Goal: Transaction & Acquisition: Purchase product/service

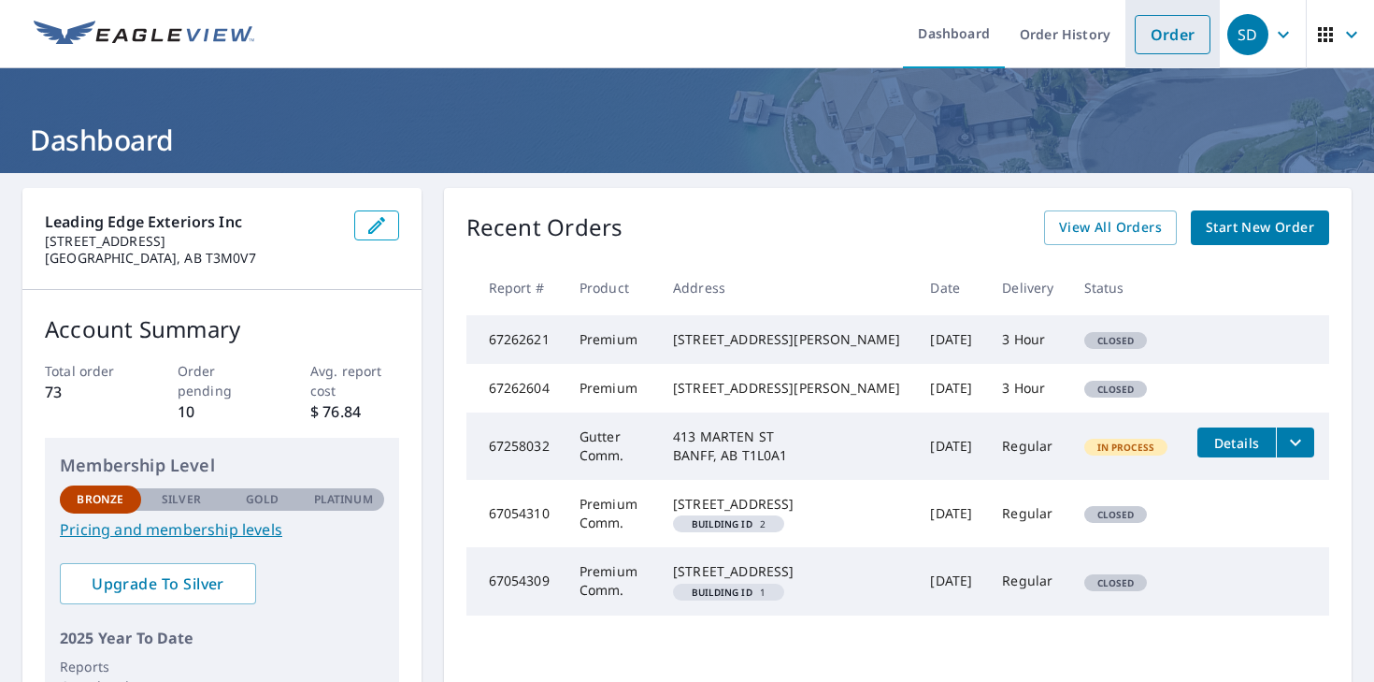
click at [1182, 40] on link "Order" at bounding box center [1173, 34] width 76 height 39
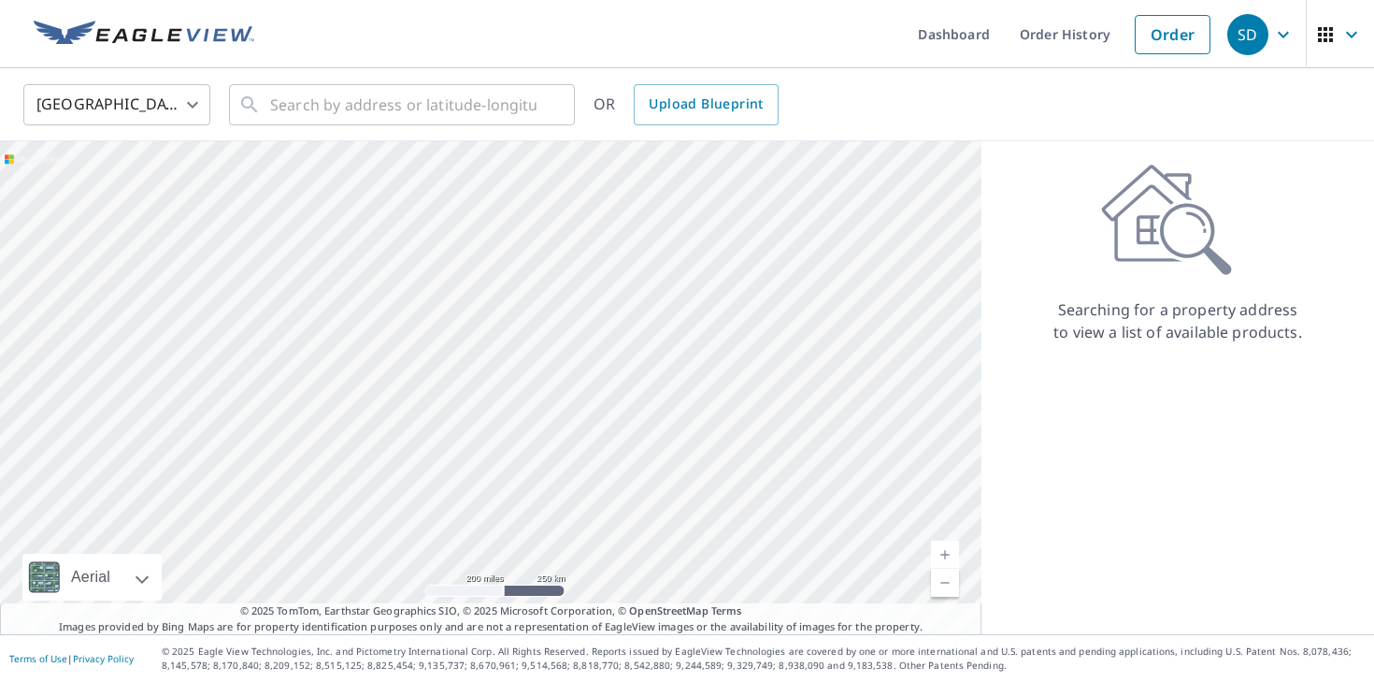
click at [137, 114] on body "SD SD Dashboard Order History Order SD [GEOGRAPHIC_DATA] US ​ ​ OR Upload Bluep…" at bounding box center [687, 341] width 1374 height 682
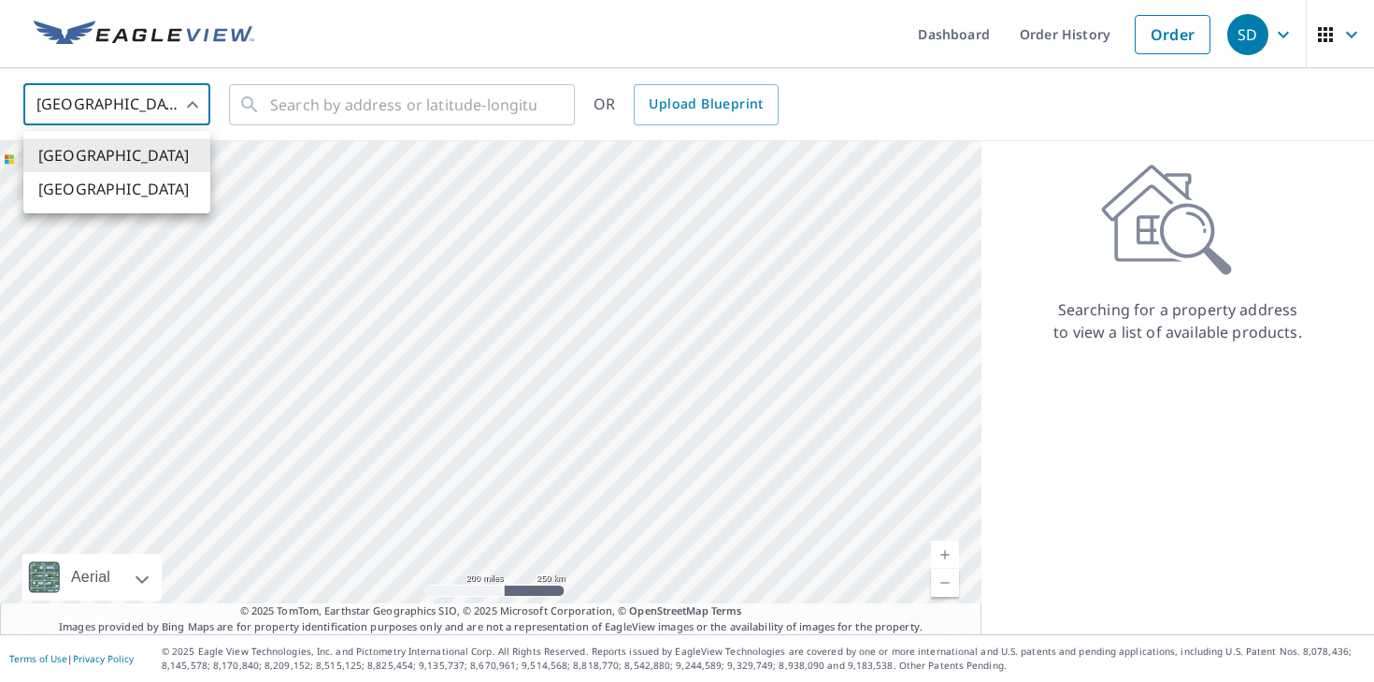
click at [105, 194] on li "[GEOGRAPHIC_DATA]" at bounding box center [116, 189] width 187 height 34
type input "CA"
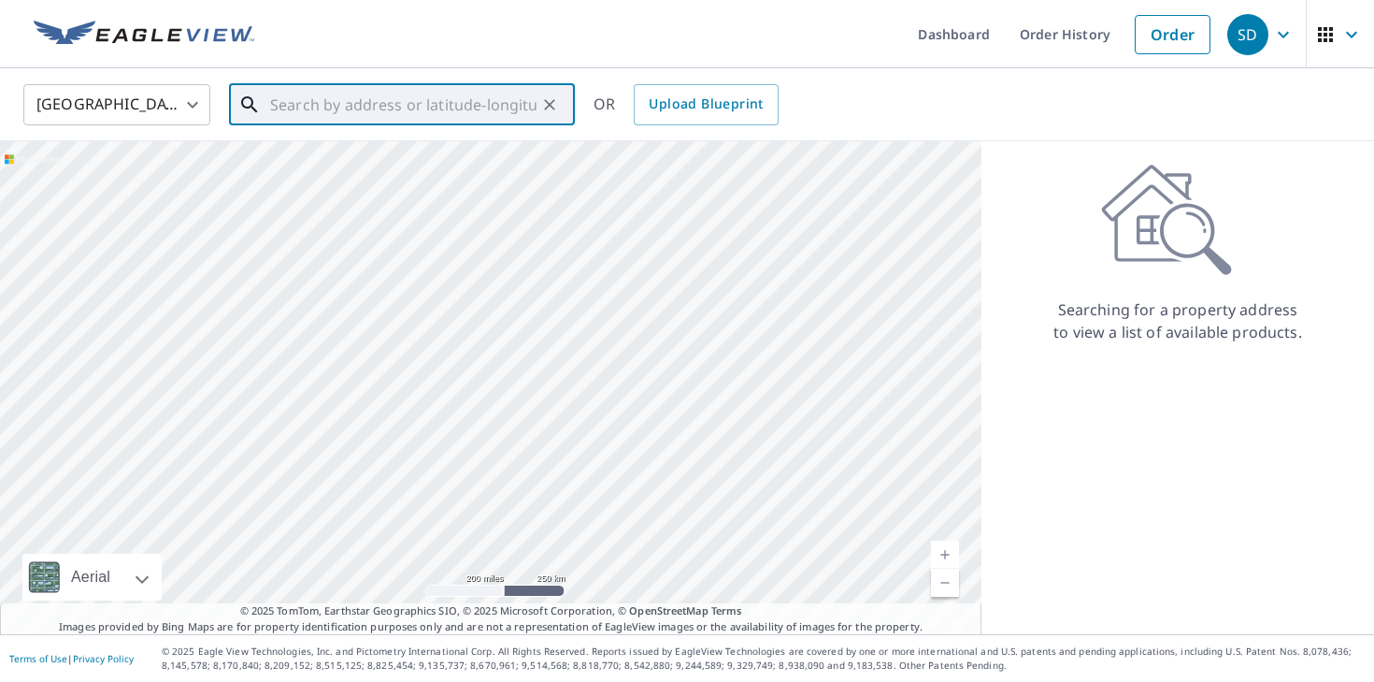
click at [313, 96] on input "text" at bounding box center [403, 105] width 266 height 52
type input "m"
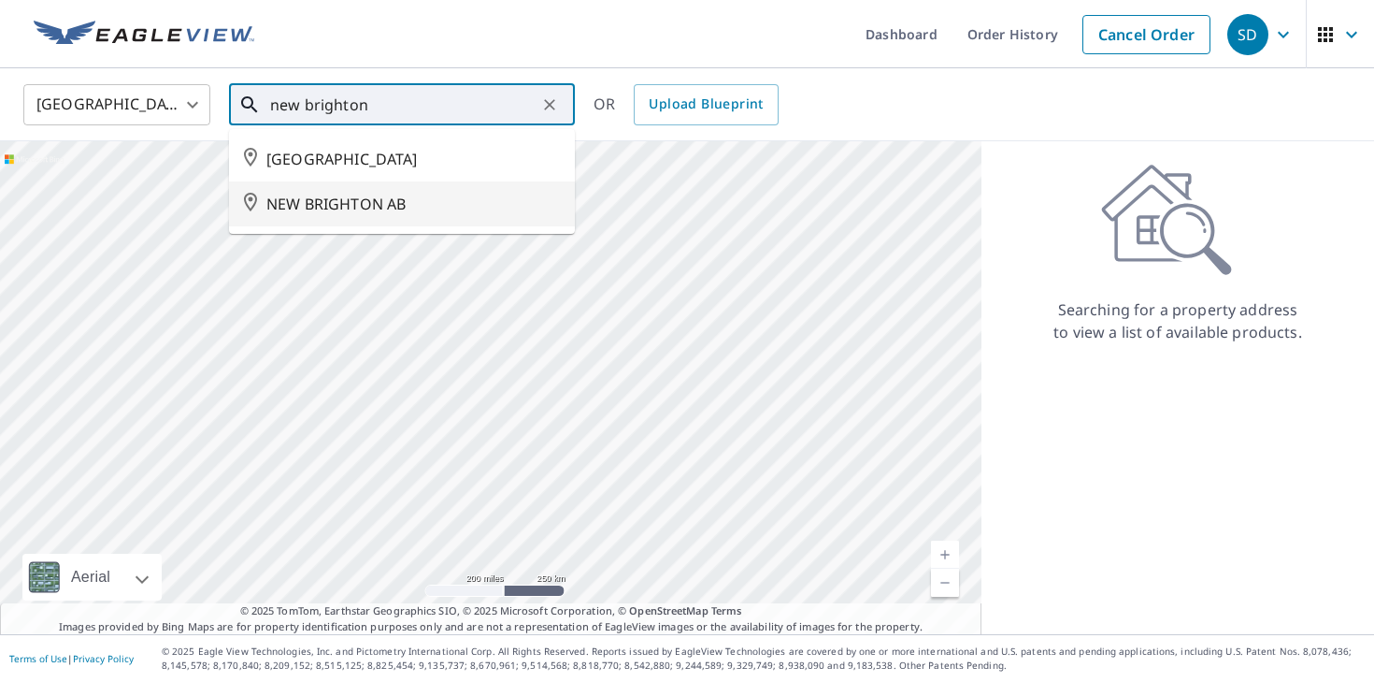
click at [344, 208] on span "NEW BRIGHTON AB" at bounding box center [413, 204] width 294 height 22
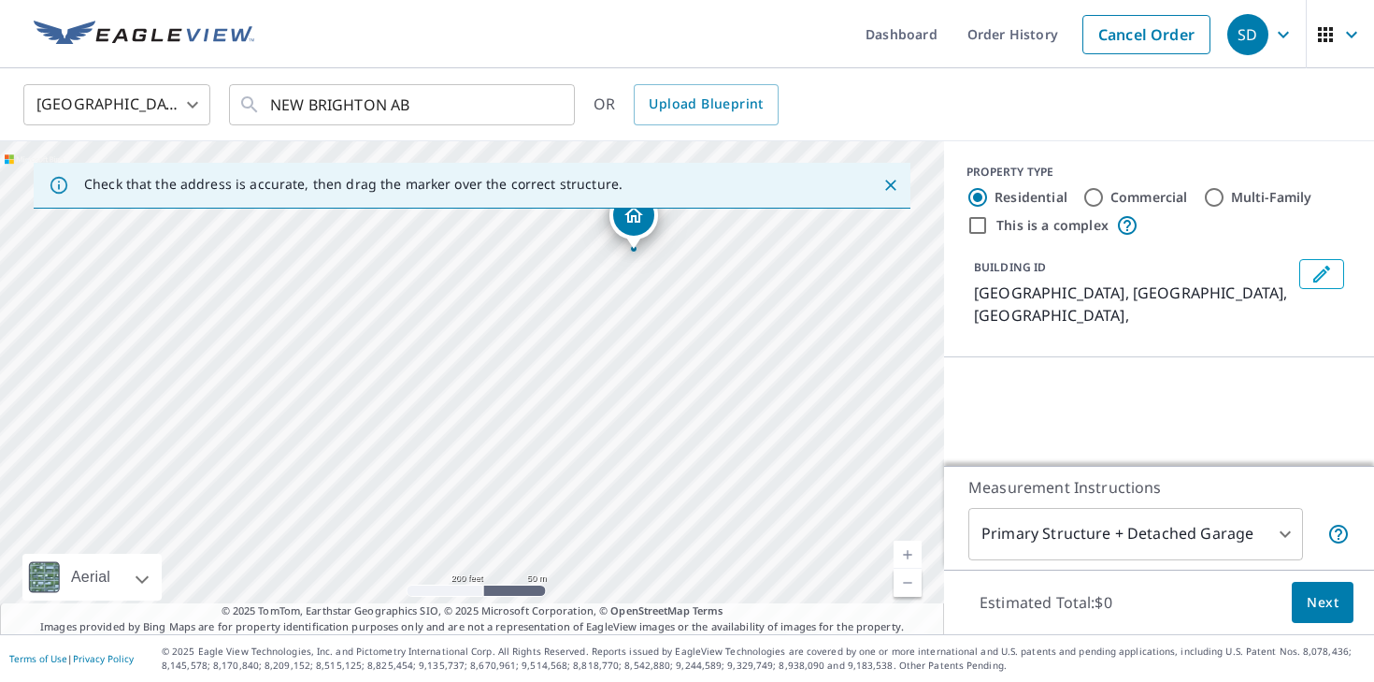
drag, startPoint x: 461, startPoint y: 432, endPoint x: 621, endPoint y: 264, distance: 232.1
click at [621, 264] on div "NEW BRIGHTON AB [GEOGRAPHIC_DATA] AB" at bounding box center [472, 387] width 944 height 493
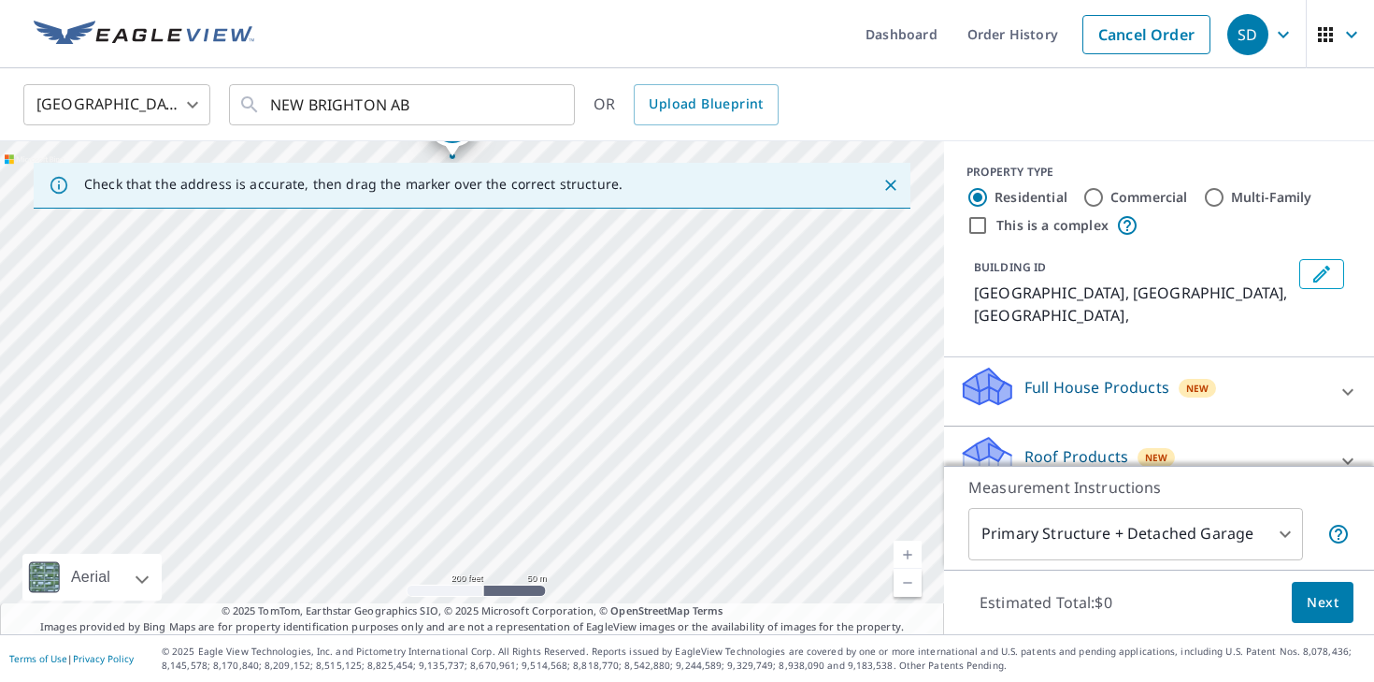
drag, startPoint x: 475, startPoint y: 463, endPoint x: 515, endPoint y: 238, distance: 228.0
click at [515, 238] on div "NEW BRIGHTON AB [GEOGRAPHIC_DATA] AB" at bounding box center [472, 387] width 944 height 493
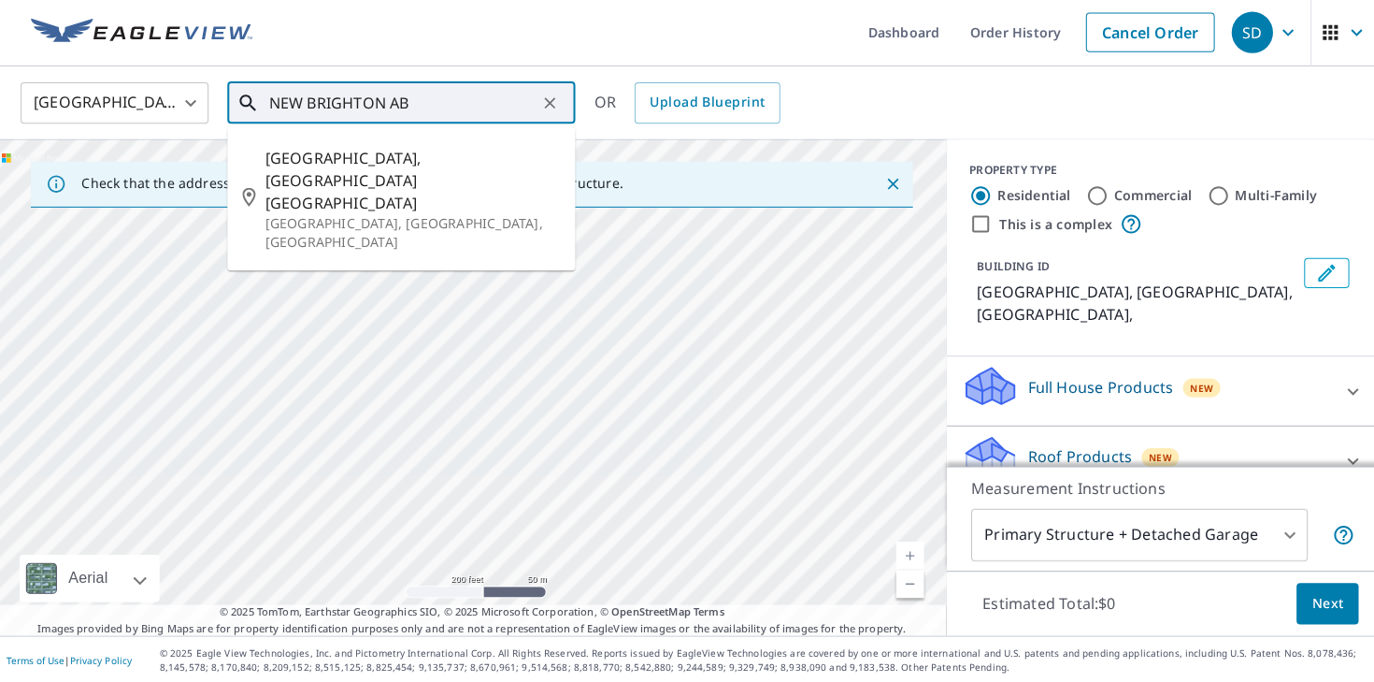
drag, startPoint x: 394, startPoint y: 104, endPoint x: 438, endPoint y: 104, distance: 43.9
click at [421, 104] on input "NEW BRIGHTON AB" at bounding box center [403, 105] width 266 height 52
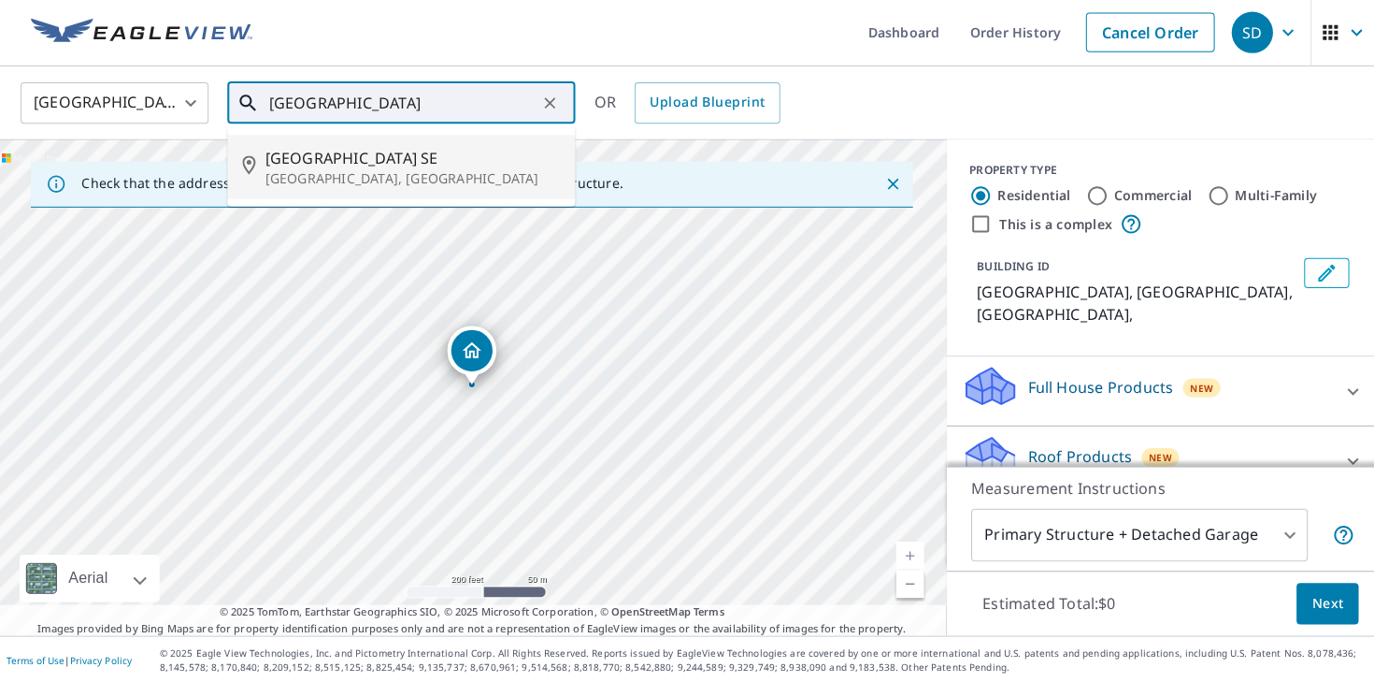
click at [374, 166] on span "[GEOGRAPHIC_DATA] SE" at bounding box center [413, 159] width 294 height 22
type input "[GEOGRAPHIC_DATA], [GEOGRAPHIC_DATA]"
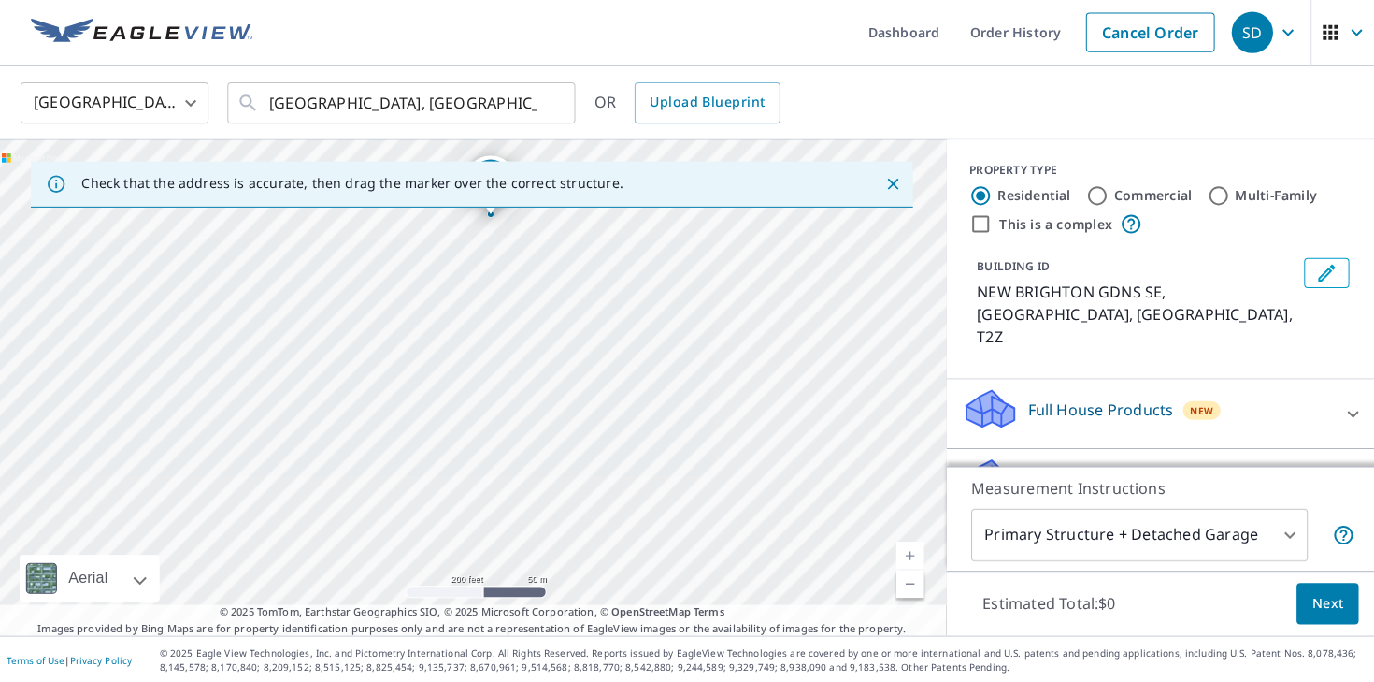
drag, startPoint x: 483, startPoint y: 502, endPoint x: 502, endPoint y: 333, distance: 170.3
click at [502, 333] on div "NEW BRIGHTON GDNS SE CALGARY AB T2Z" at bounding box center [472, 387] width 944 height 493
click at [896, 183] on icon "Close" at bounding box center [891, 185] width 19 height 19
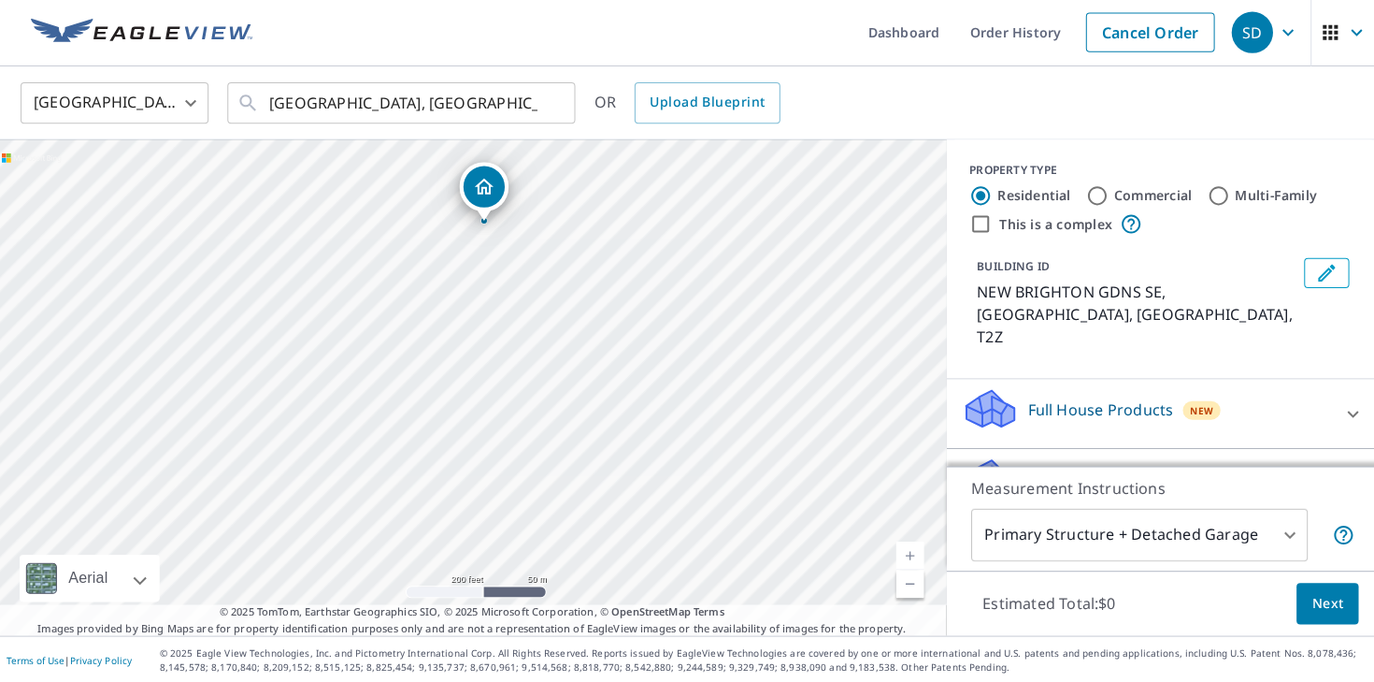
drag, startPoint x: 529, startPoint y: 409, endPoint x: 541, endPoint y: 244, distance: 165.9
click at [541, 244] on div "NEW BRIGHTON GDNS SE CALGARY AB T2Z" at bounding box center [472, 387] width 944 height 493
drag, startPoint x: 490, startPoint y: 191, endPoint x: 500, endPoint y: 319, distance: 128.5
click at [500, 319] on div "NEW BRIGHTON GDNS SE CALGARY AB T2Z" at bounding box center [472, 387] width 944 height 493
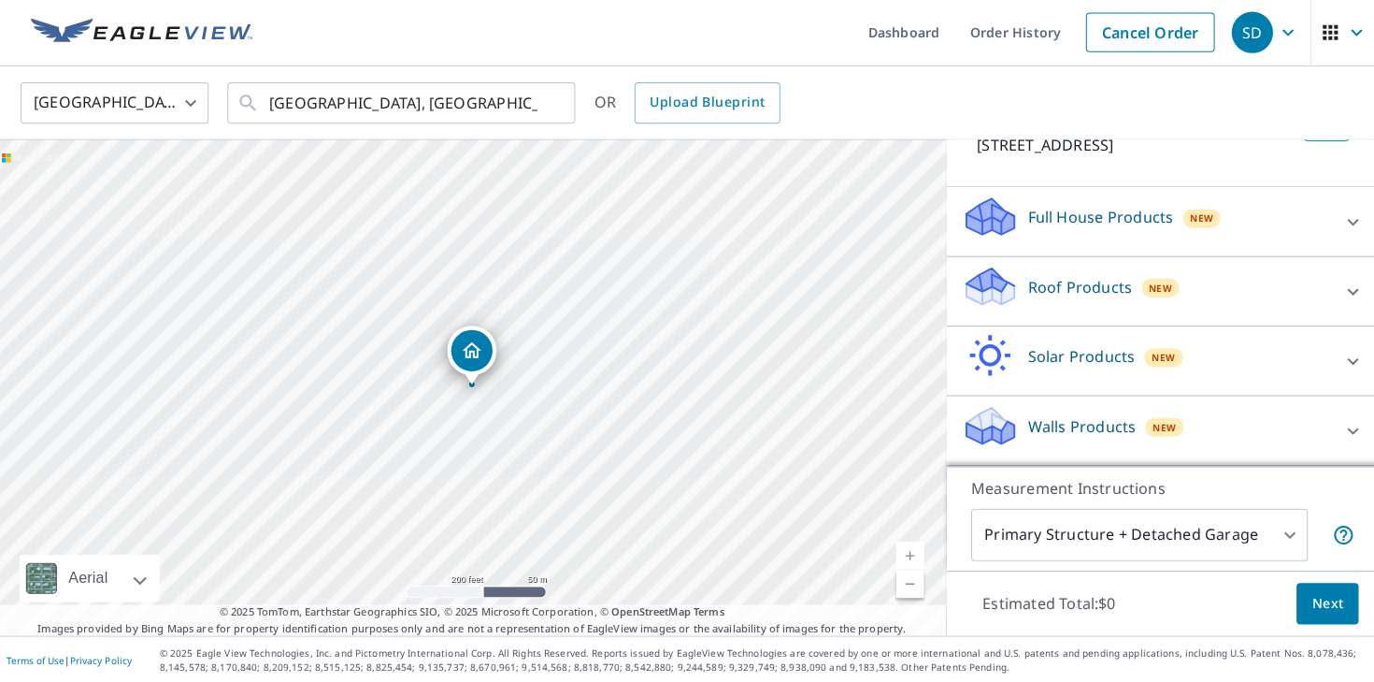
scroll to position [168, 0]
click at [1079, 433] on p "Walls Products" at bounding box center [1079, 426] width 108 height 22
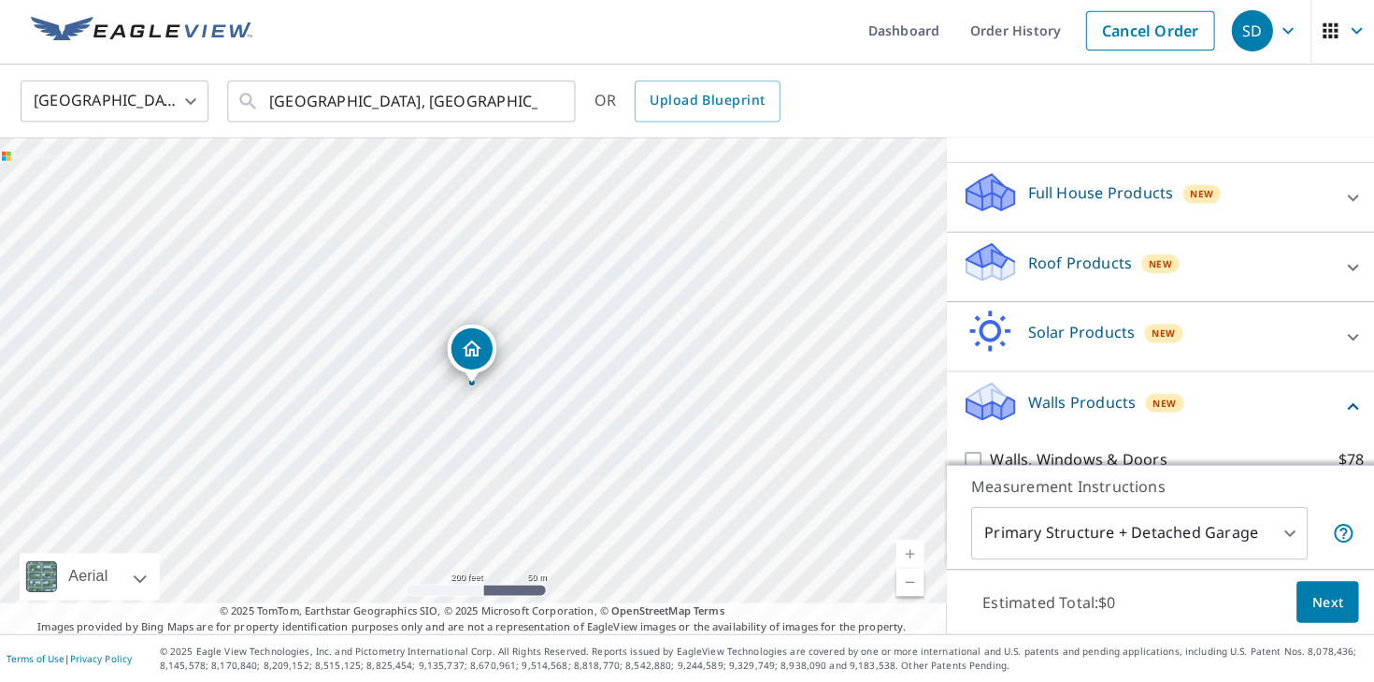
scroll to position [276, 0]
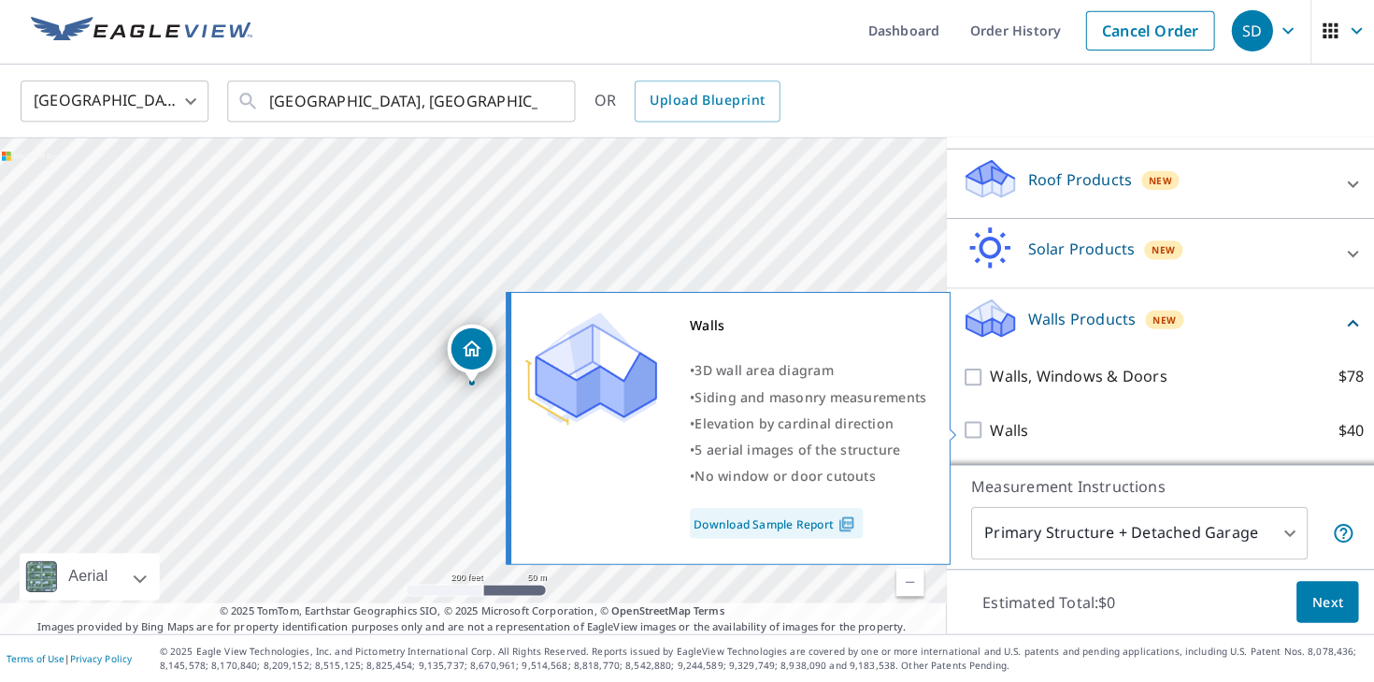
click at [971, 428] on input "Walls $40" at bounding box center [973, 431] width 28 height 22
checkbox input "true"
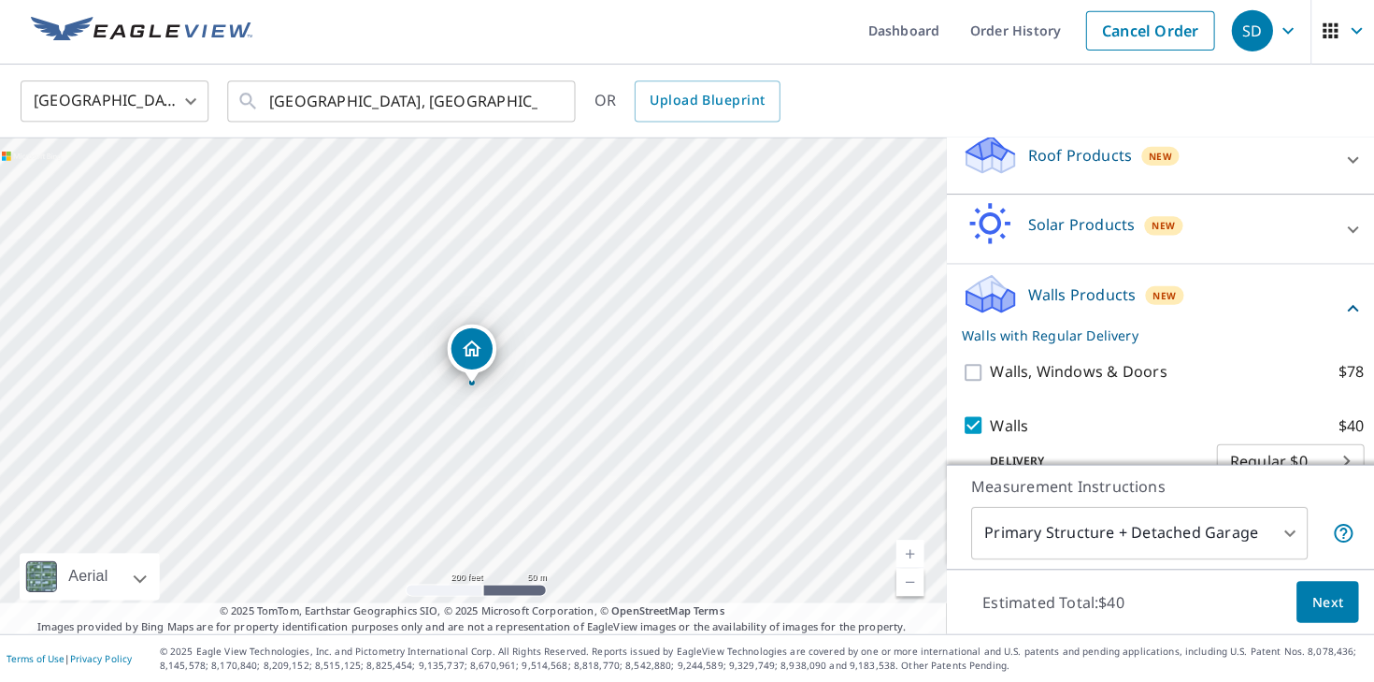
click at [1320, 610] on span "Next" at bounding box center [1323, 602] width 32 height 23
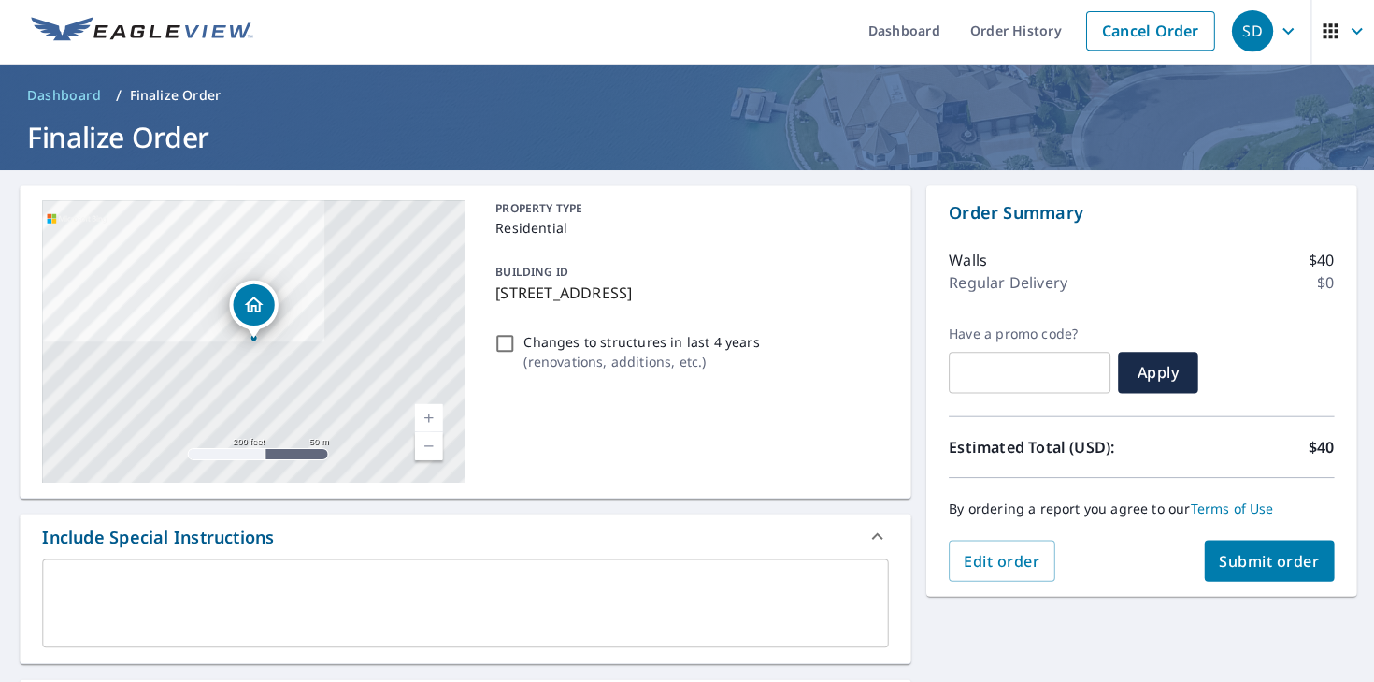
click at [1265, 567] on span "Submit order" at bounding box center [1265, 561] width 100 height 21
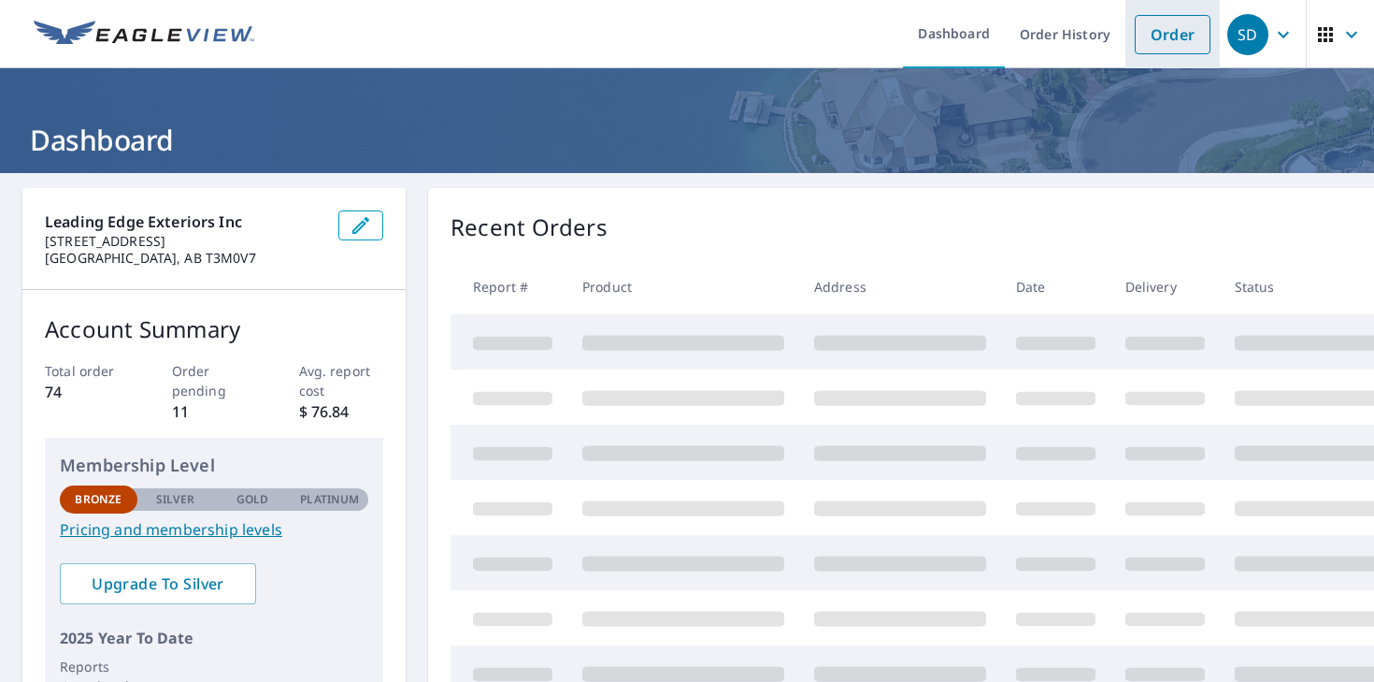
click at [1167, 34] on link "Order" at bounding box center [1173, 34] width 76 height 39
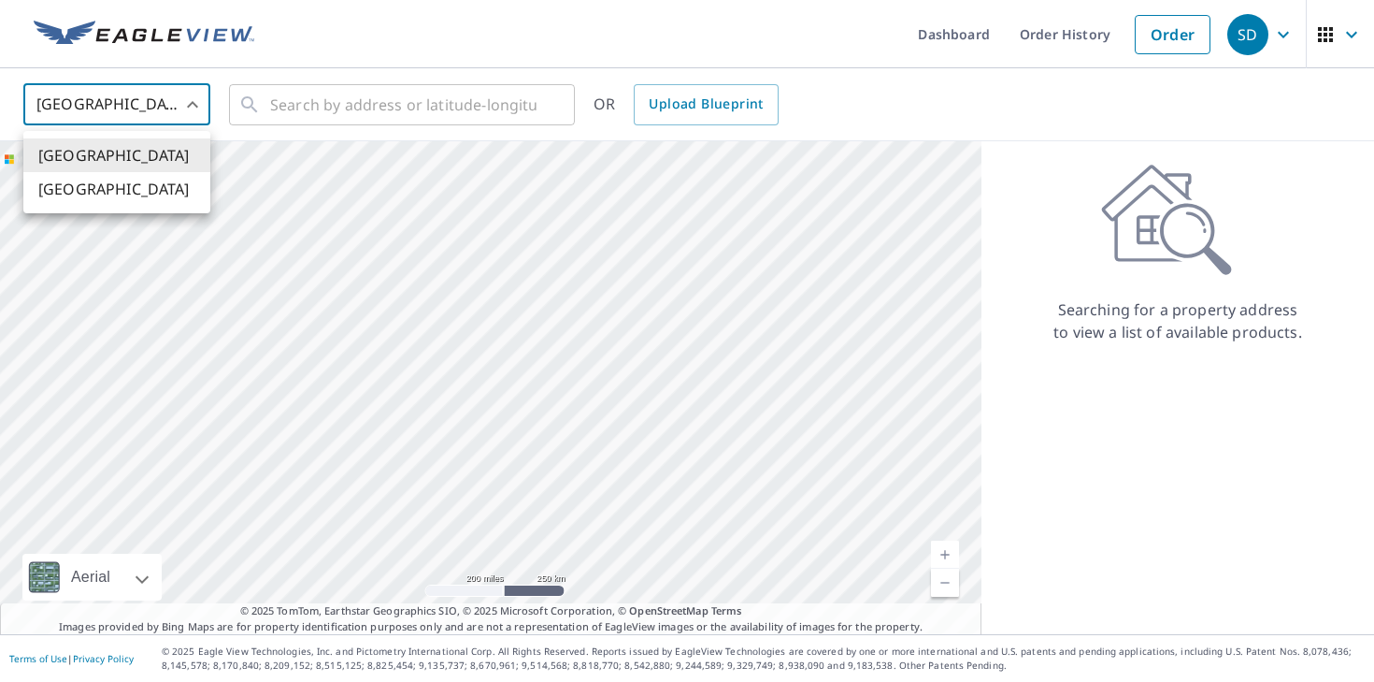
click at [172, 96] on body "SD SD Dashboard Order History Order SD United States US ​ ​ OR Upload Blueprint…" at bounding box center [687, 341] width 1374 height 682
click at [117, 193] on li "[GEOGRAPHIC_DATA]" at bounding box center [116, 189] width 187 height 34
type input "CA"
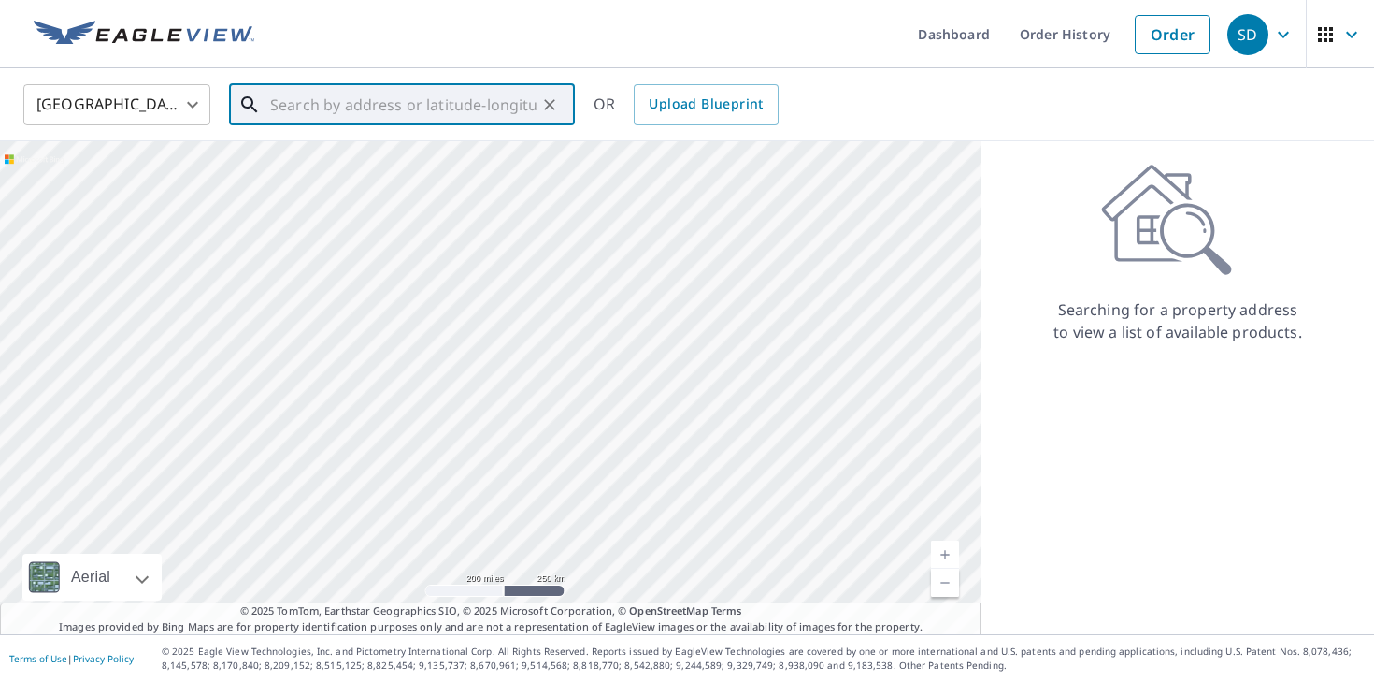
click at [310, 112] on input "text" at bounding box center [403, 105] width 266 height 52
click at [380, 101] on input "text" at bounding box center [403, 105] width 266 height 52
paste input "347 Marten Street"
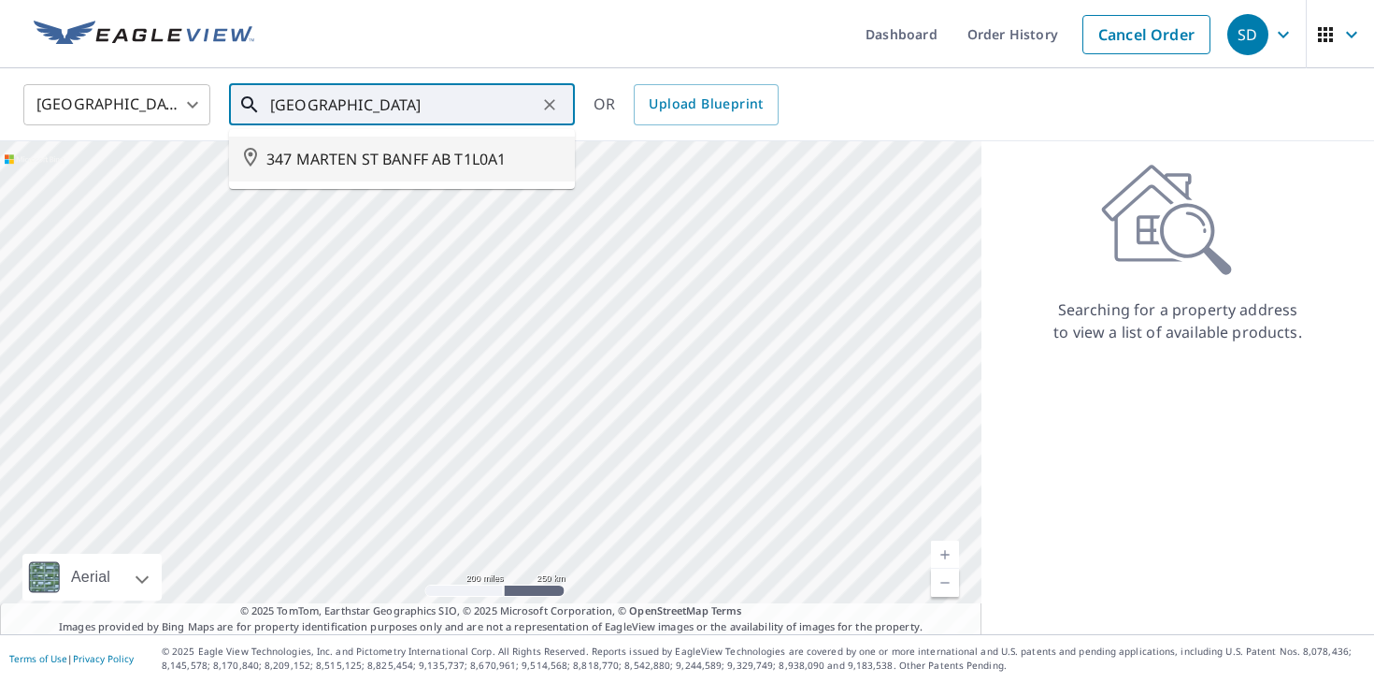
click at [469, 163] on span "347 MARTEN ST BANFF AB T1L0A1" at bounding box center [413, 159] width 294 height 22
type input "347 MARTEN ST BANFF AB T1L0A1"
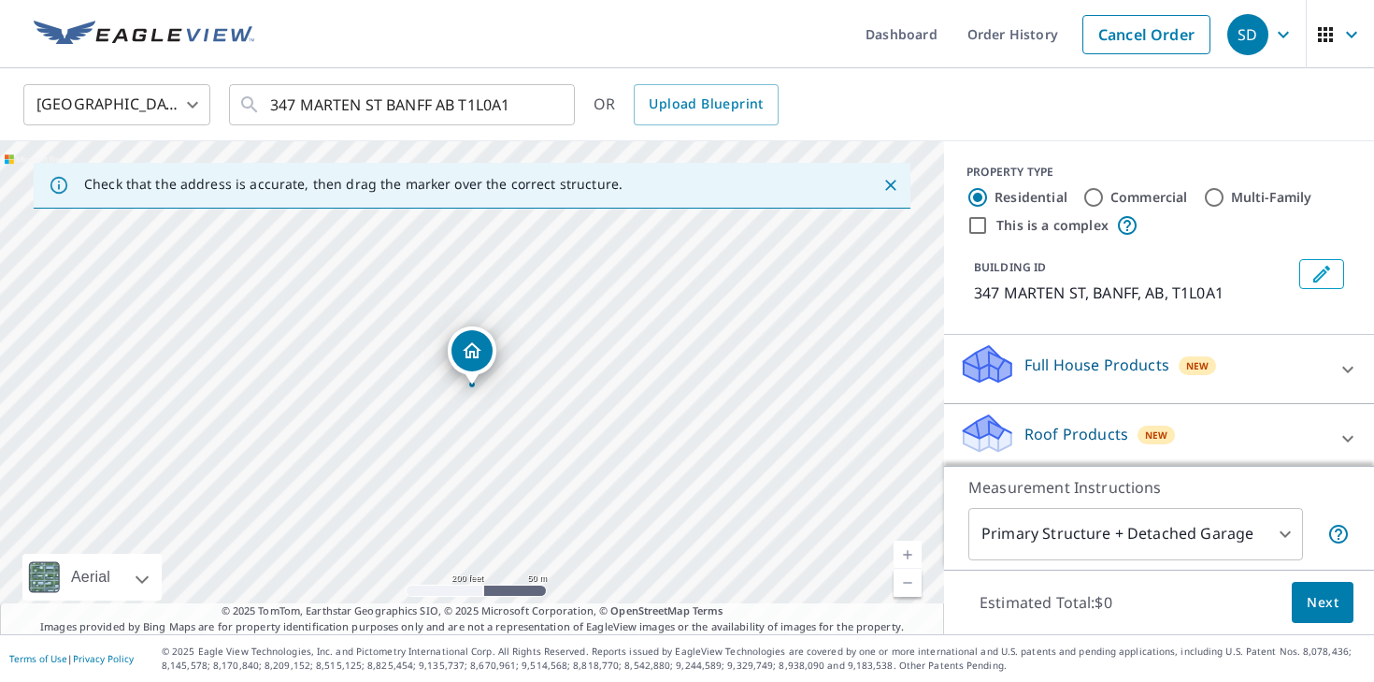
click at [904, 547] on link "Current Level 17, Zoom In" at bounding box center [908, 554] width 28 height 28
click at [904, 547] on link "Current Level 17.65390985443865, Zoom In" at bounding box center [908, 554] width 28 height 28
click at [904, 547] on link "Current Level 18.60739862479112, Zoom In Disabled" at bounding box center [908, 554] width 28 height 28
drag, startPoint x: 683, startPoint y: 545, endPoint x: 569, endPoint y: 528, distance: 115.3
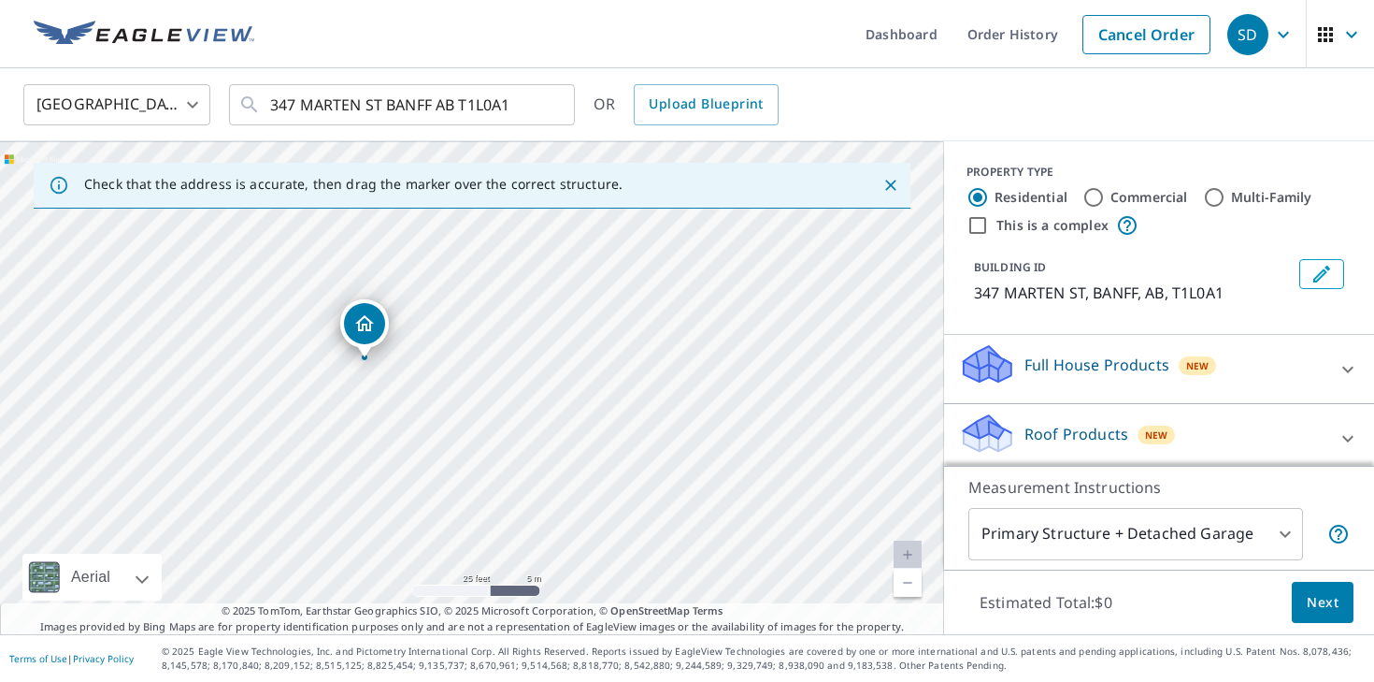
click at [570, 526] on div "347 MARTEN ST BANFF AB T1L0A1" at bounding box center [472, 387] width 944 height 493
drag, startPoint x: 539, startPoint y: 389, endPoint x: 520, endPoint y: 472, distance: 85.5
click at [520, 472] on div "347 MARTEN ST BANFF AB T1L0A1" at bounding box center [472, 387] width 944 height 493
drag, startPoint x: 336, startPoint y: 416, endPoint x: 401, endPoint y: 368, distance: 81.0
click at [401, 368] on div "347 MARTEN ST BANFF AB T1L0A1" at bounding box center [472, 387] width 944 height 493
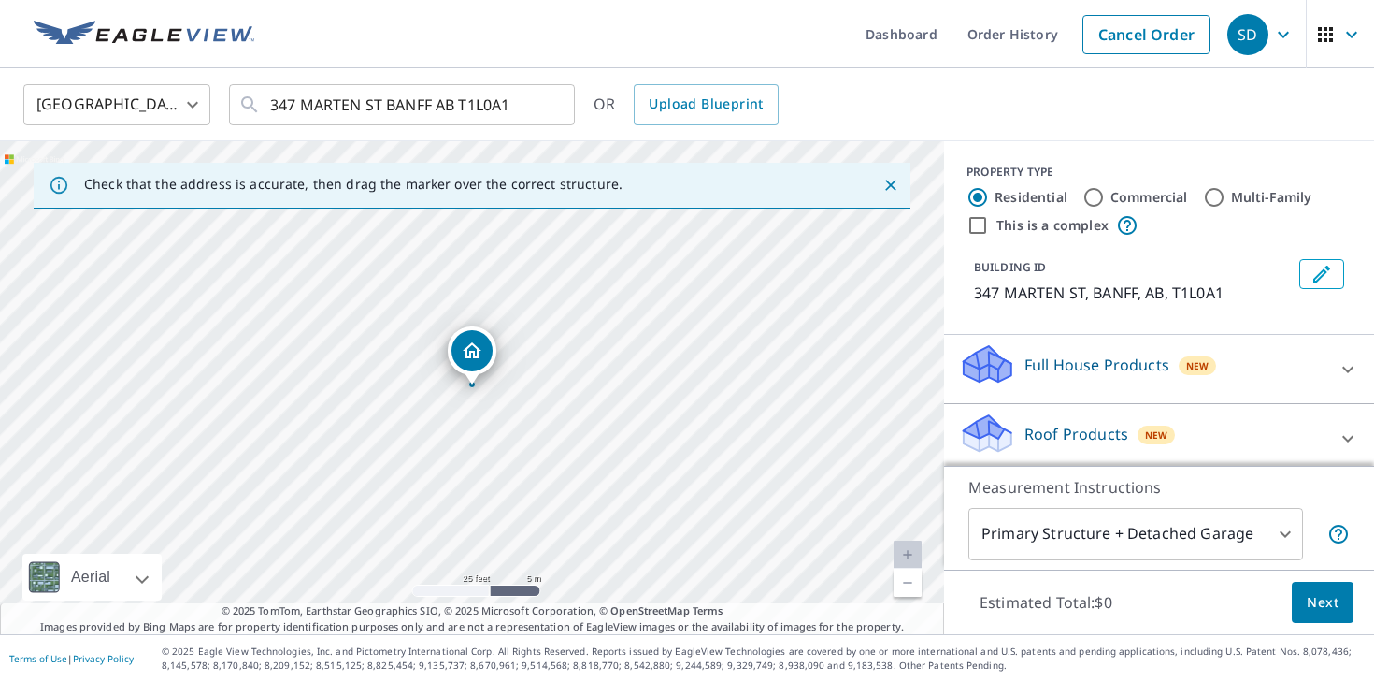
click at [910, 583] on link "Current Level 20, Zoom Out" at bounding box center [908, 582] width 28 height 28
drag, startPoint x: 497, startPoint y: 456, endPoint x: 537, endPoint y: 329, distance: 133.1
click at [541, 329] on div "347 MARTEN ST BANFF AB T1L0A1" at bounding box center [472, 387] width 944 height 493
click at [1054, 231] on label "This is a complex" at bounding box center [1053, 225] width 112 height 19
click at [989, 231] on input "This is a complex" at bounding box center [978, 225] width 22 height 22
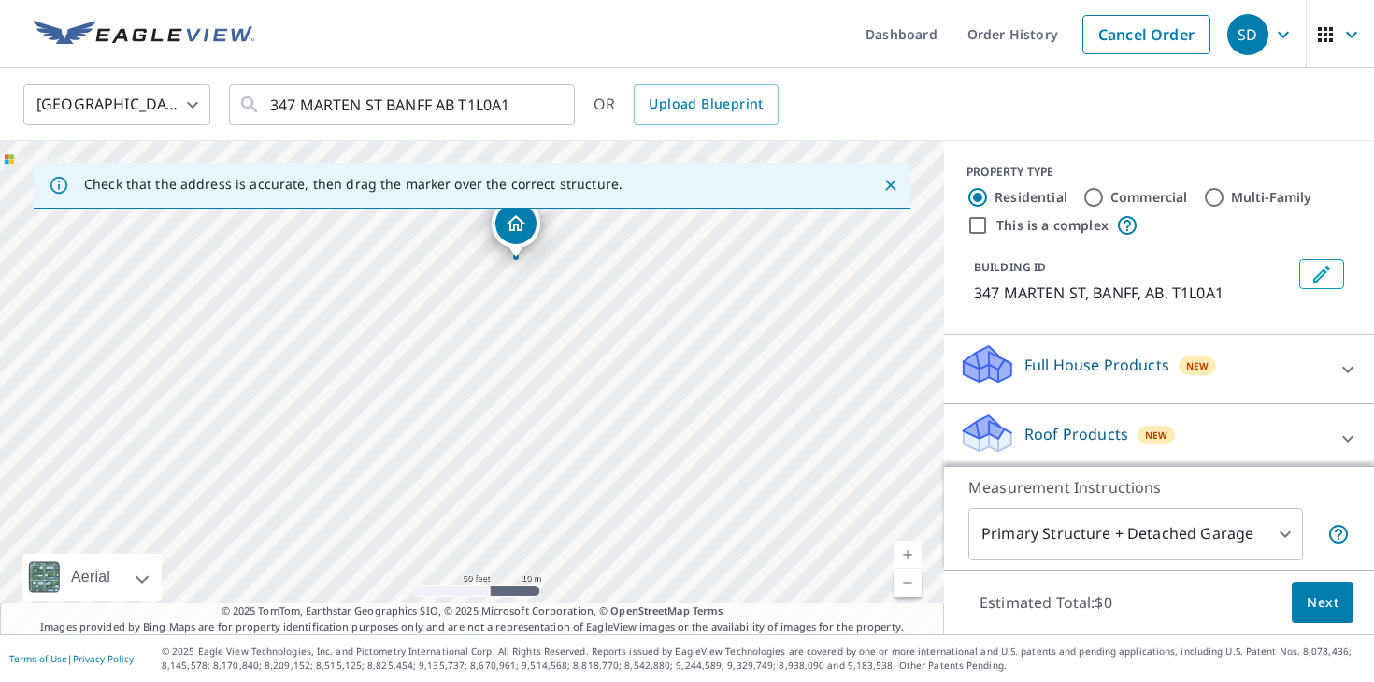
checkbox input "true"
radio input "false"
radio input "true"
type input "4"
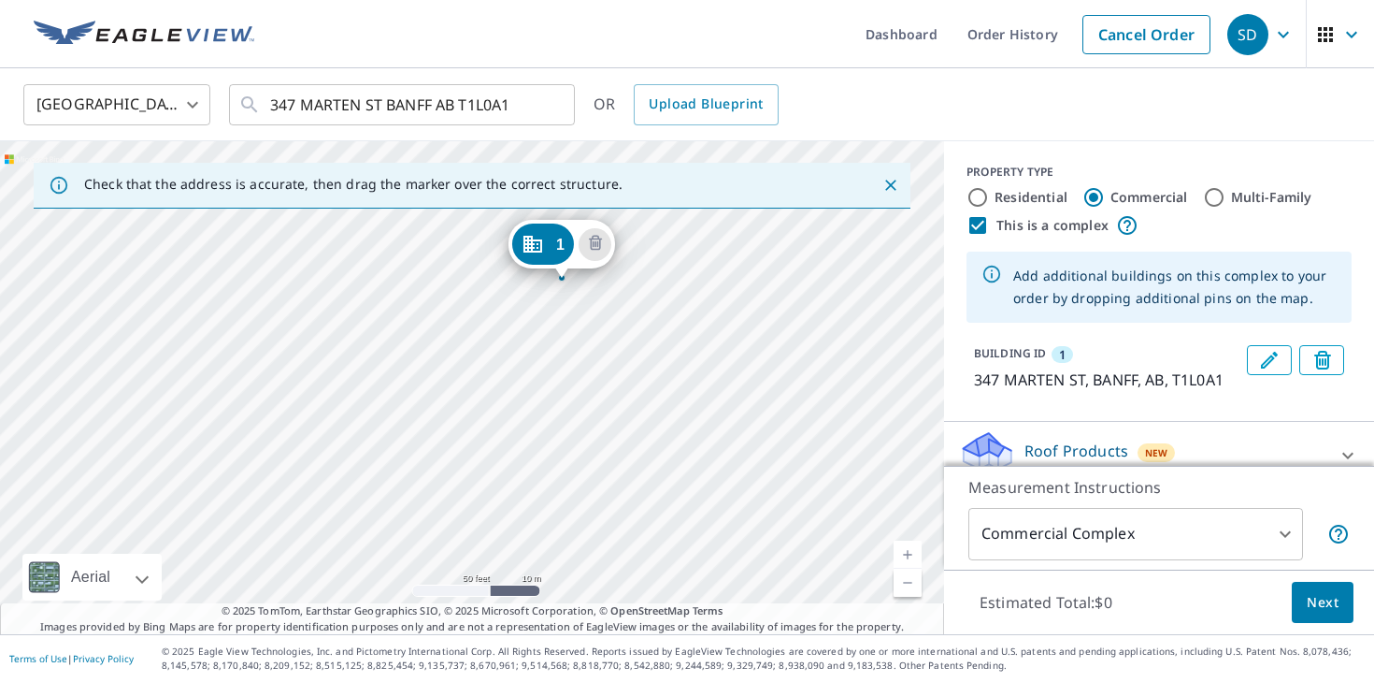
drag, startPoint x: 570, startPoint y: 430, endPoint x: 660, endPoint y: 323, distance: 139.3
click at [660, 323] on div "1 347 MARTEN ST BANFF AB T1L0A1" at bounding box center [472, 387] width 944 height 493
click at [497, 369] on div "1 347 MARTEN ST BANFF AB T1L0A1" at bounding box center [472, 387] width 944 height 493
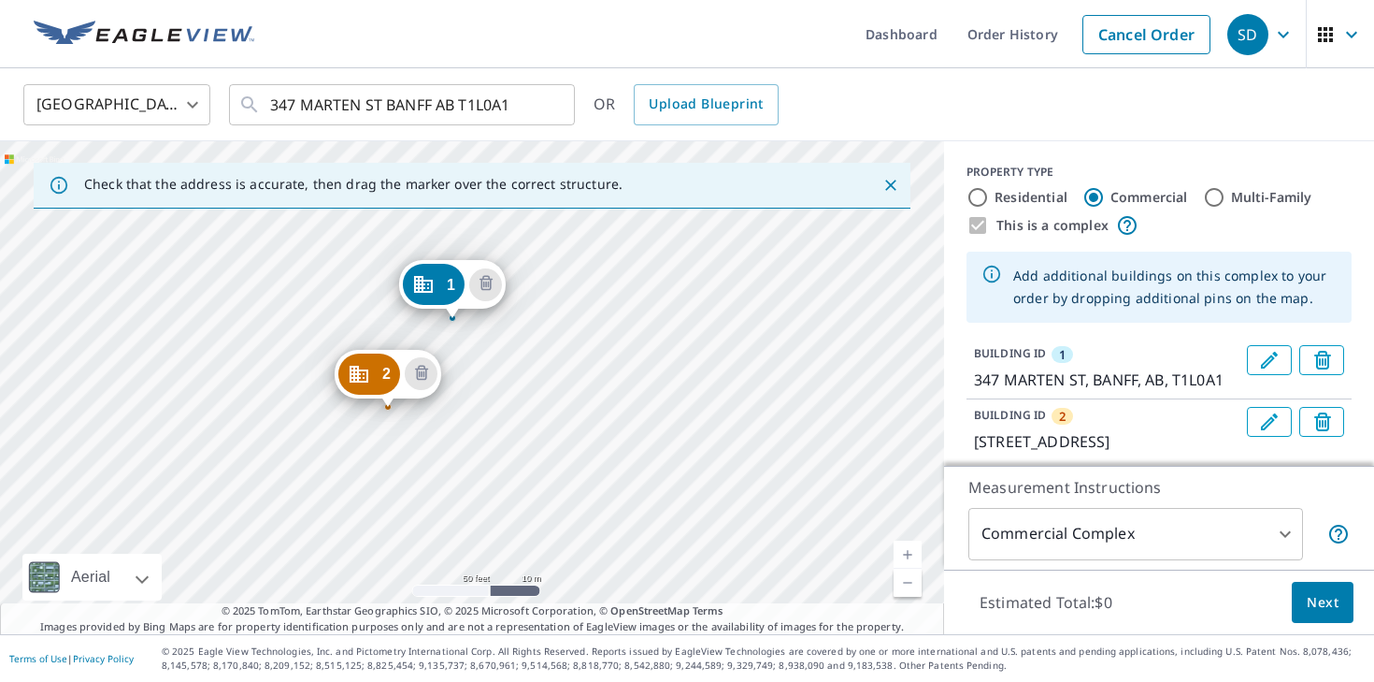
drag, startPoint x: 625, startPoint y: 459, endPoint x: 599, endPoint y: 387, distance: 76.6
click at [600, 388] on div "2 345 MARTEN ST BANFF AB T1L0A1 1 347 MARTEN ST BANFF AB T1L0A1" at bounding box center [472, 387] width 944 height 493
click at [1323, 605] on span "Next" at bounding box center [1323, 602] width 32 height 23
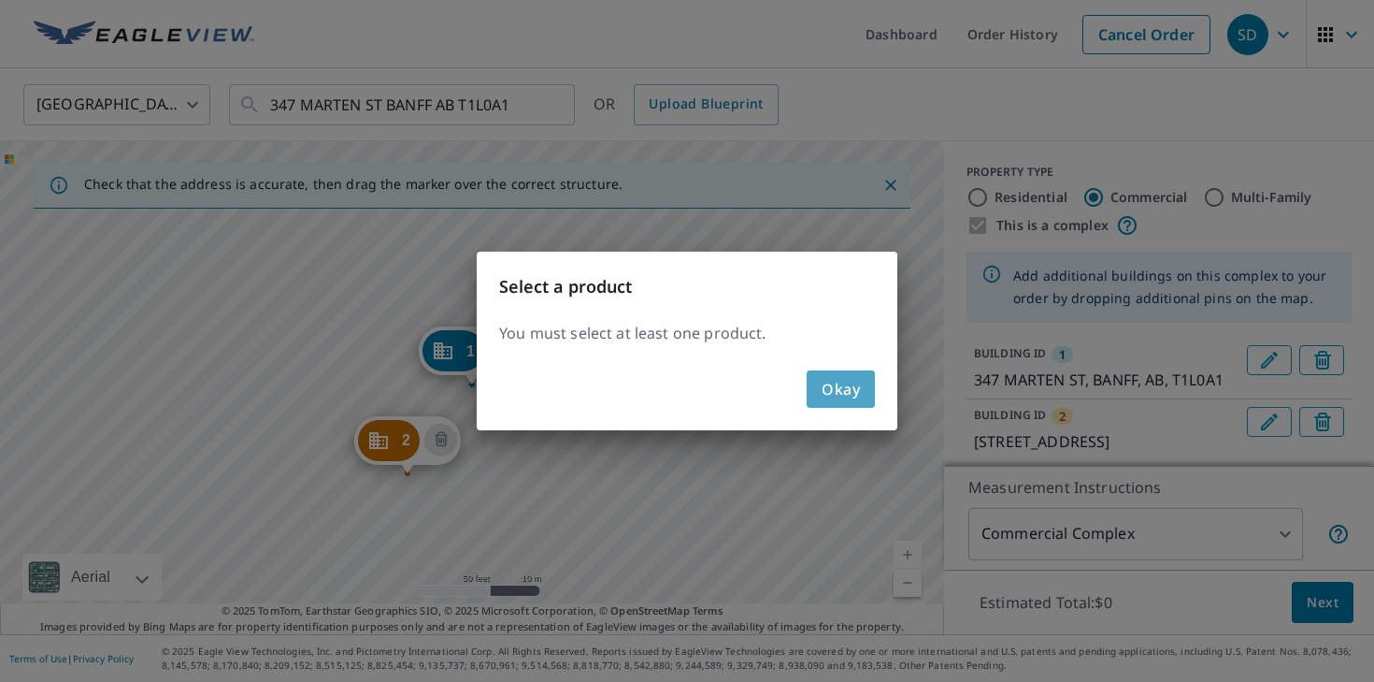
click at [860, 400] on button "Okay" at bounding box center [841, 388] width 68 height 37
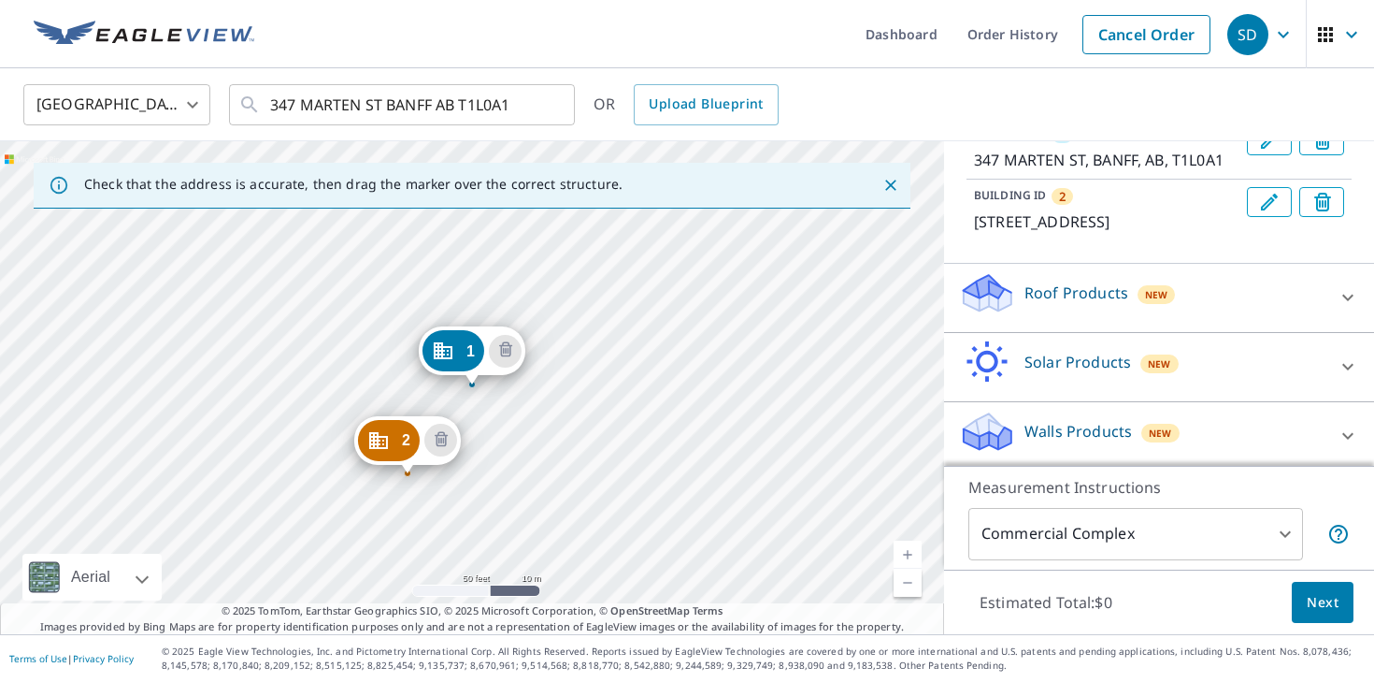
scroll to position [226, 0]
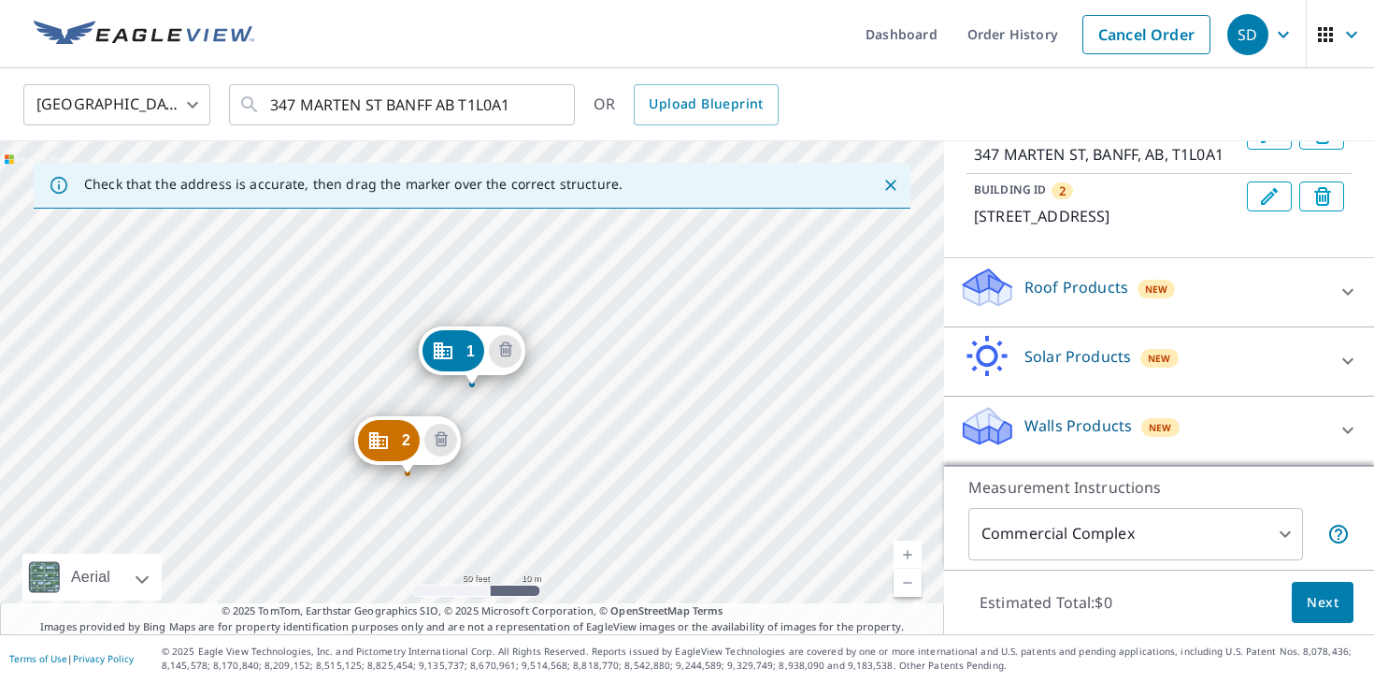
click at [1349, 297] on icon at bounding box center [1348, 291] width 22 height 22
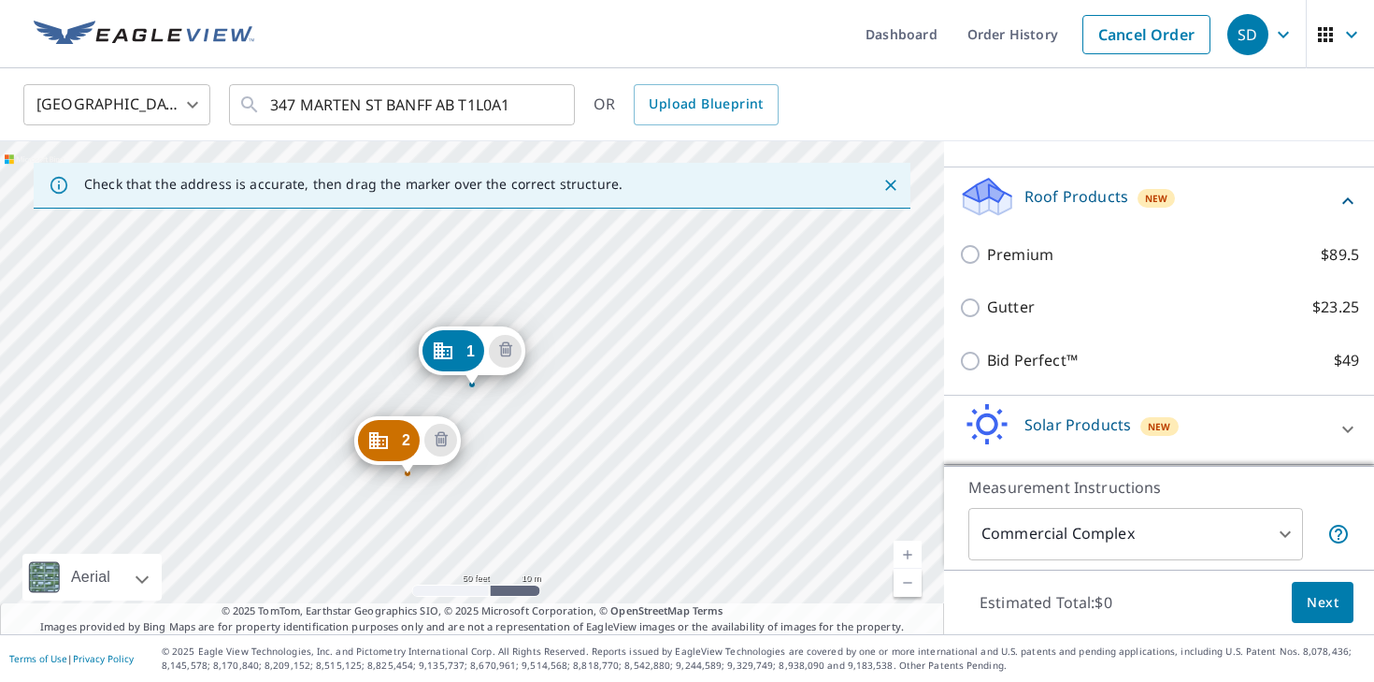
scroll to position [317, 0]
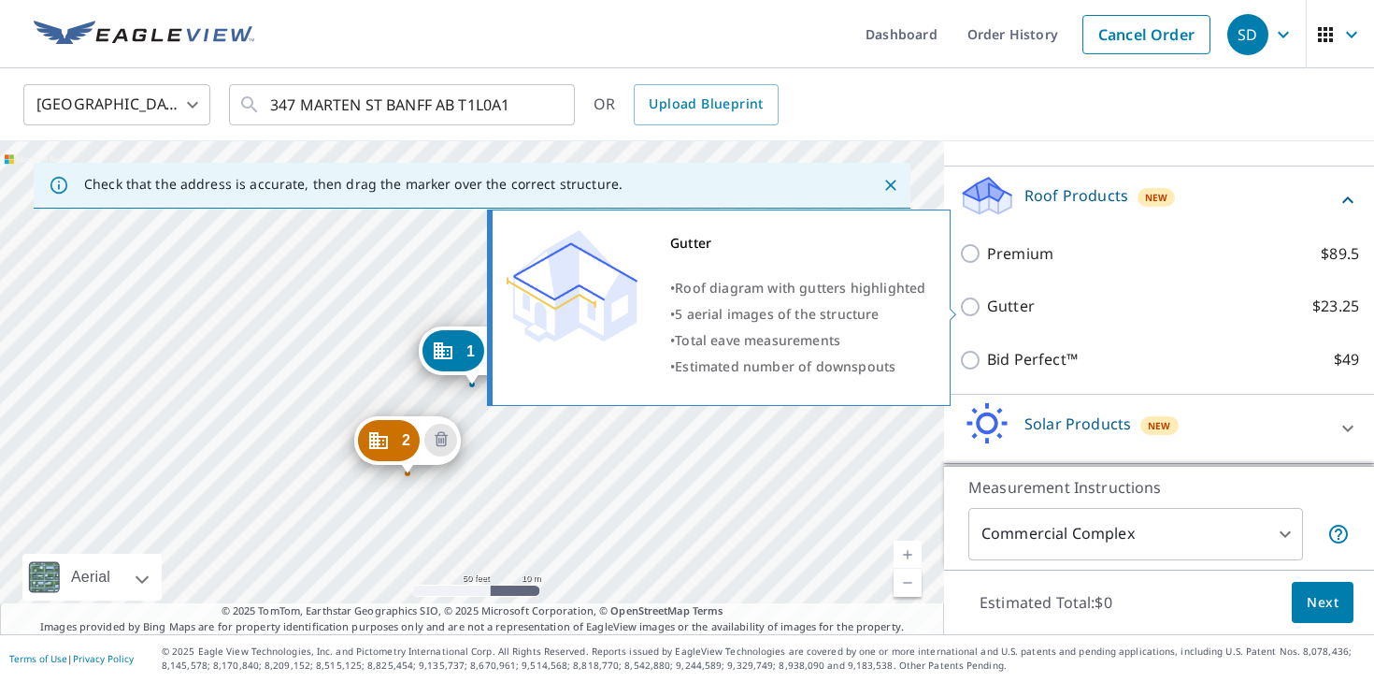
click at [989, 309] on p "Gutter" at bounding box center [1011, 306] width 48 height 23
click at [987, 309] on input "Gutter $23.25" at bounding box center [973, 306] width 28 height 22
checkbox input "true"
type input "2"
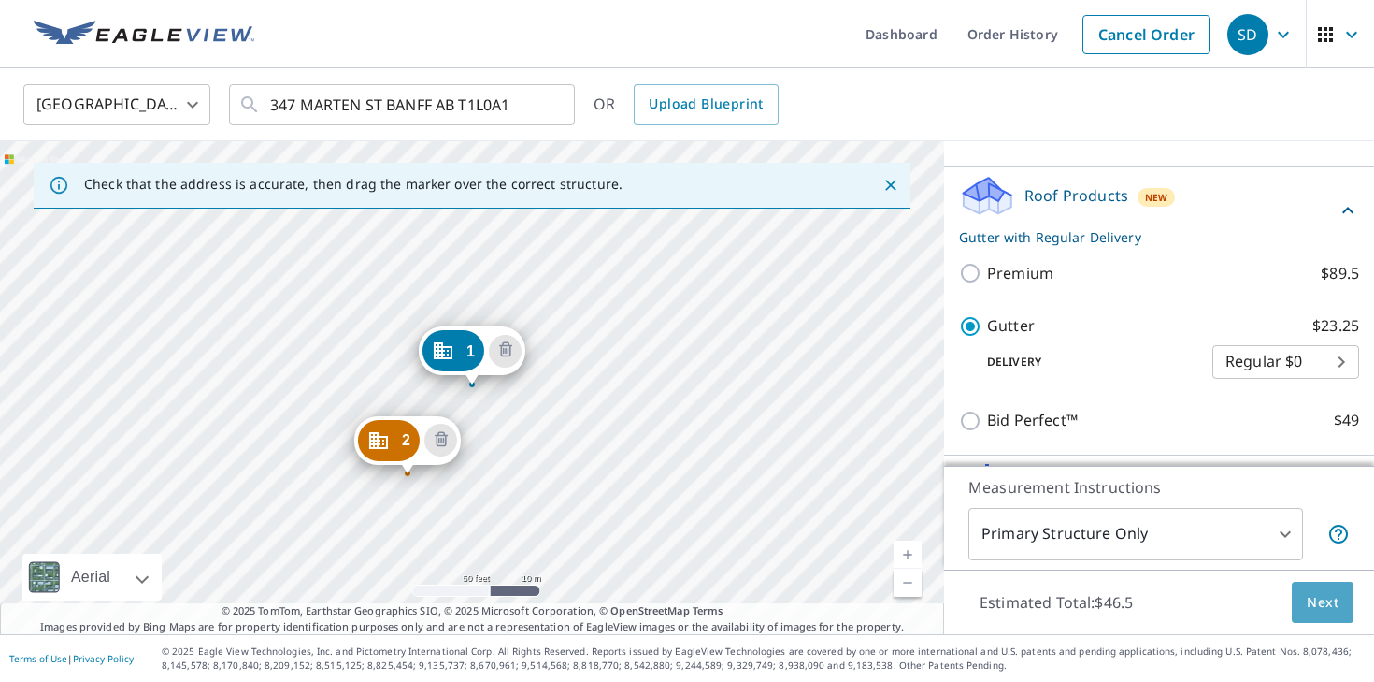
click at [1331, 606] on span "Next" at bounding box center [1323, 602] width 32 height 23
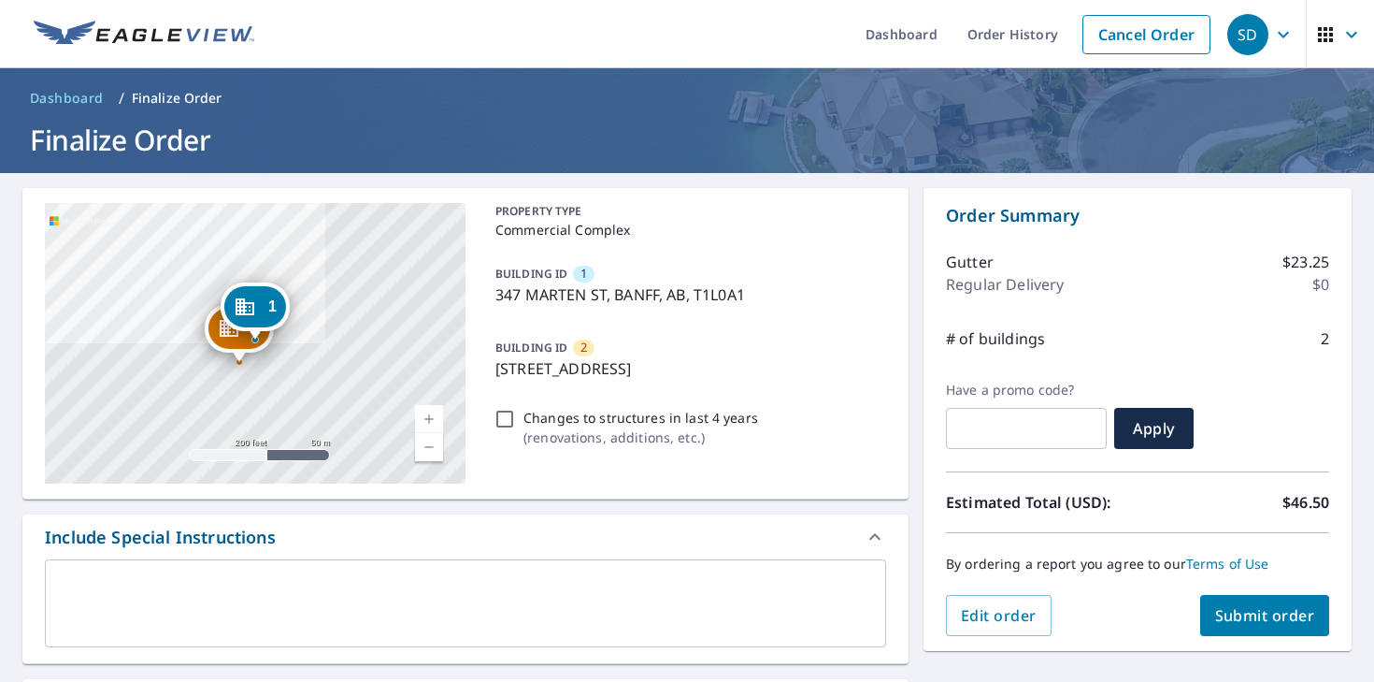
click at [271, 602] on textarea at bounding box center [465, 603] width 815 height 53
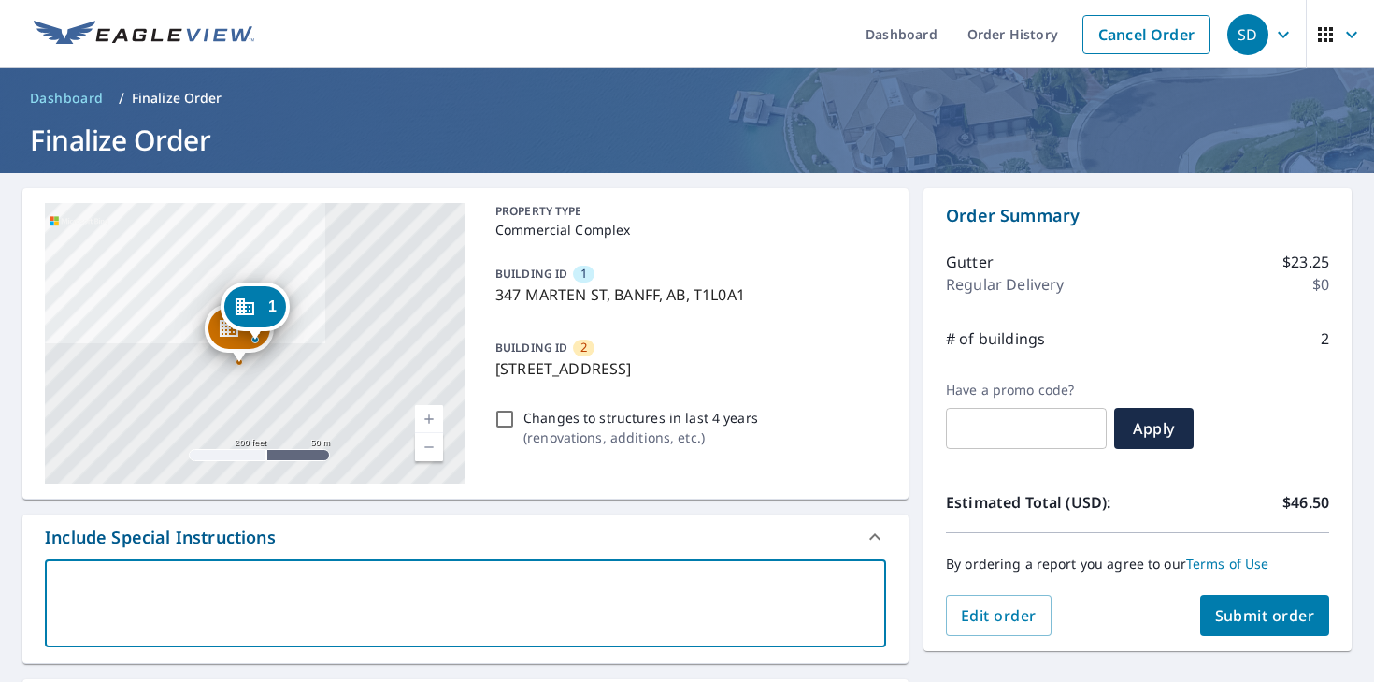
type textarea "t"
type textarea "x"
type textarea "th"
type textarea "x"
type textarea "the"
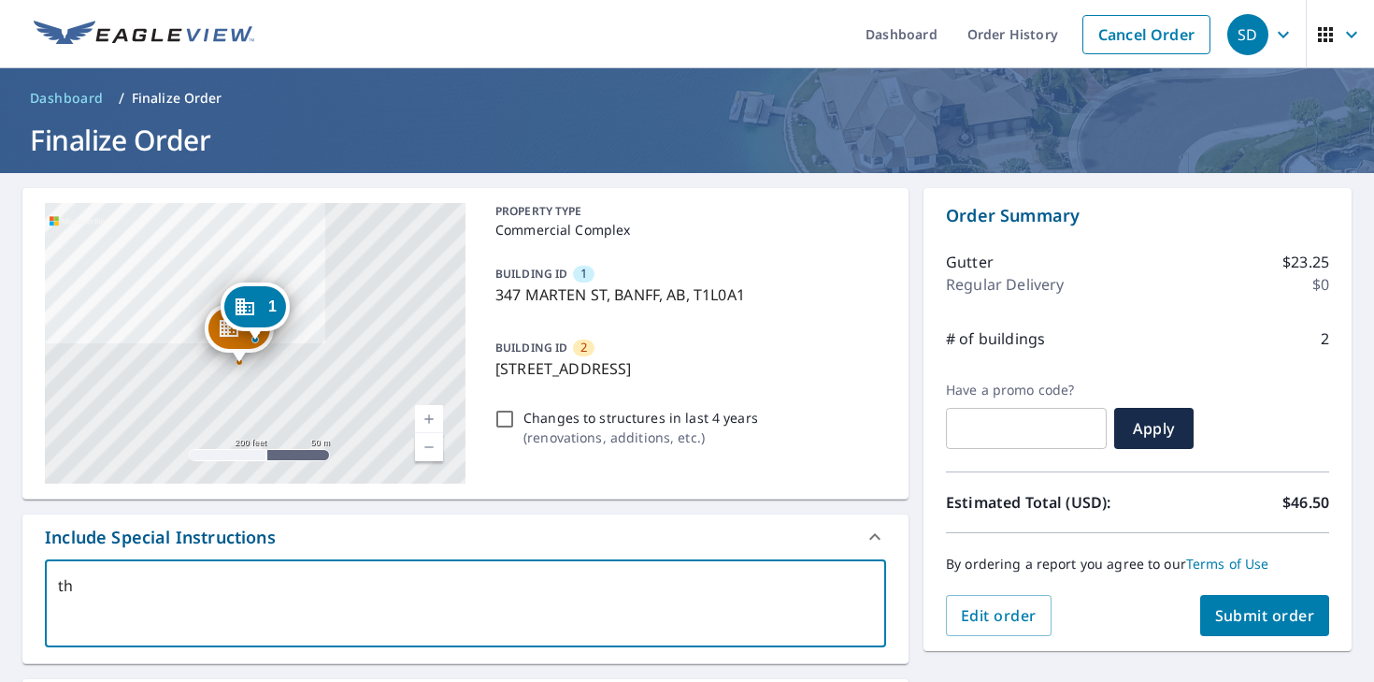
type textarea "x"
type textarea "thes"
type textarea "x"
type textarea "these"
type textarea "x"
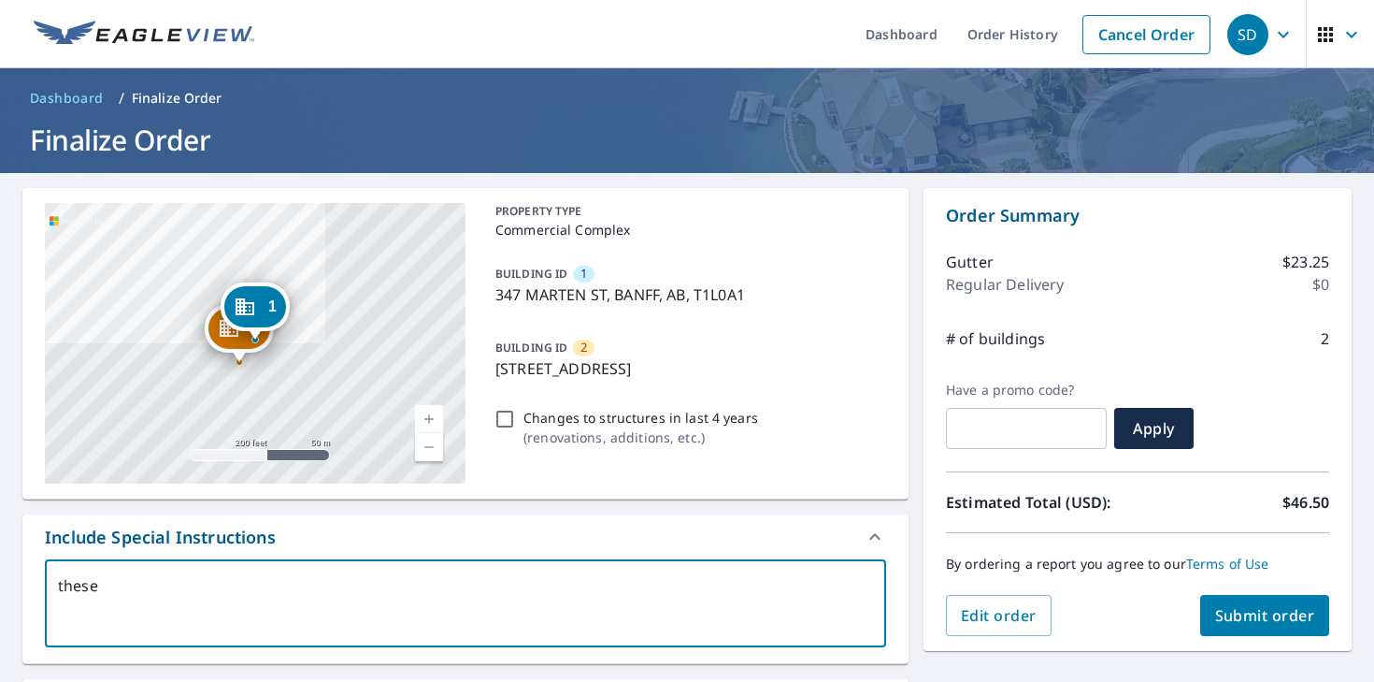
type textarea "these"
type textarea "x"
type textarea "these a"
type textarea "x"
type textarea "these ar"
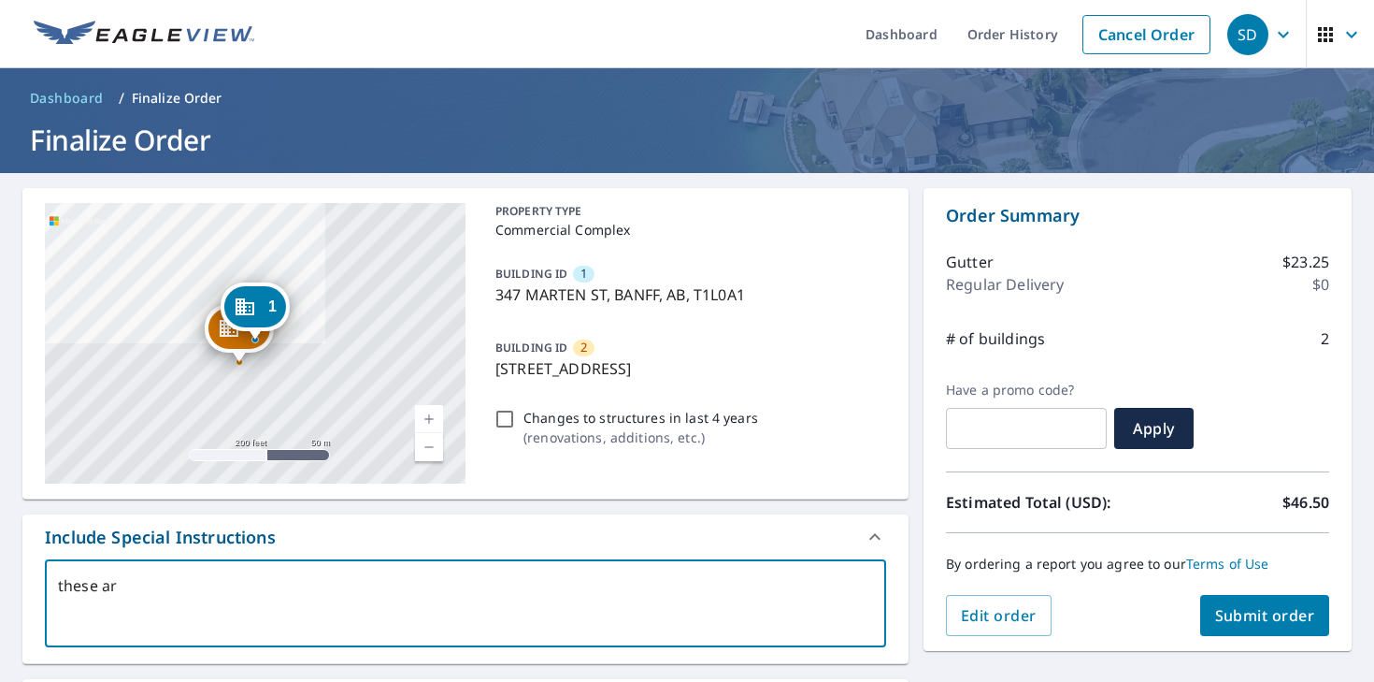
type textarea "x"
type textarea "these a"
type textarea "x"
type textarea "these ap"
type textarea "x"
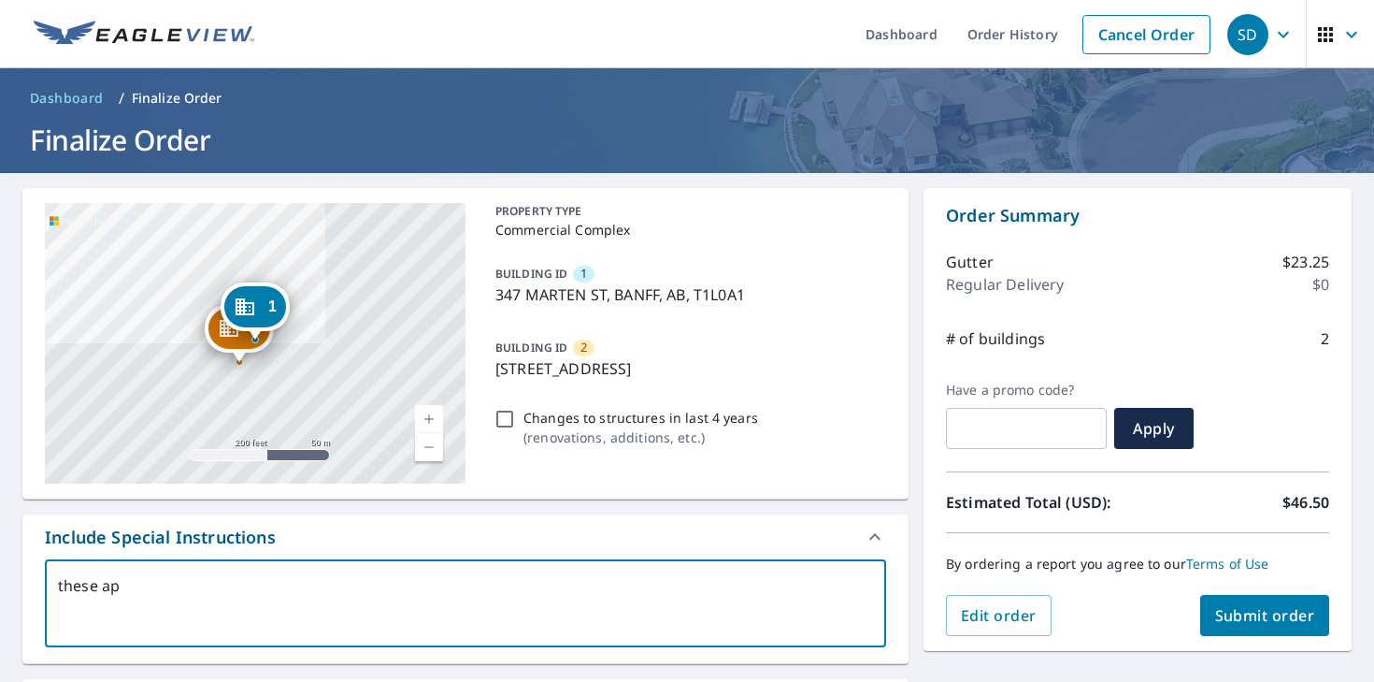
type textarea "these app"
type textarea "x"
type textarea "these appa"
type textarea "x"
type textarea "these appar"
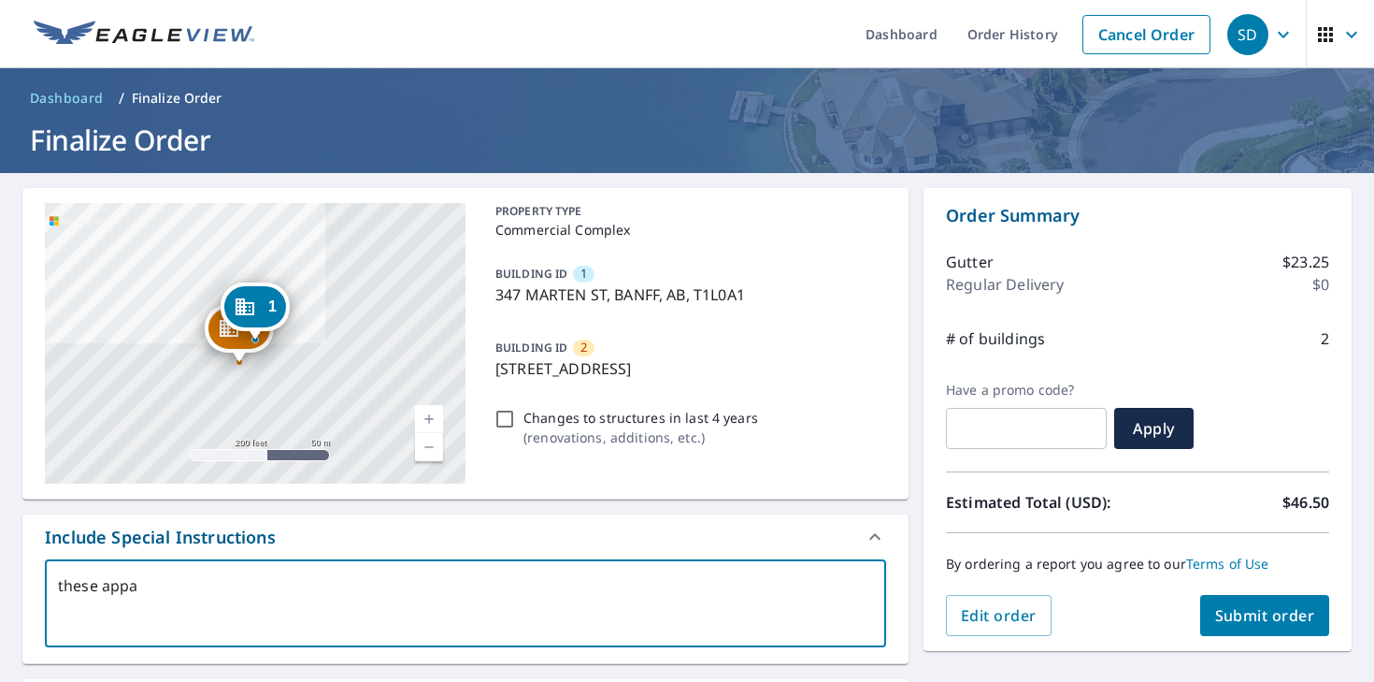
type textarea "x"
type textarea "these appare"
type textarea "x"
type textarea "these apparea"
type textarea "x"
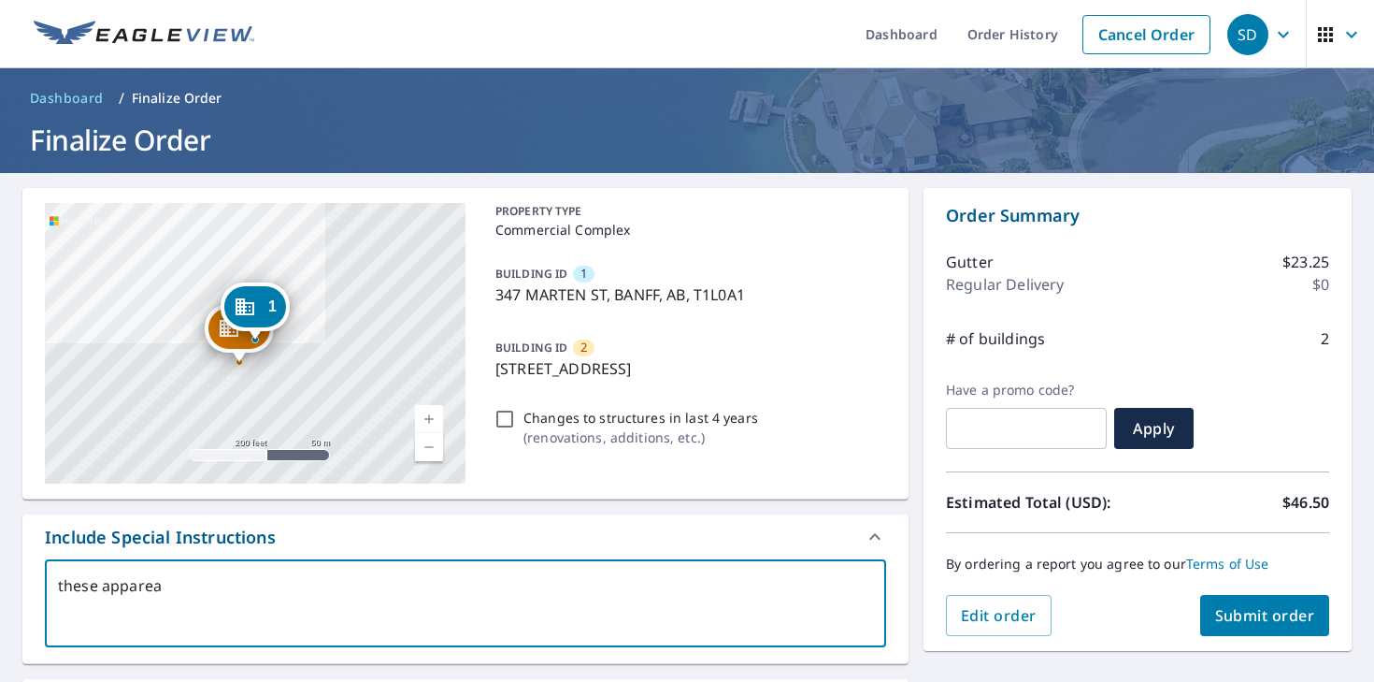
type textarea "these appare"
type textarea "x"
type textarea "these appar"
type textarea "x"
type textarea "these appa"
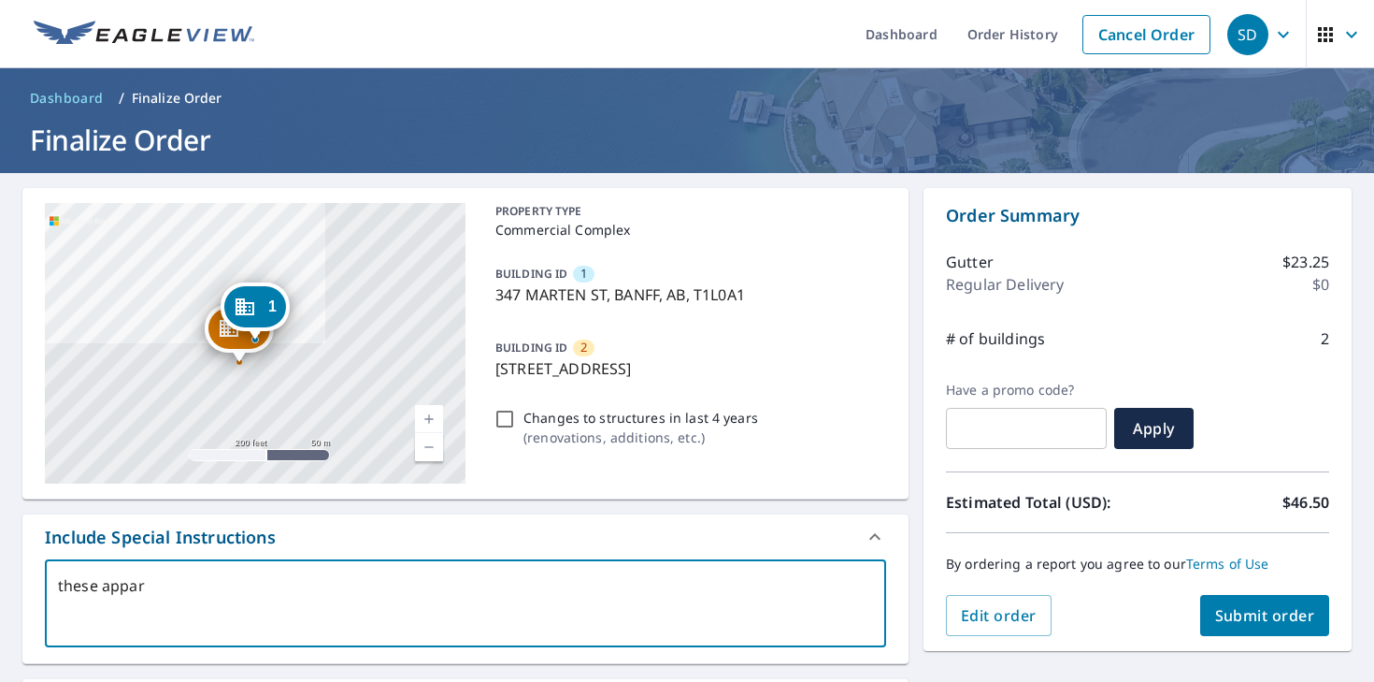
type textarea "x"
type textarea "these app"
type textarea "x"
type textarea "these appe"
type textarea "x"
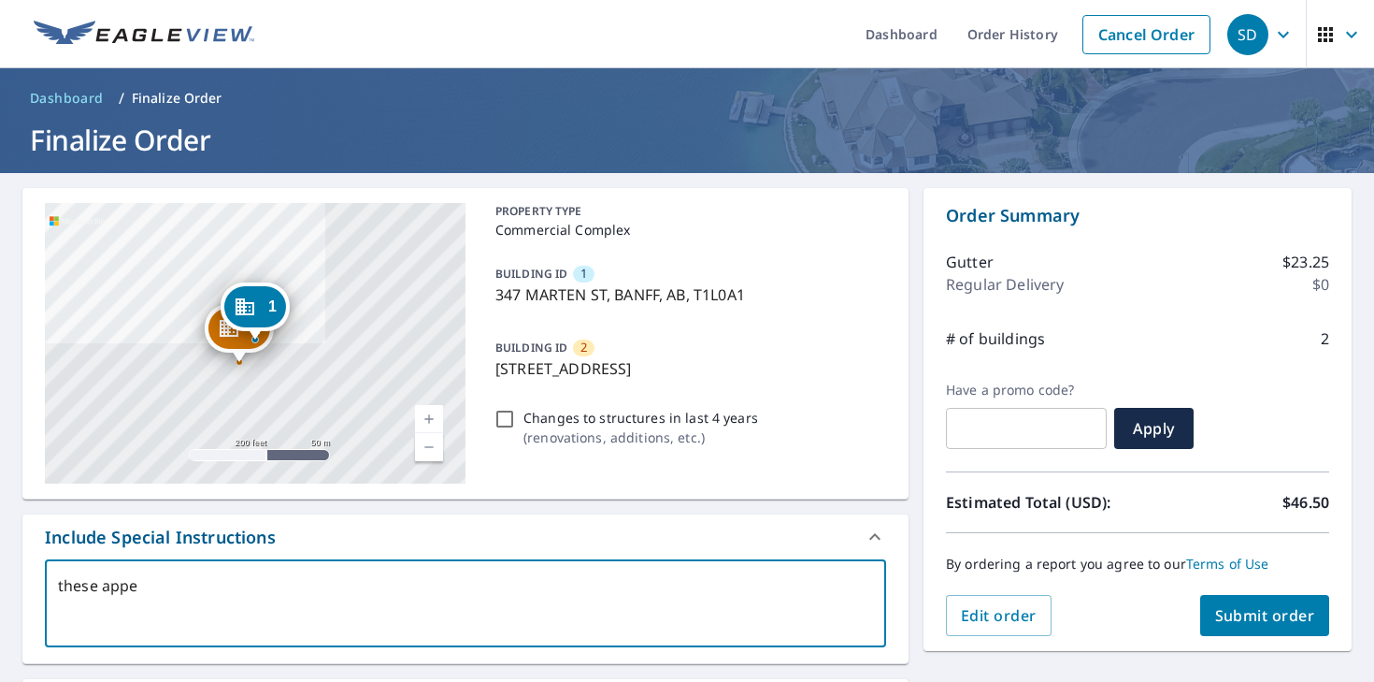
type textarea "these appea"
type textarea "x"
type textarea "these appear"
type textarea "x"
type textarea "these appear"
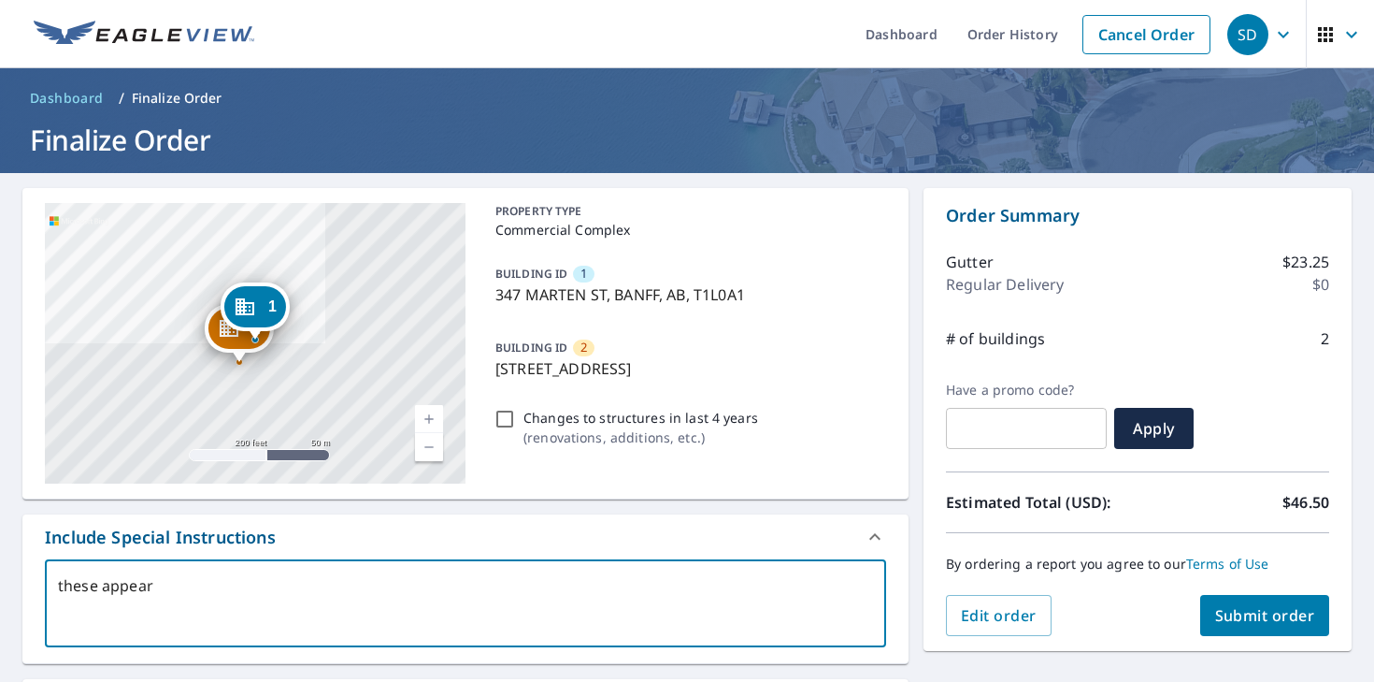
type textarea "x"
type textarea "these appear"
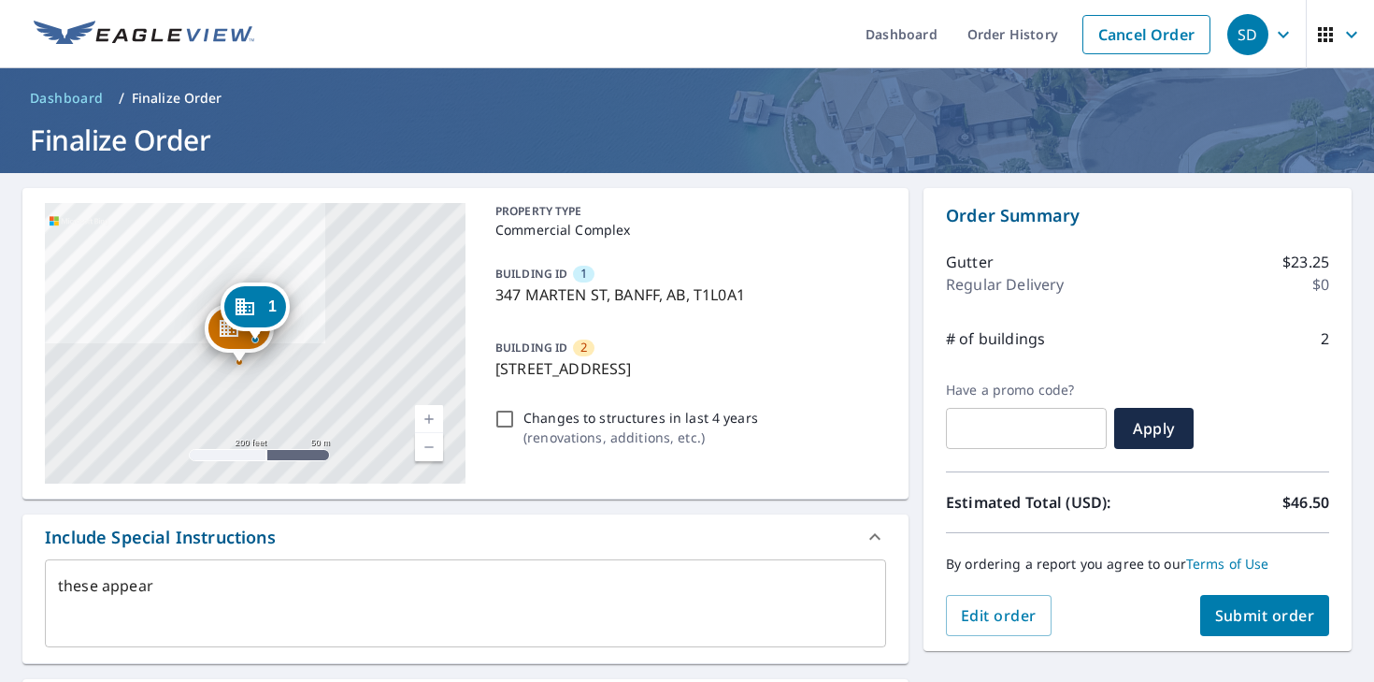
type textarea "x"
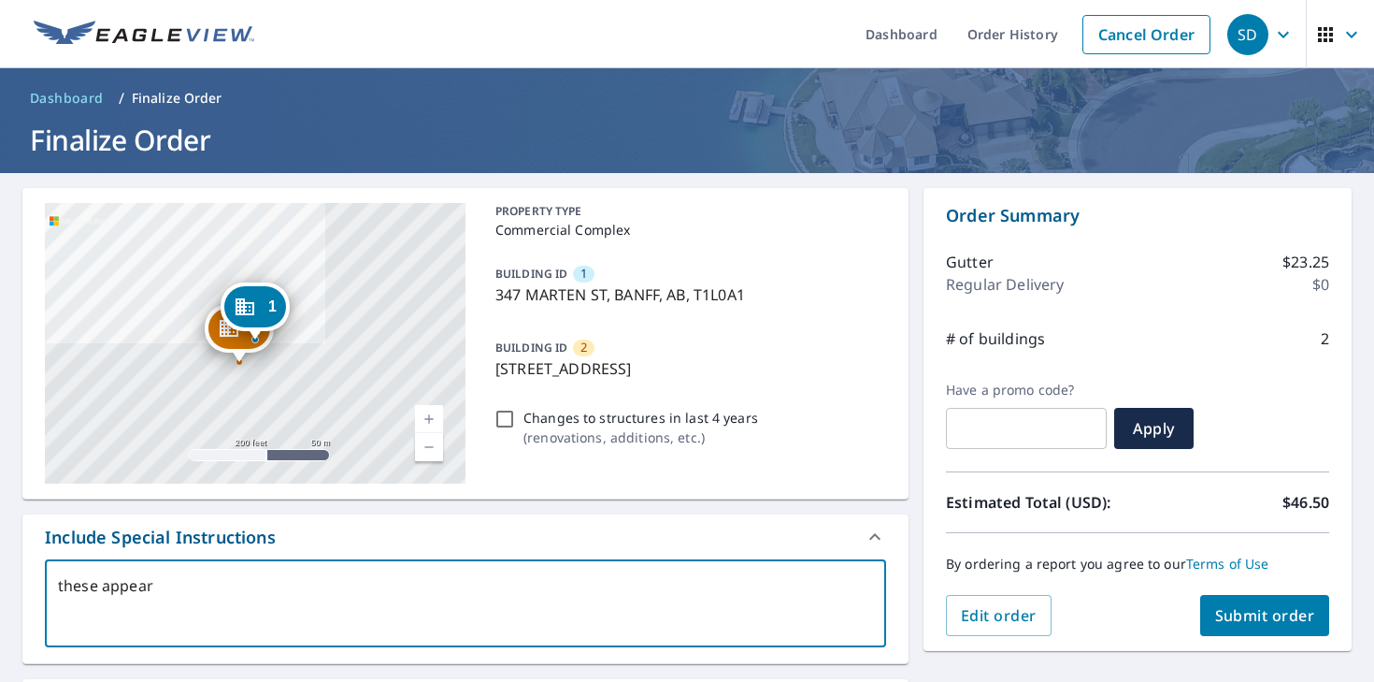
type textarea "these appear t"
type textarea "x"
type textarea "these appear to"
type textarea "x"
type textarea "these appear to"
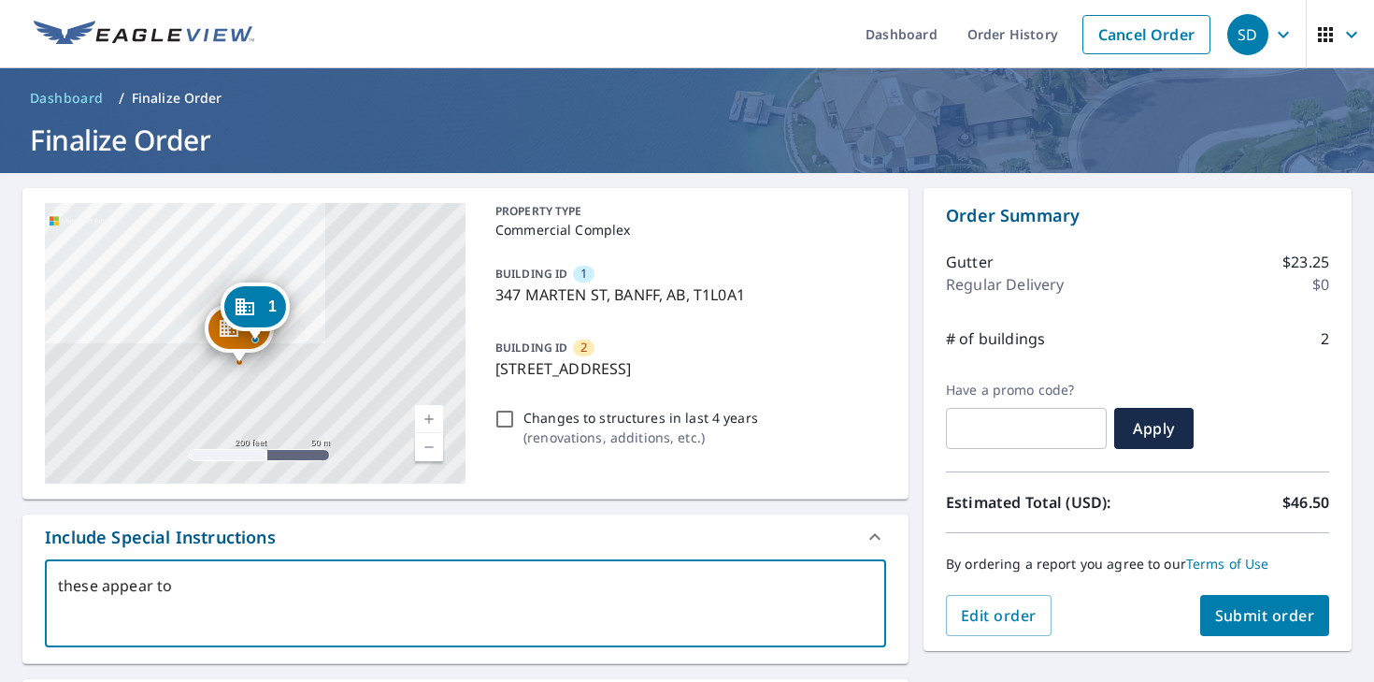
type textarea "x"
type textarea "these appear to m"
type textarea "x"
type textarea "these appear to me"
type textarea "x"
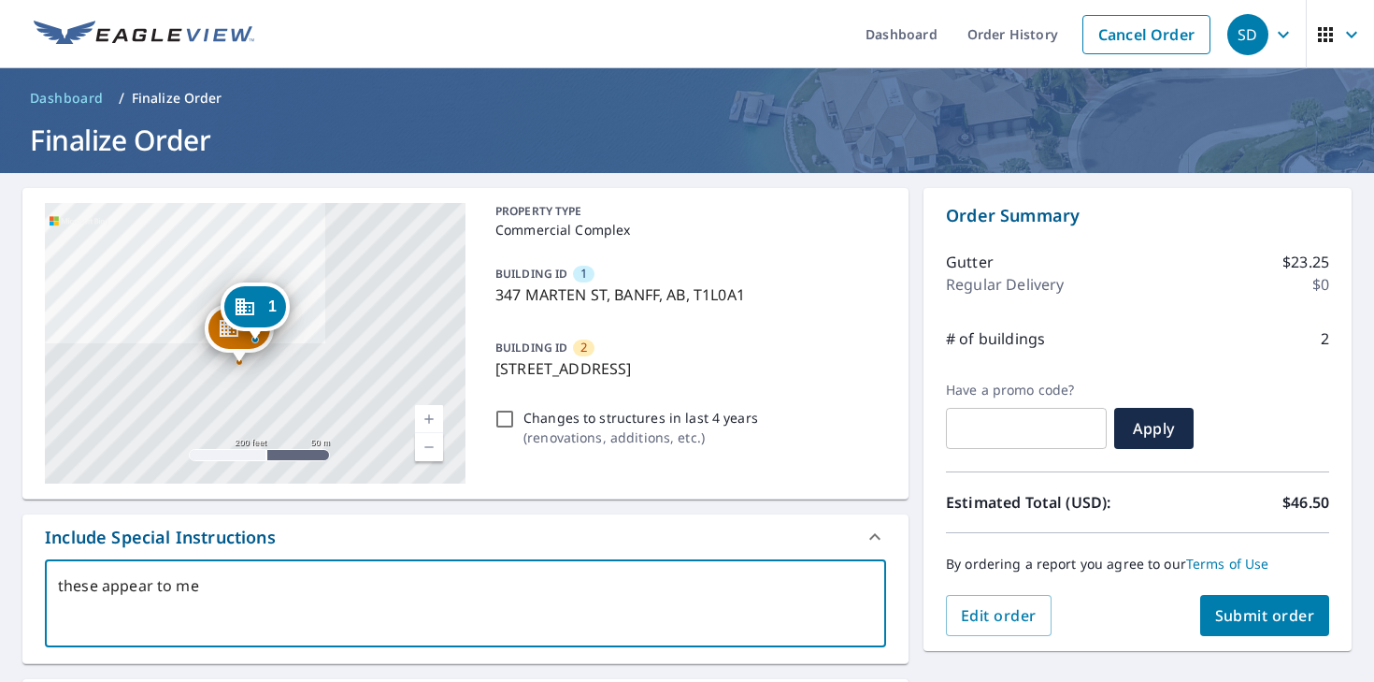
type textarea "these appear to me"
type textarea "x"
type textarea "these appear to me b"
type textarea "x"
type textarea "these appear to me bu"
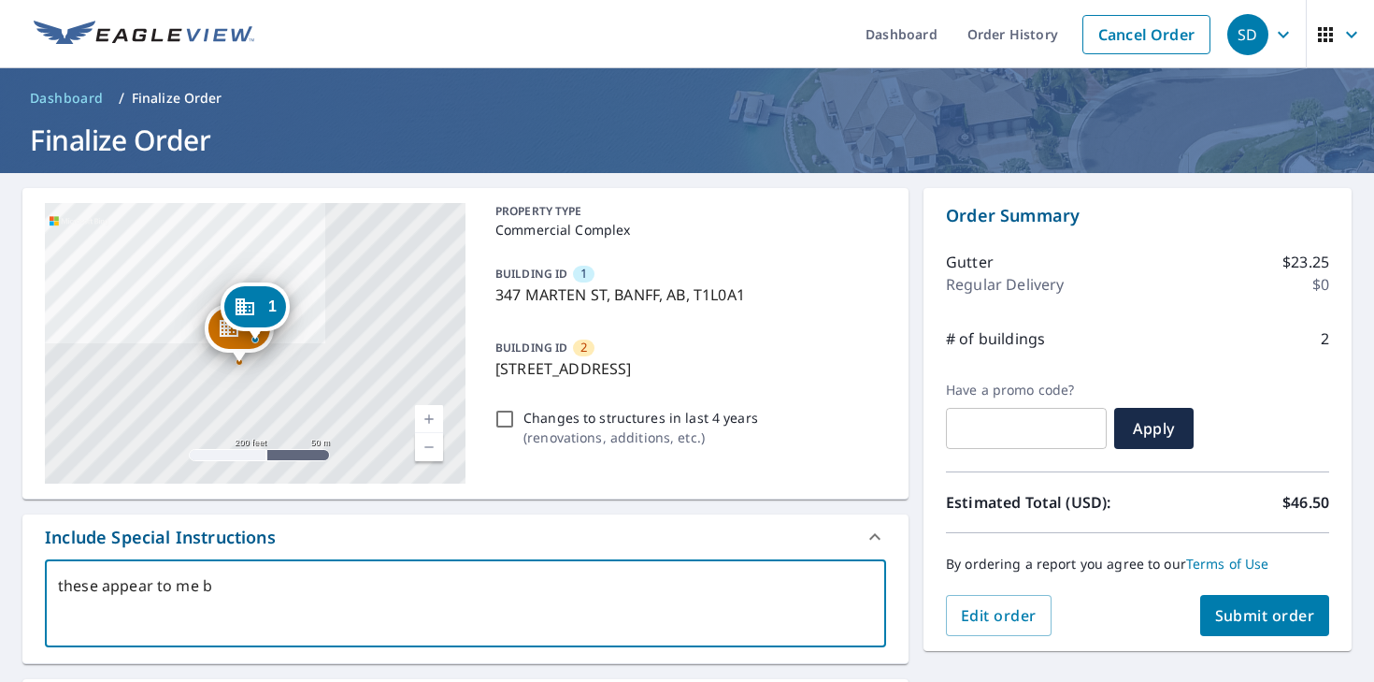
type textarea "x"
type textarea "these appear to me bul"
type textarea "x"
type textarea "these appear to me bult"
type textarea "x"
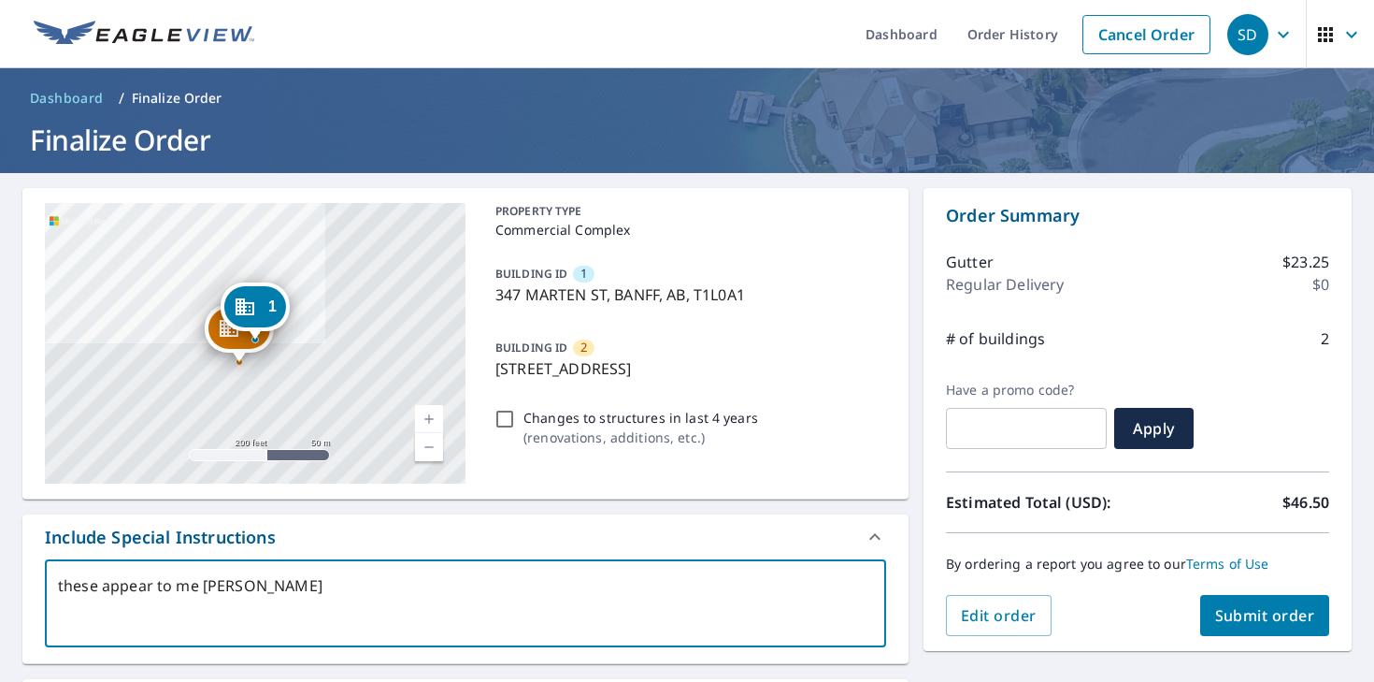
type textarea "these appear to me bulti"
type textarea "x"
type textarea "these appear to me bultip"
type textarea "x"
type textarea "these appear to me bultipl"
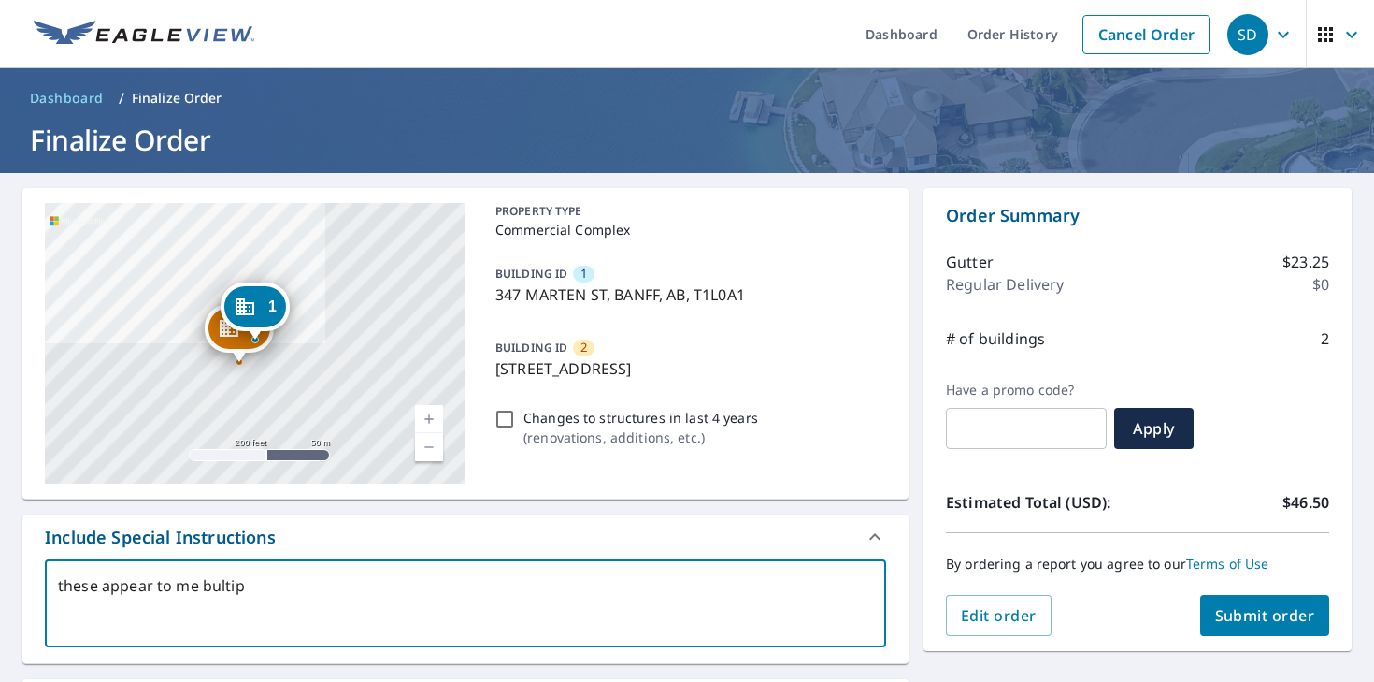
type textarea "x"
type textarea "these appear to me bultipl"
type textarea "x"
type textarea "these appear to me bultipl"
type textarea "x"
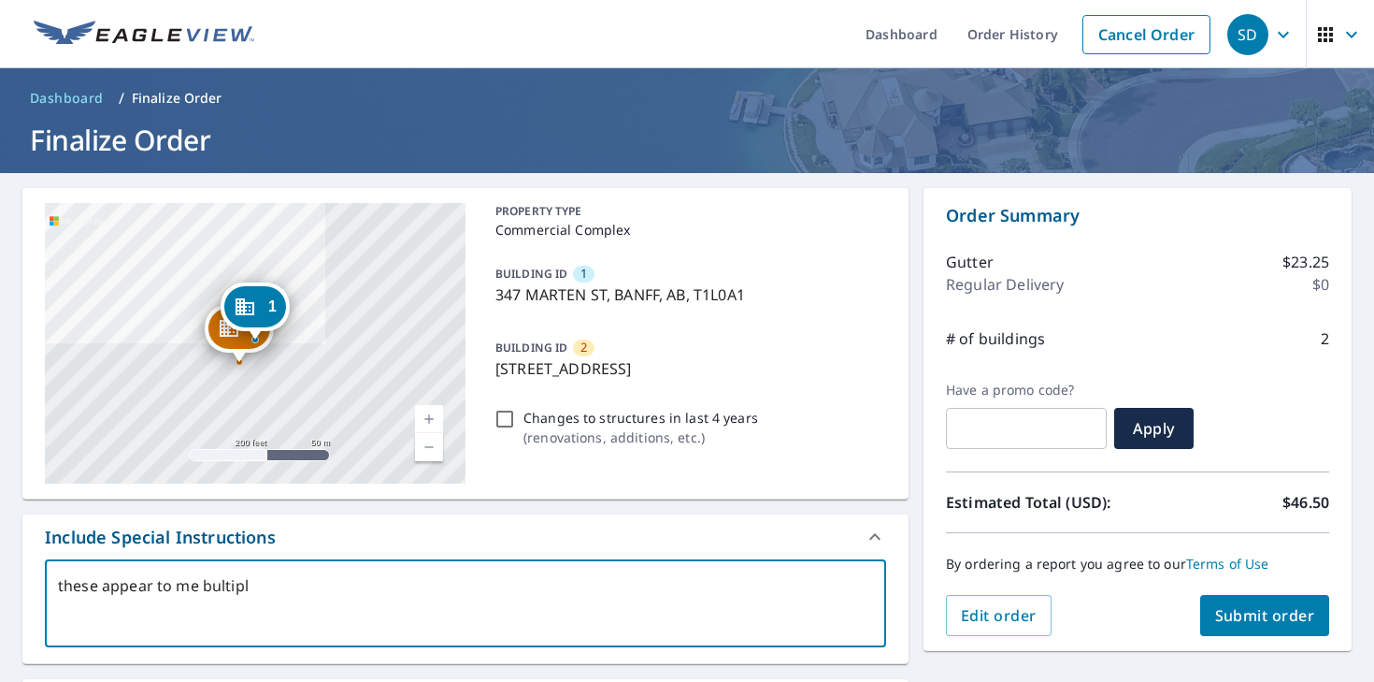
type textarea "these appear to me bultip"
type textarea "x"
type textarea "these appear to me bulti"
type textarea "x"
type textarea "these appear to me bult"
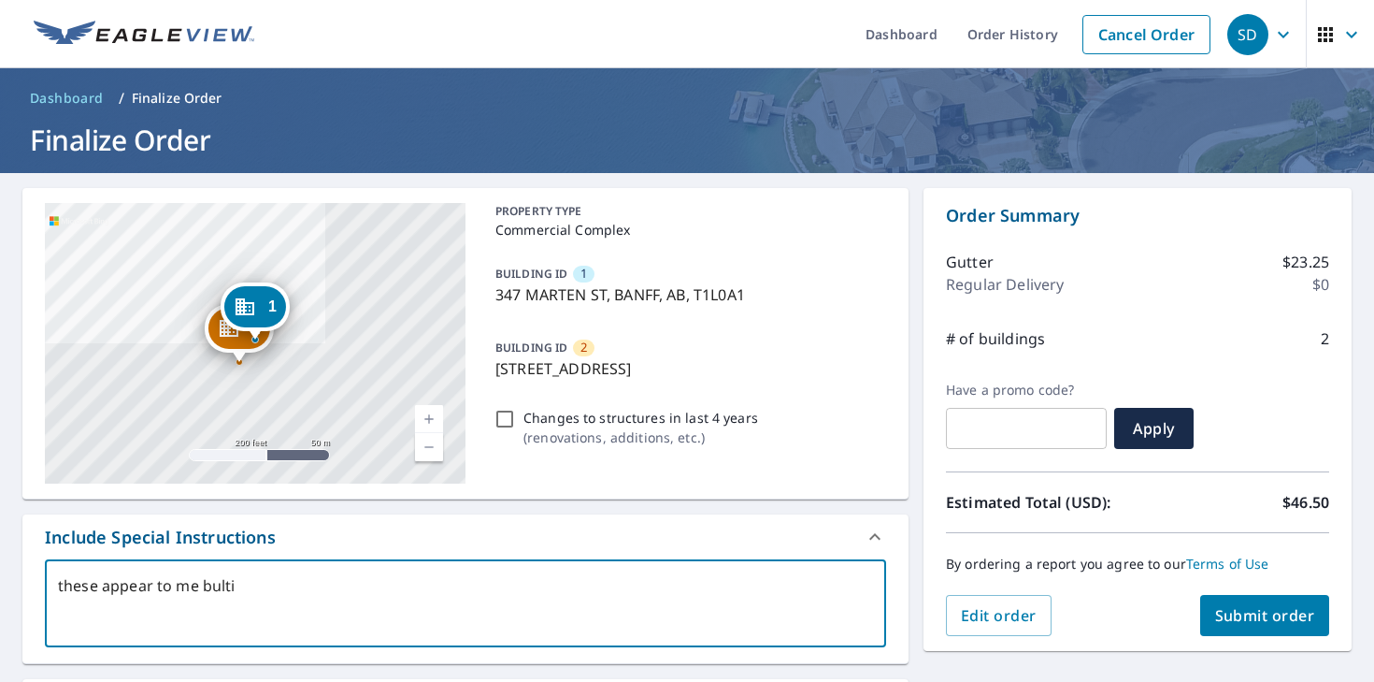
type textarea "x"
type textarea "these appear to me bul"
type textarea "x"
type textarea "these appear to me bu"
type textarea "x"
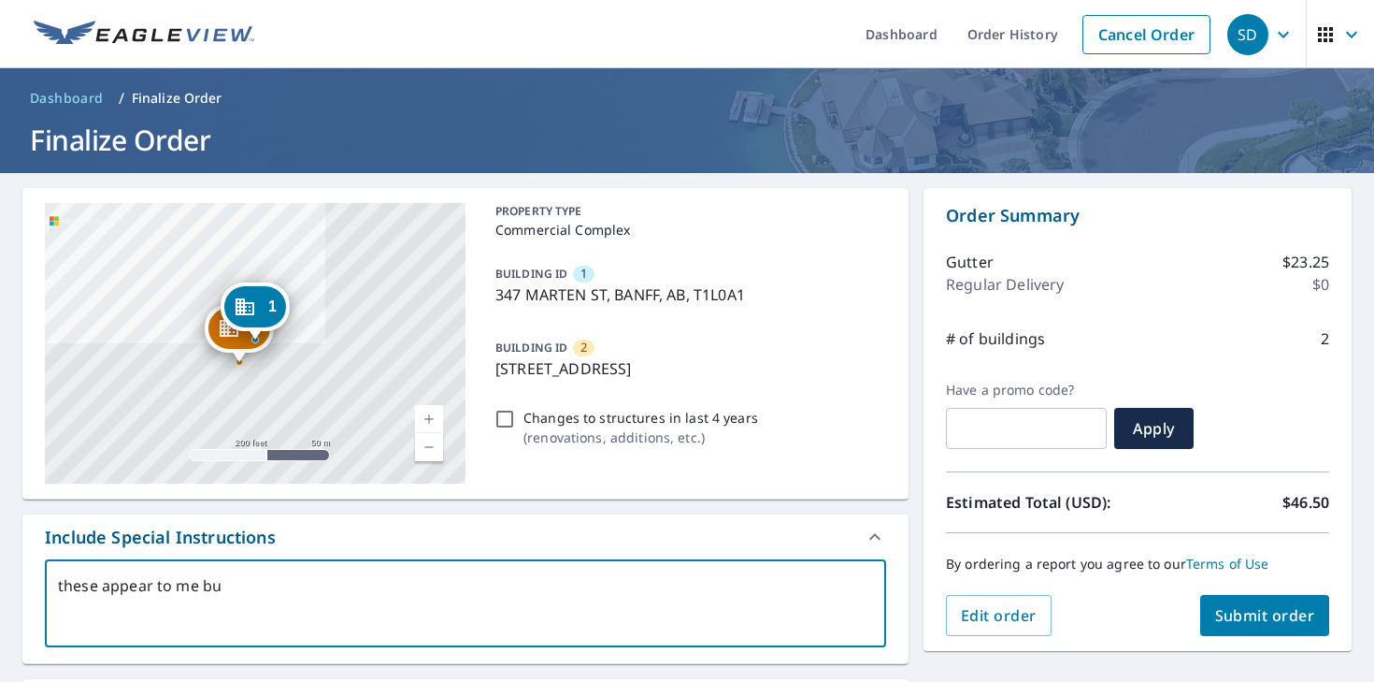
type textarea "these appear to me b"
type textarea "x"
type textarea "these appear to me"
type textarea "x"
type textarea "these appear to me"
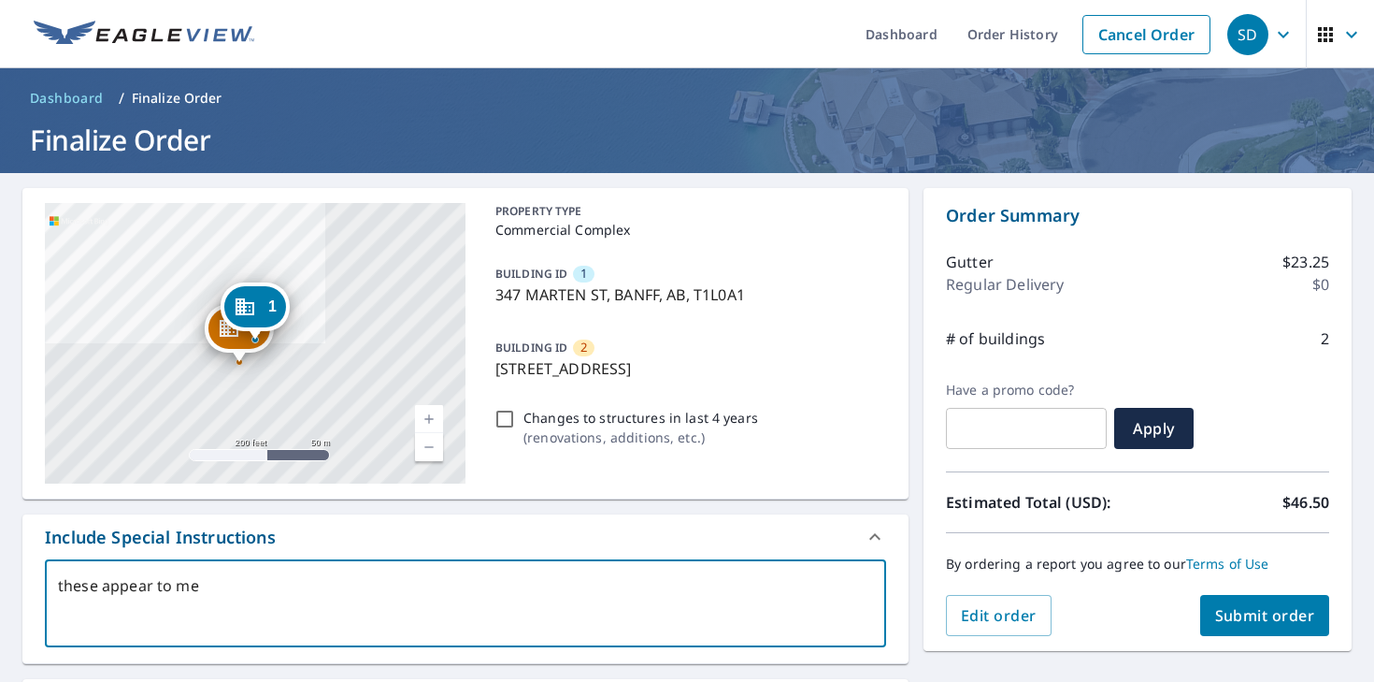
type textarea "x"
type textarea "these appear to me"
type textarea "x"
type textarea "these appear to me n"
type textarea "x"
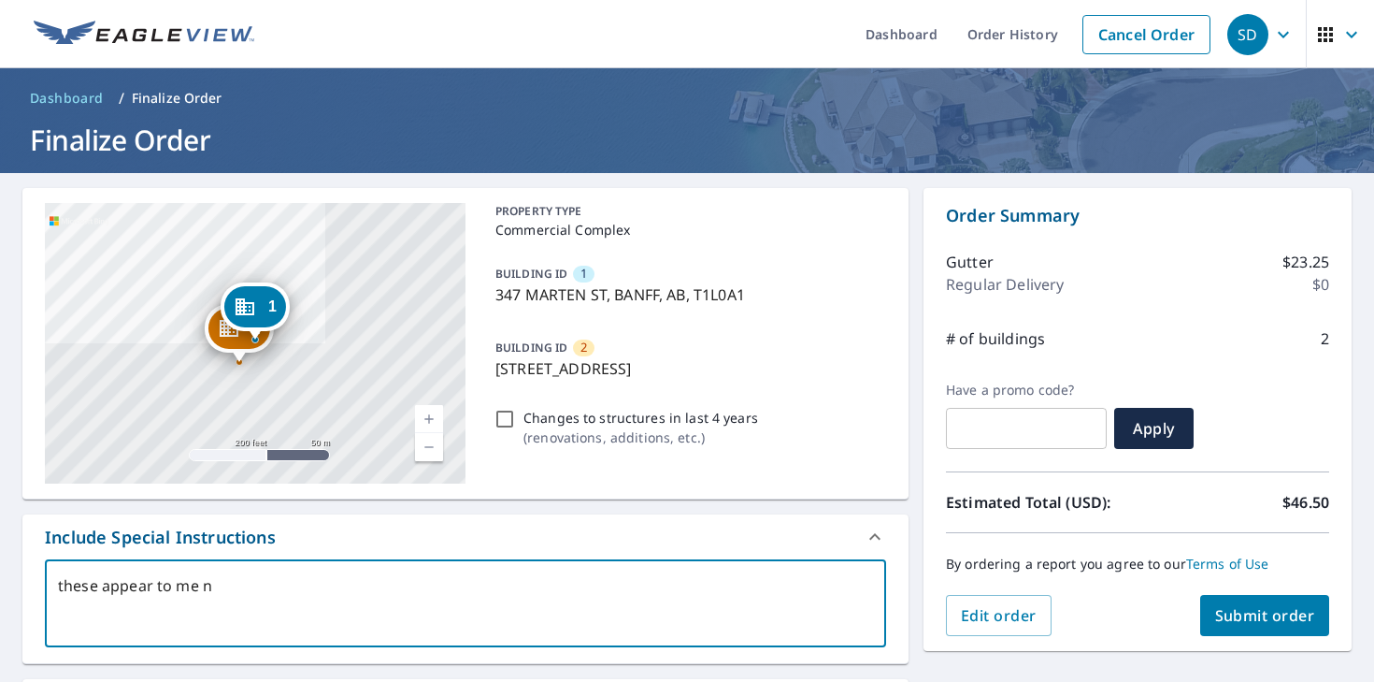
type textarea "these appear to me nu"
type textarea "x"
type textarea "these appear to me num"
type textarea "x"
type textarea "these appear to me nu"
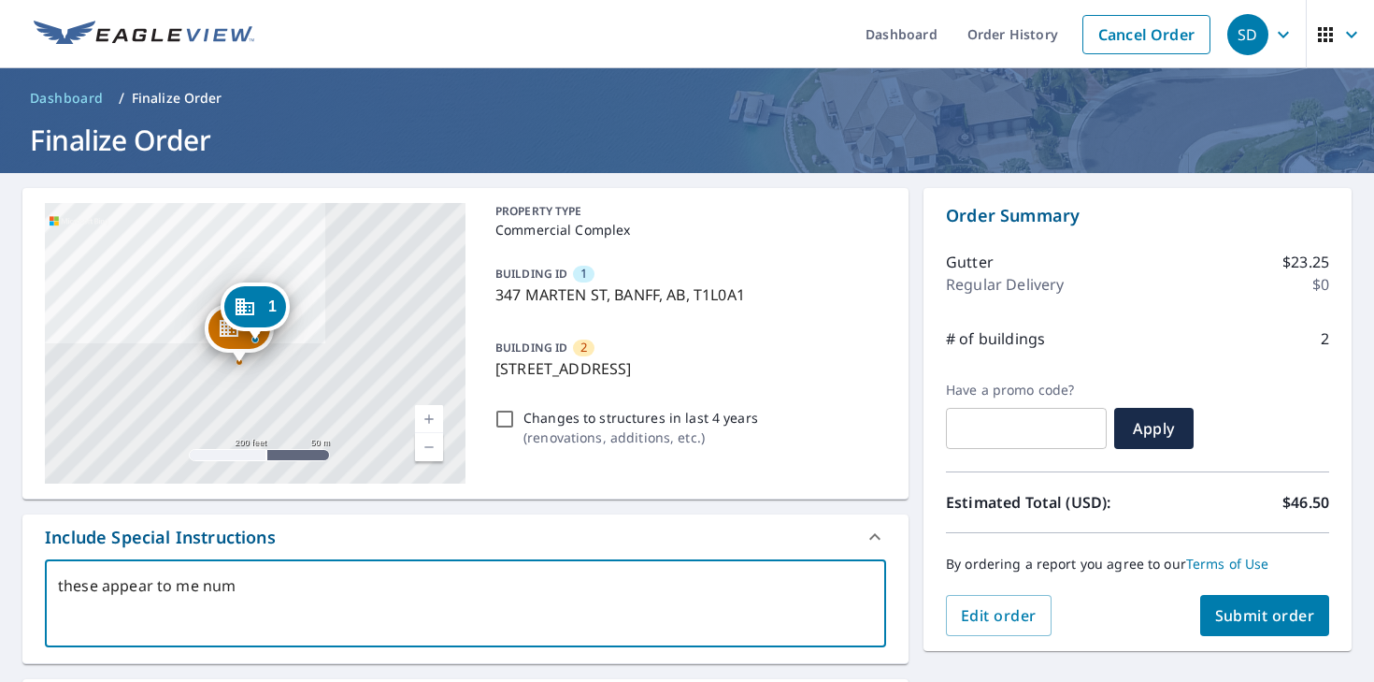
type textarea "x"
type textarea "these appear to me n"
type textarea "x"
type textarea "these appear to me"
type textarea "x"
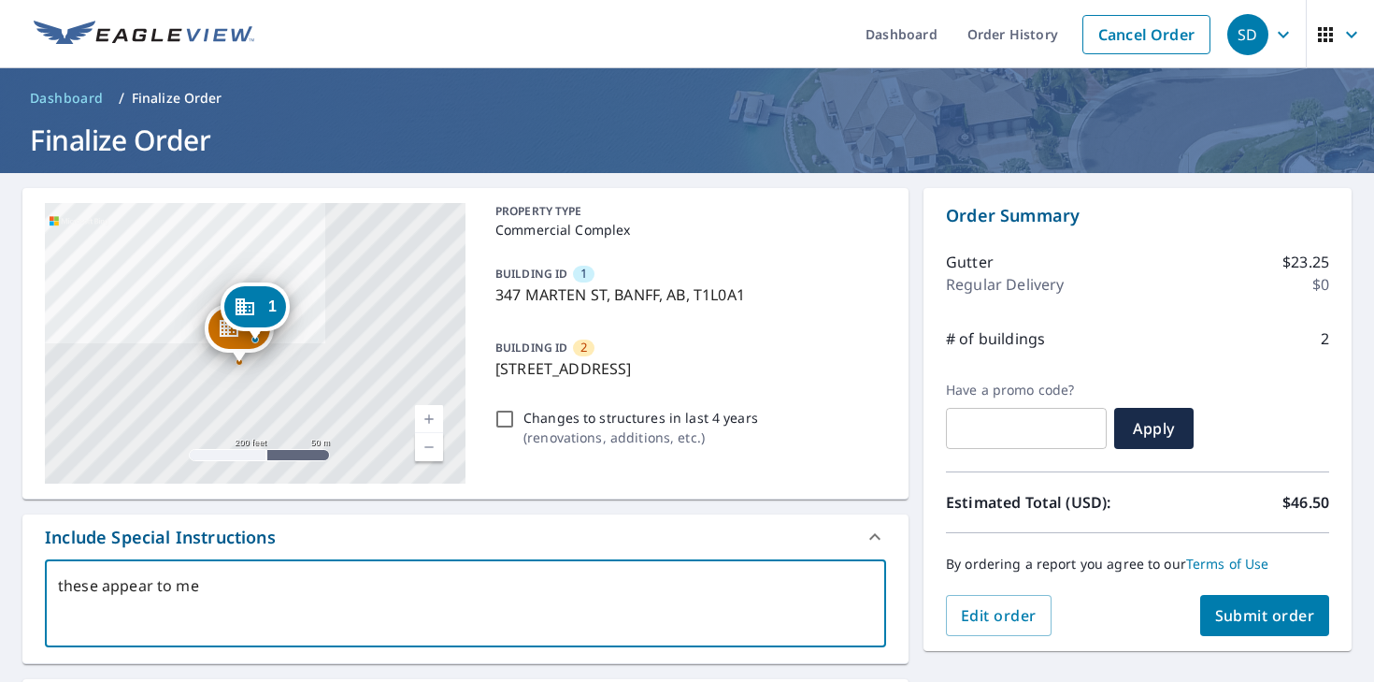
type textarea "these appear to me m"
type textarea "x"
type textarea "these appear to me mu"
type textarea "x"
type textarea "these appear to me mul"
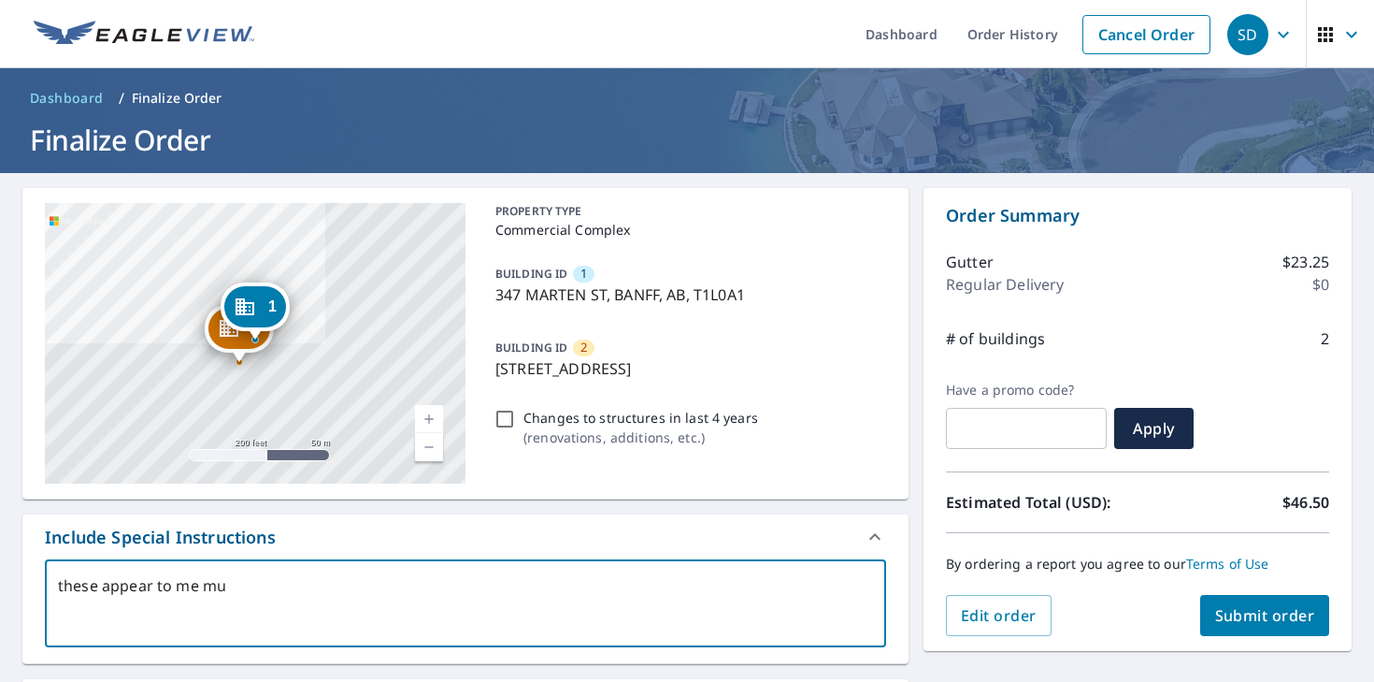
type textarea "x"
type textarea "these appear to me mult"
type textarea "x"
type textarea "these appear to me multi"
type textarea "x"
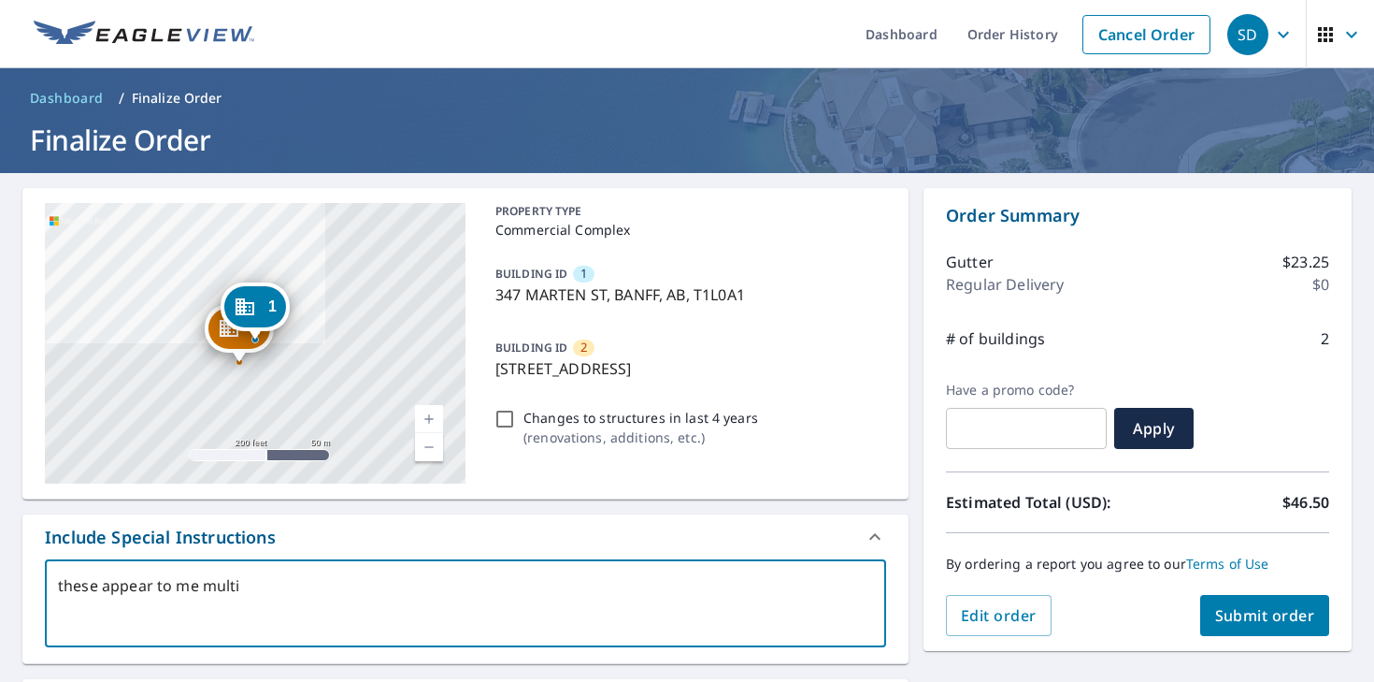
type textarea "these appear to me multip"
type textarea "x"
type textarea "these appear to me multipl"
type textarea "x"
type textarea "these appear to me multiple"
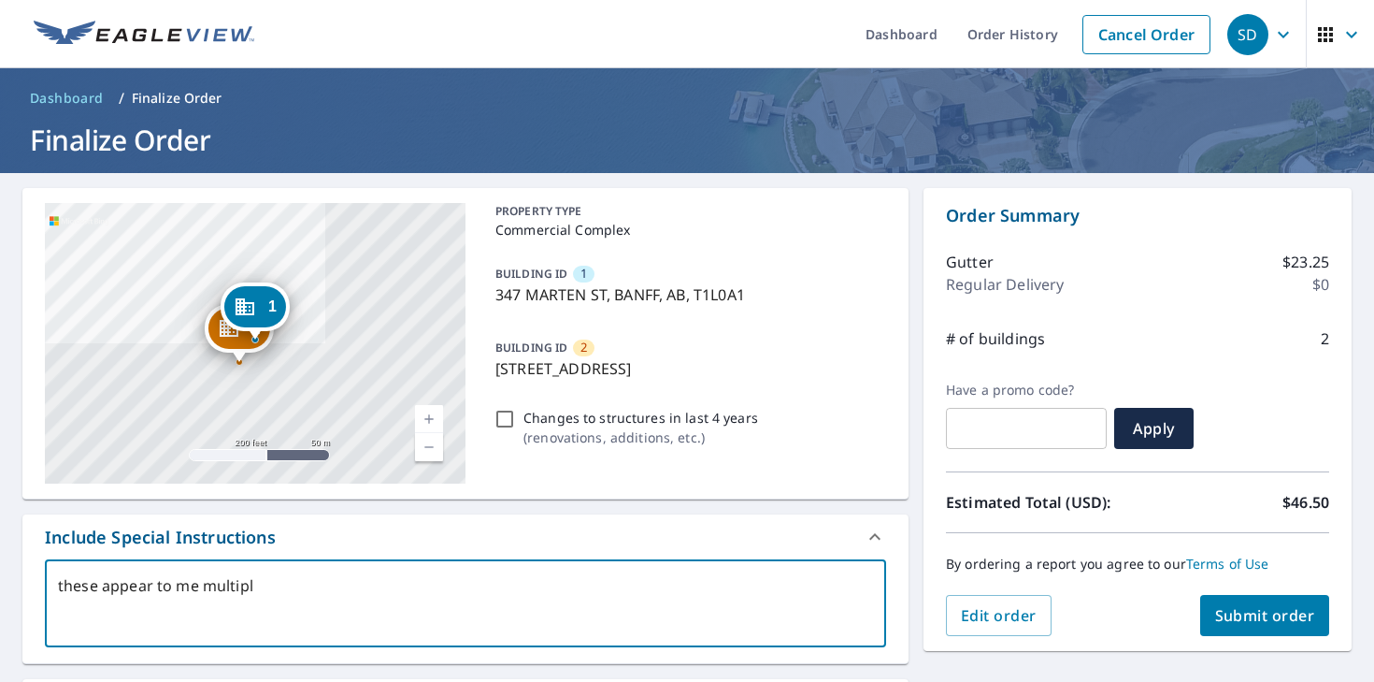
type textarea "x"
type textarea "these appear to me multiple"
type textarea "x"
type textarea "these appear to me multiple s"
type textarea "x"
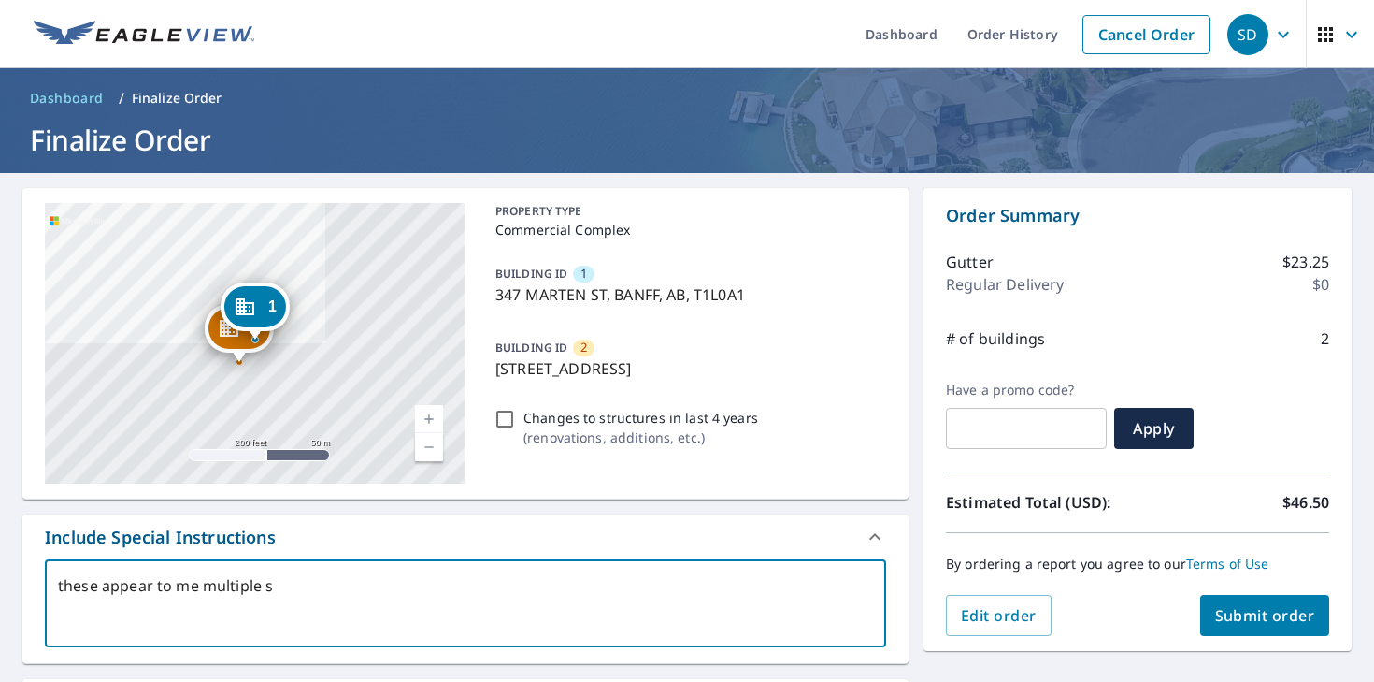
type textarea "these appear to me multiple st"
type textarea "x"
type textarea "these appear to me multiple str"
type textarea "x"
type textarea "these appear to me multiple stru"
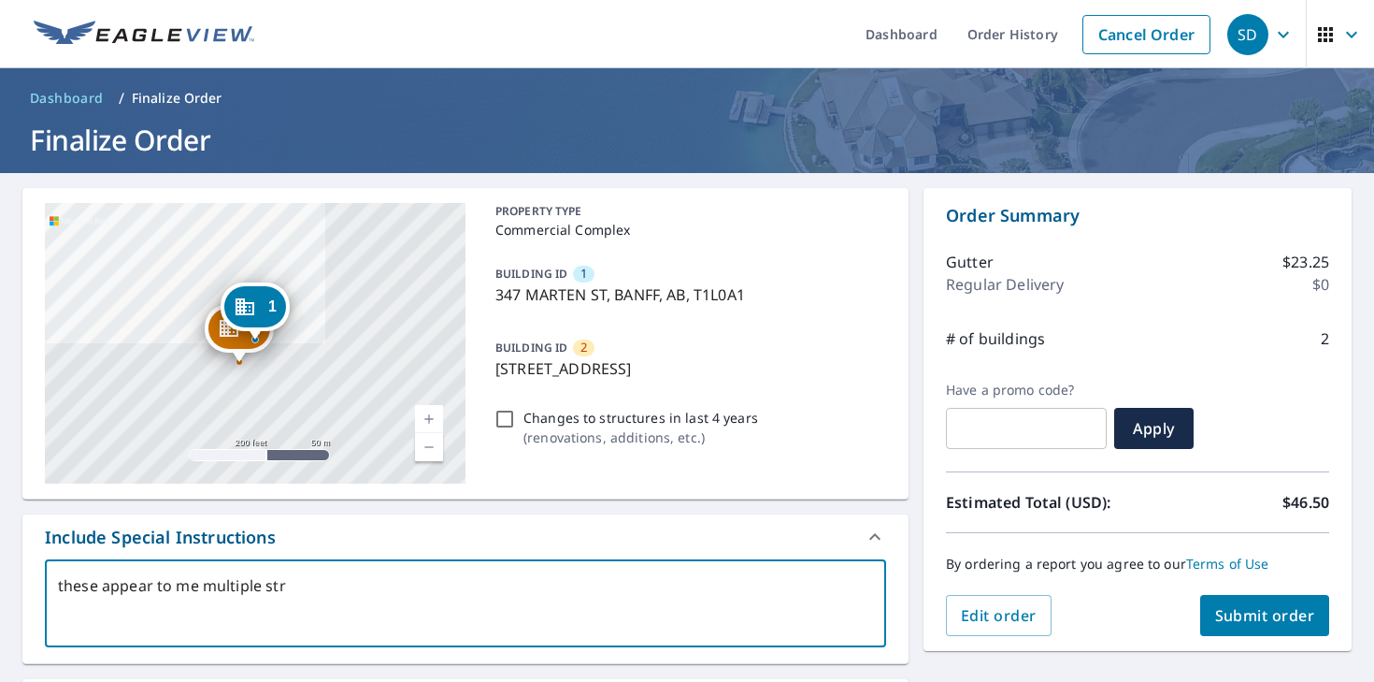
type textarea "x"
type textarea "these appear to me multiple struc"
type textarea "x"
type textarea "these appear to me multiple struct"
type textarea "x"
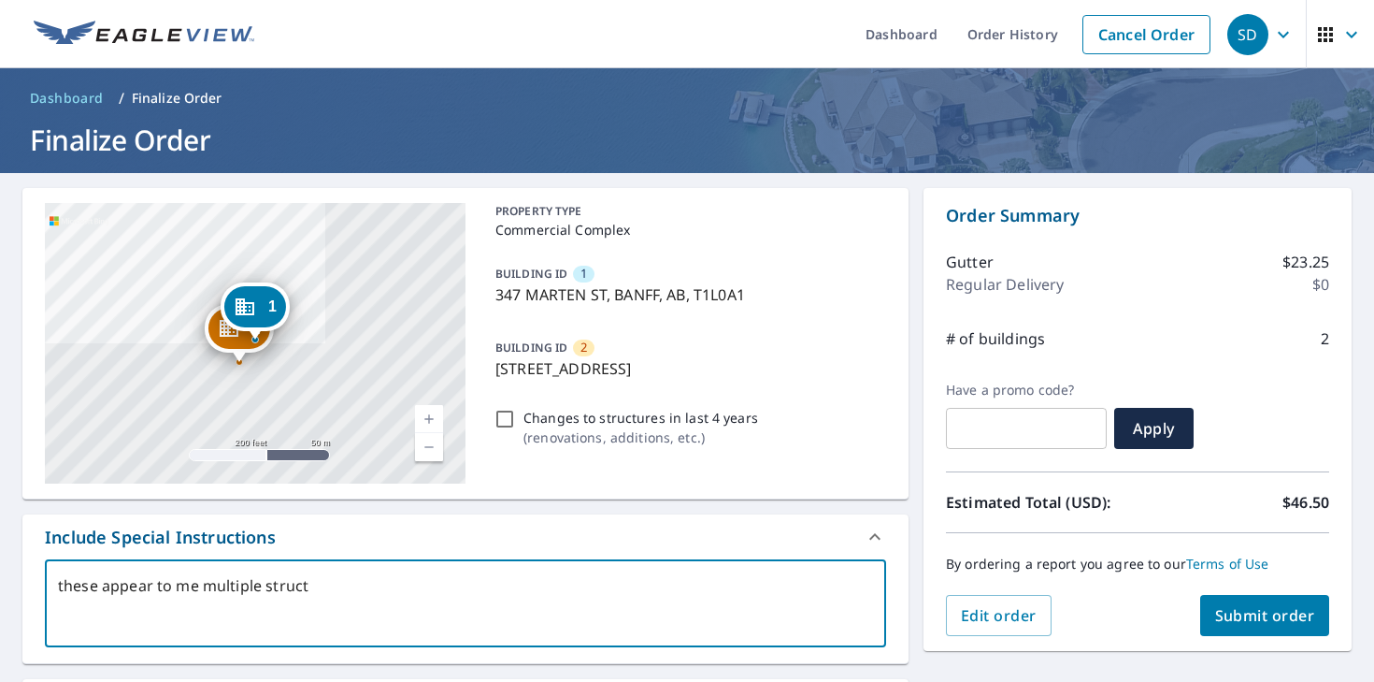
type textarea "these appear to me multiple structu"
type textarea "x"
type textarea "these appear to me multiple structur"
type textarea "x"
type textarea "these appear to me multiple structure"
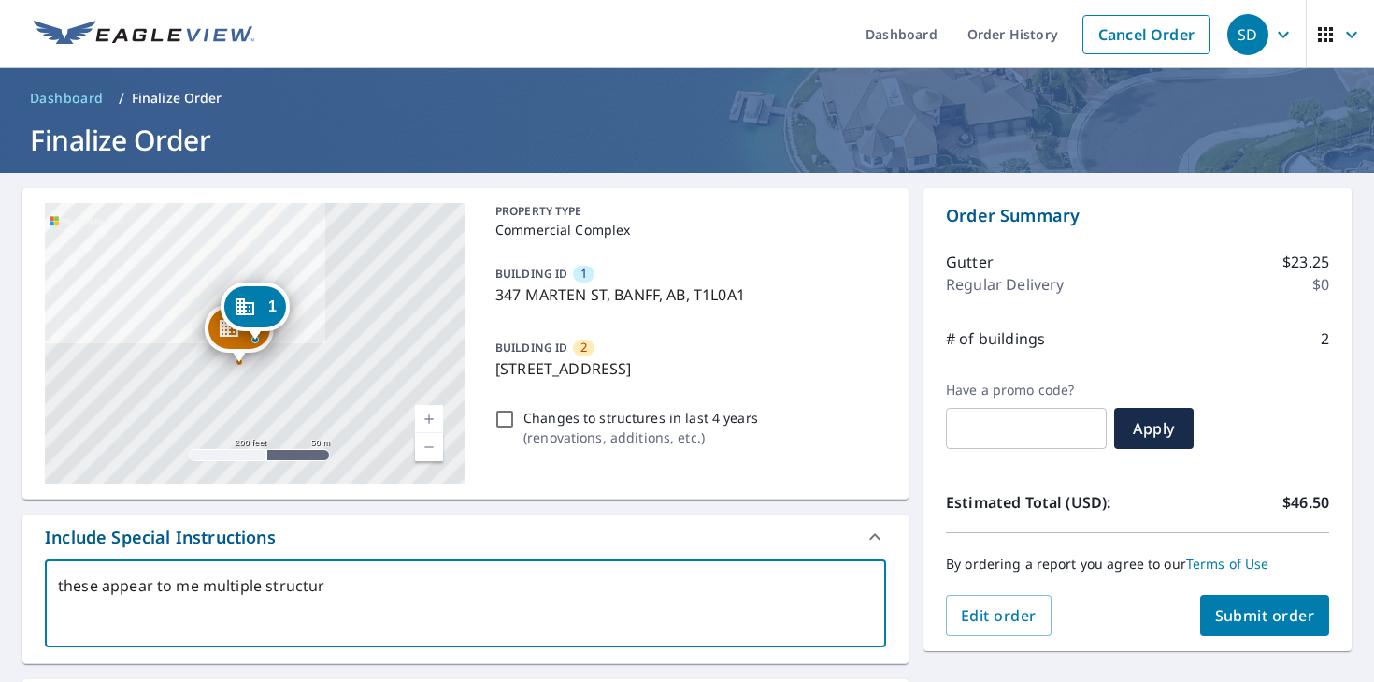
type textarea "x"
type textarea "these appear to me multiple structures"
type textarea "x"
type textarea "these appear to me multiple structures"
type textarea "x"
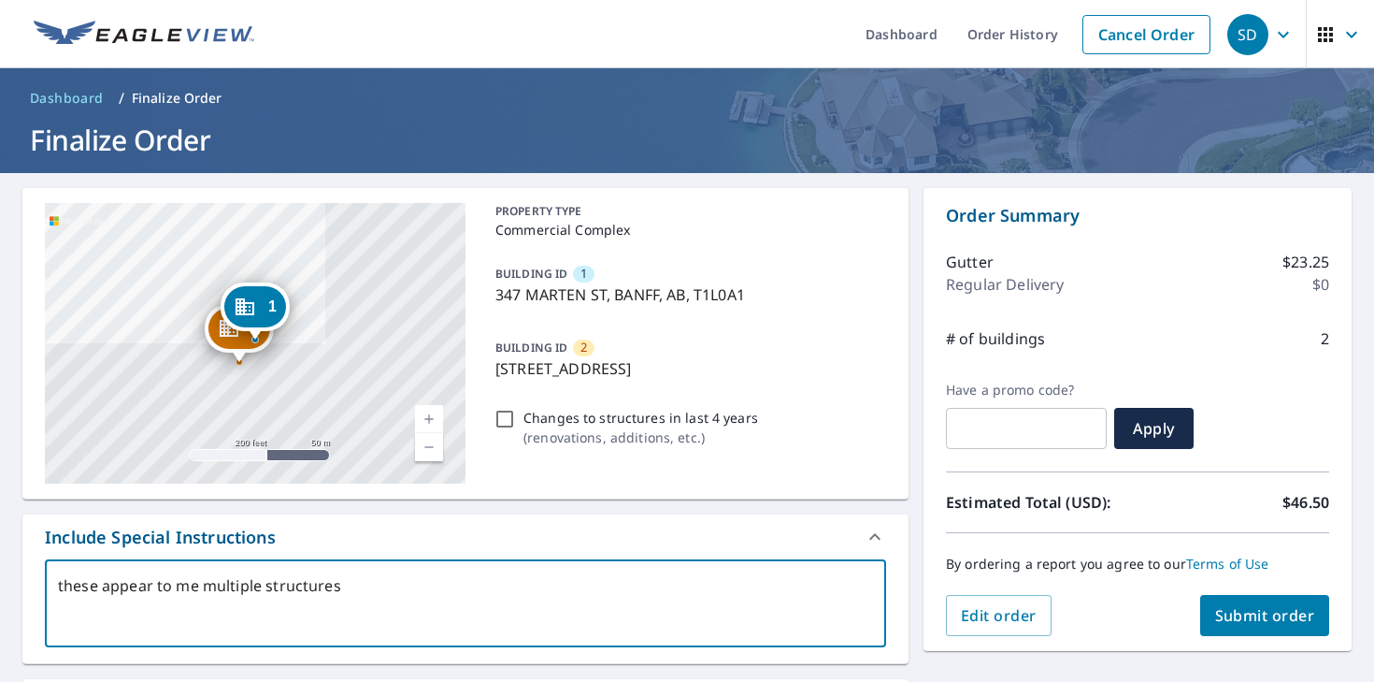
type textarea "these appear to me multiple structures b"
type textarea "x"
type textarea "these appear to me multiple structures bu"
type textarea "x"
type textarea "these appear to me multiple structures but"
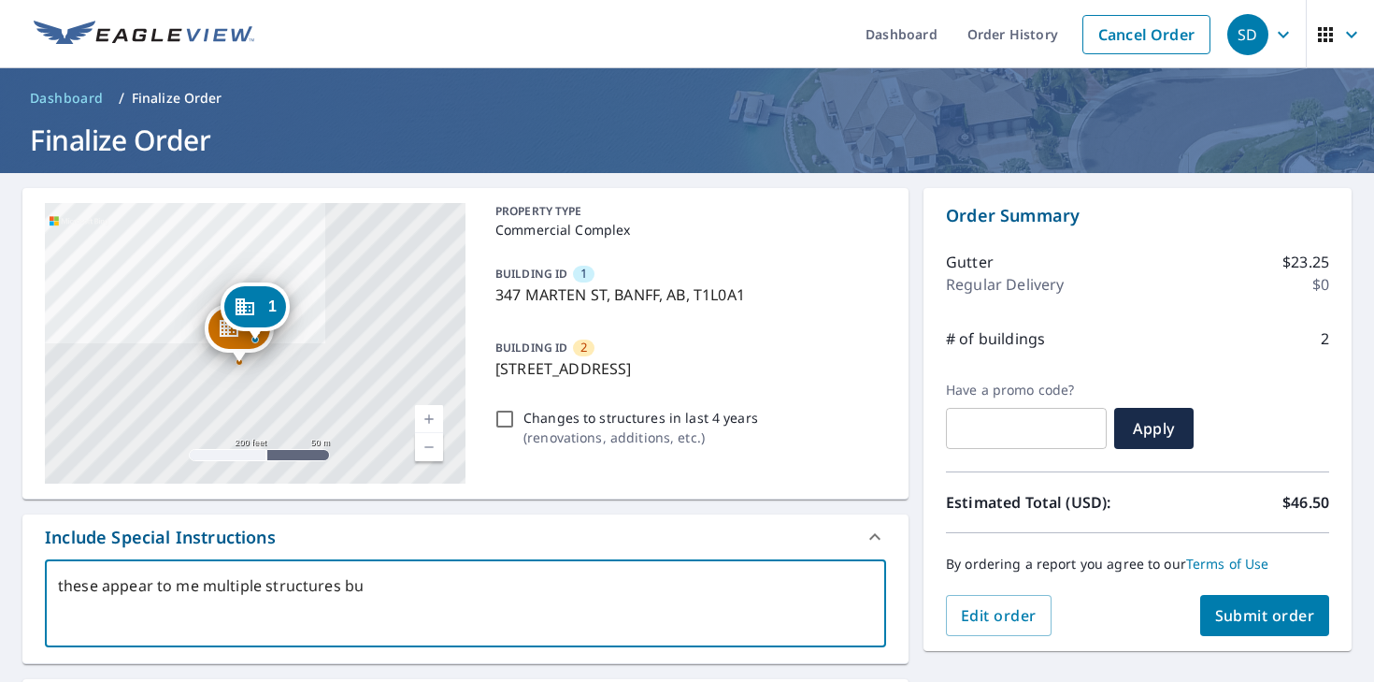
type textarea "x"
type textarea "these appear to me multiple structures but"
type textarea "x"
type textarea "these appear to me multiple structures but t"
type textarea "x"
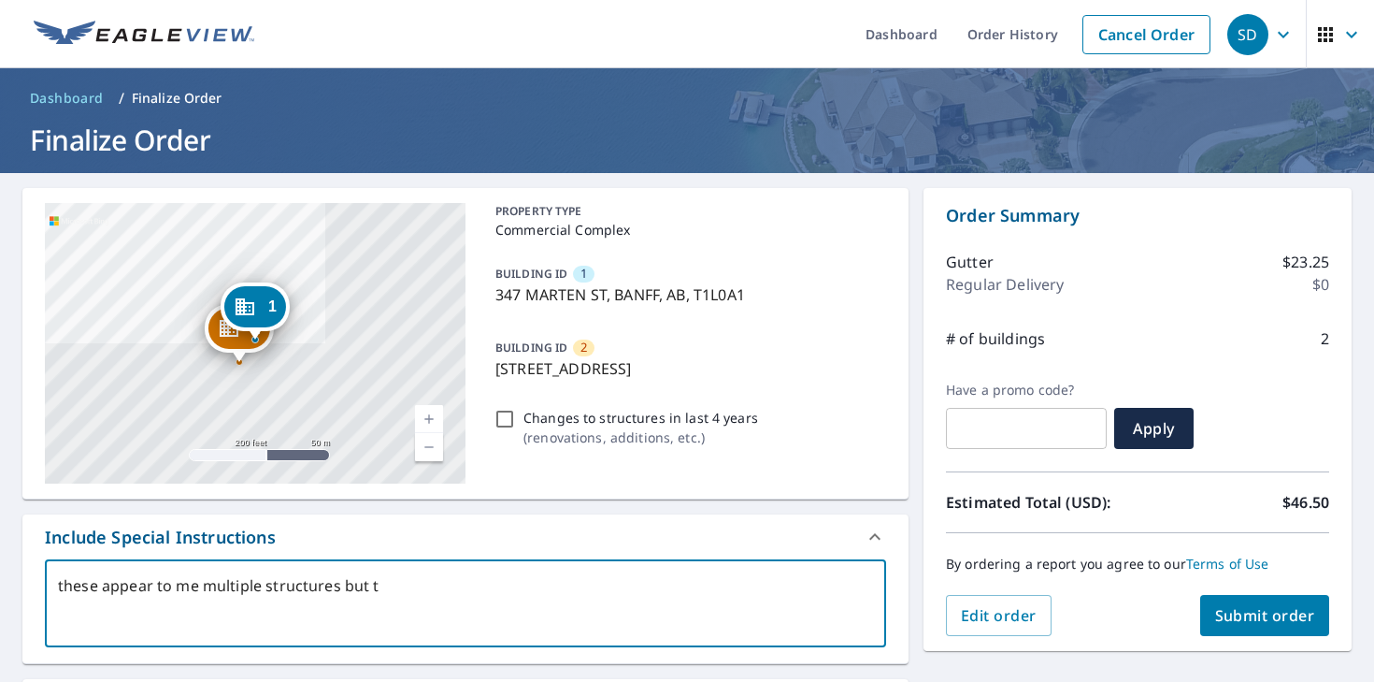
type textarea "these appear to me multiple structures but th"
type textarea "x"
type textarea "these appear to me multiple structures but the"
type textarea "x"
type textarea "these appear to me multiple structures but ther"
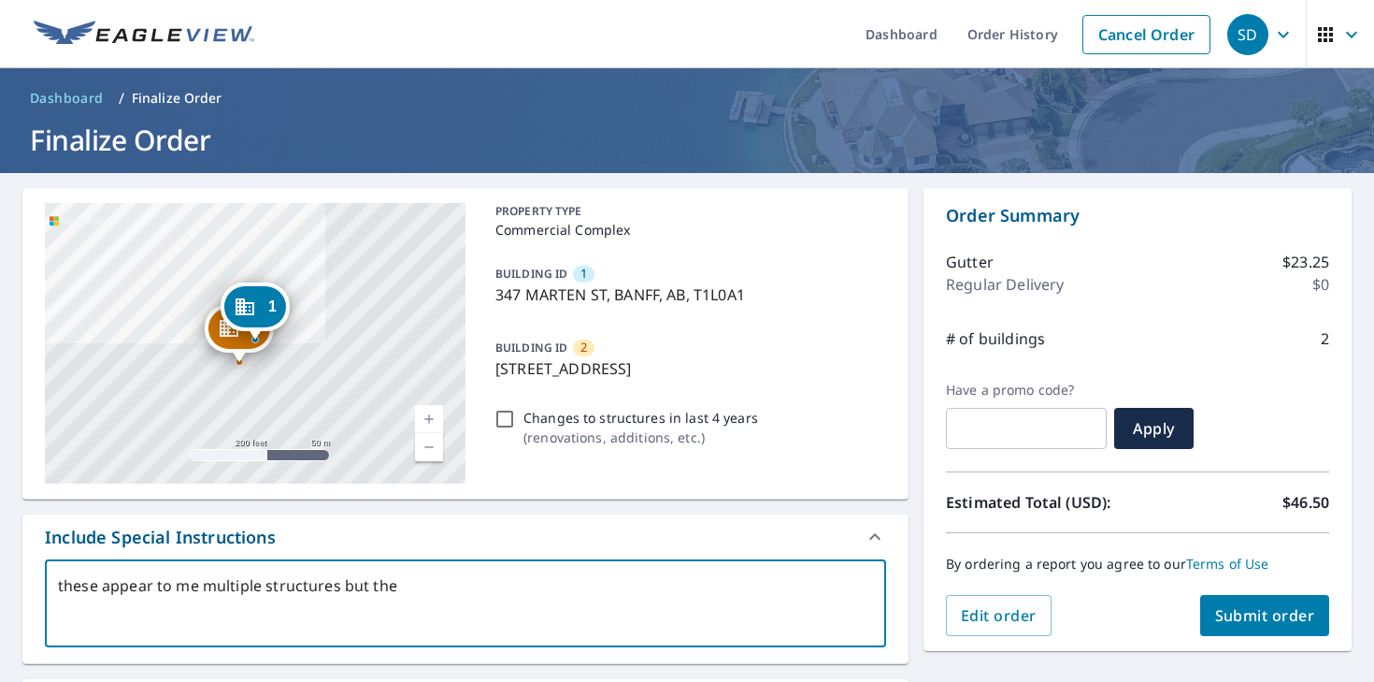
type textarea "x"
type textarea "these appear to me multiple structures but there"
type textarea "x"
type textarea "these appear to me multiple structures but there"
type textarea "x"
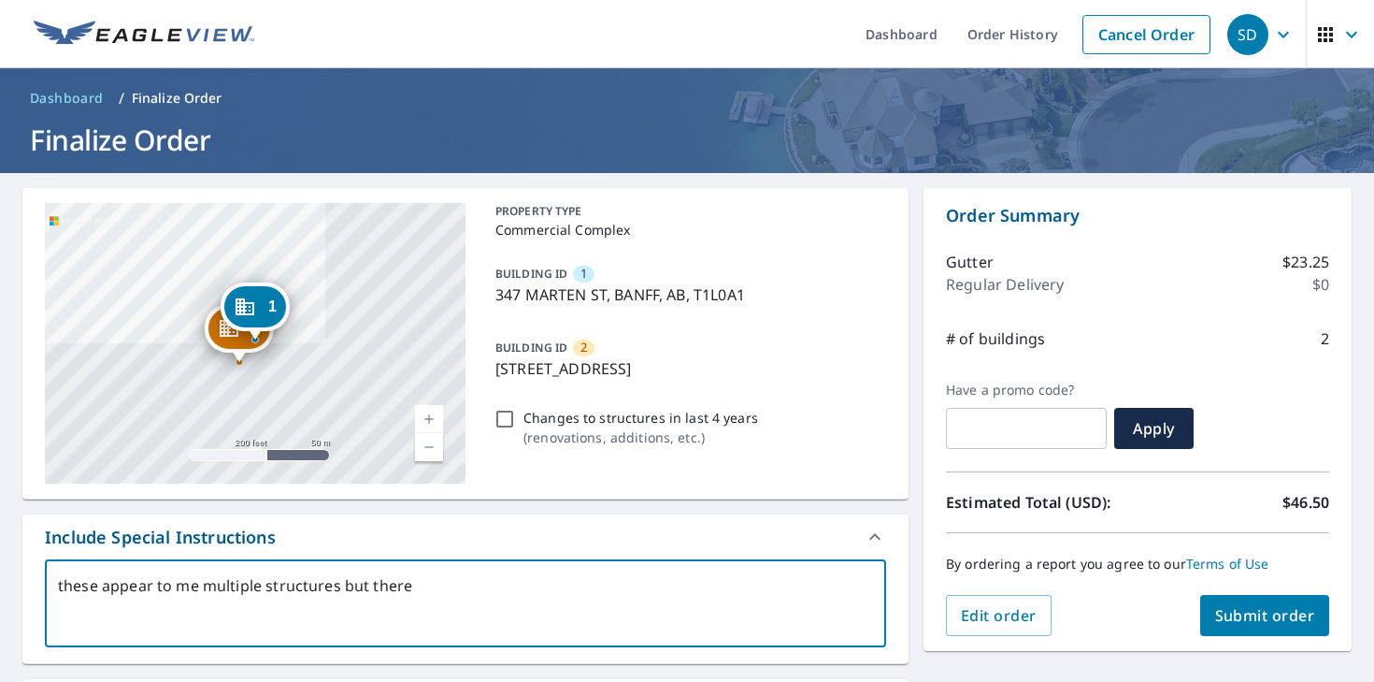
type textarea "these appear to me multiple structures but there a"
type textarea "x"
type textarea "these appear to me multiple structures but there ar"
type textarea "x"
type textarea "these appear to me multiple structures but there are"
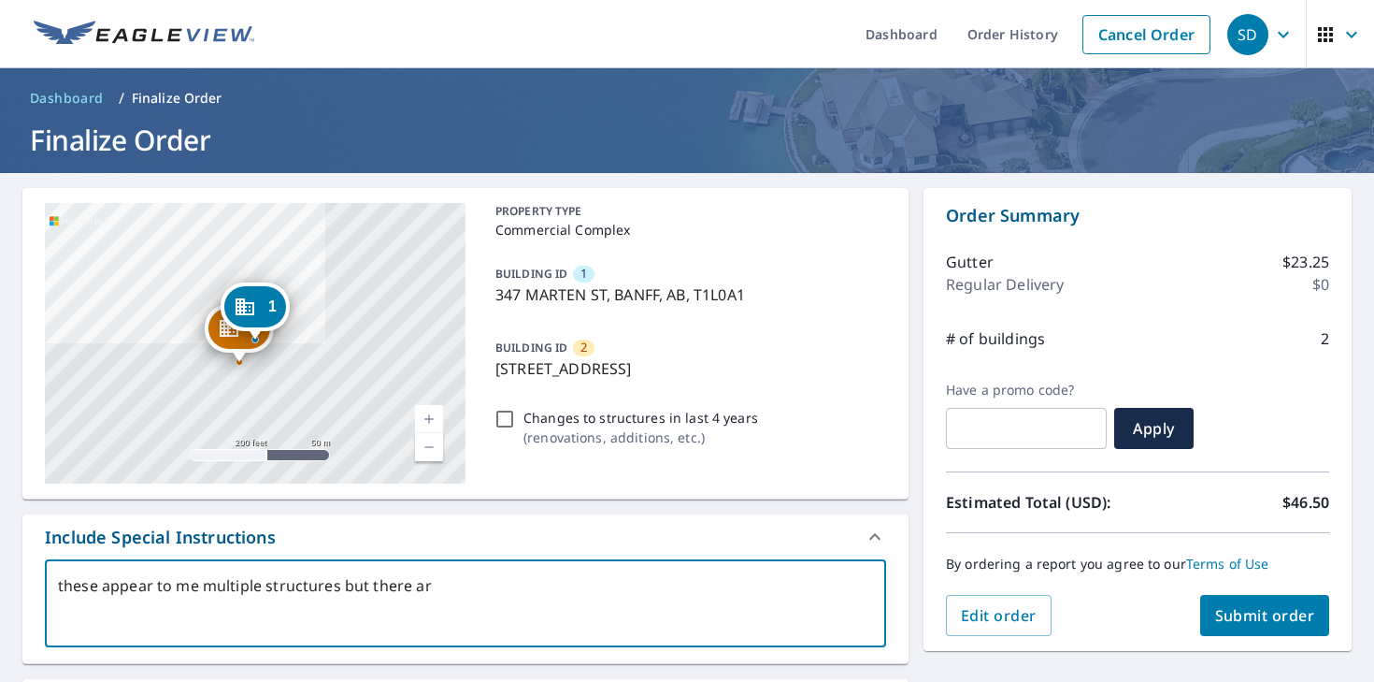
type textarea "x"
type textarea "these appear to me multiple structures but there are"
type textarea "x"
type textarea "these appear to me multiple structures but there are o"
type textarea "x"
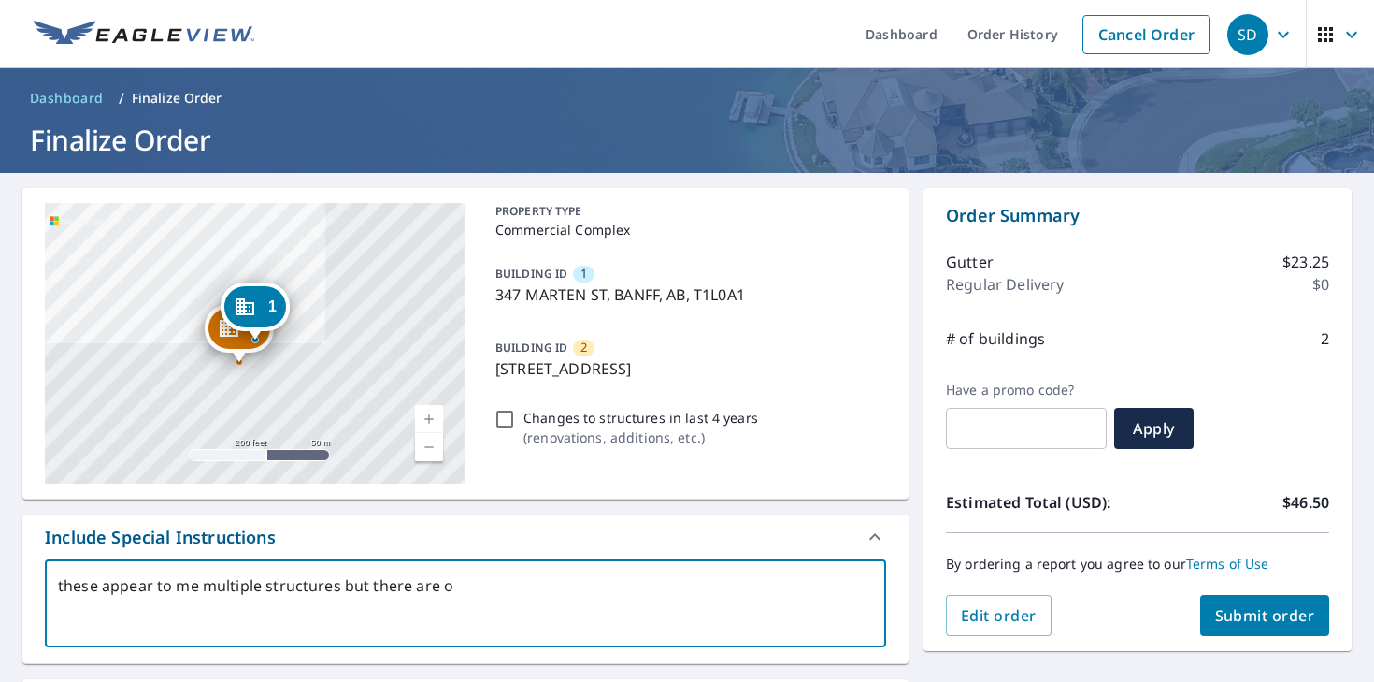
type textarea "these appear to me multiple structures but there are on"
type textarea "x"
type textarea "these appear to me multiple structures but there are one"
type textarea "x"
type textarea "these appear to me multiple structures but there are onel"
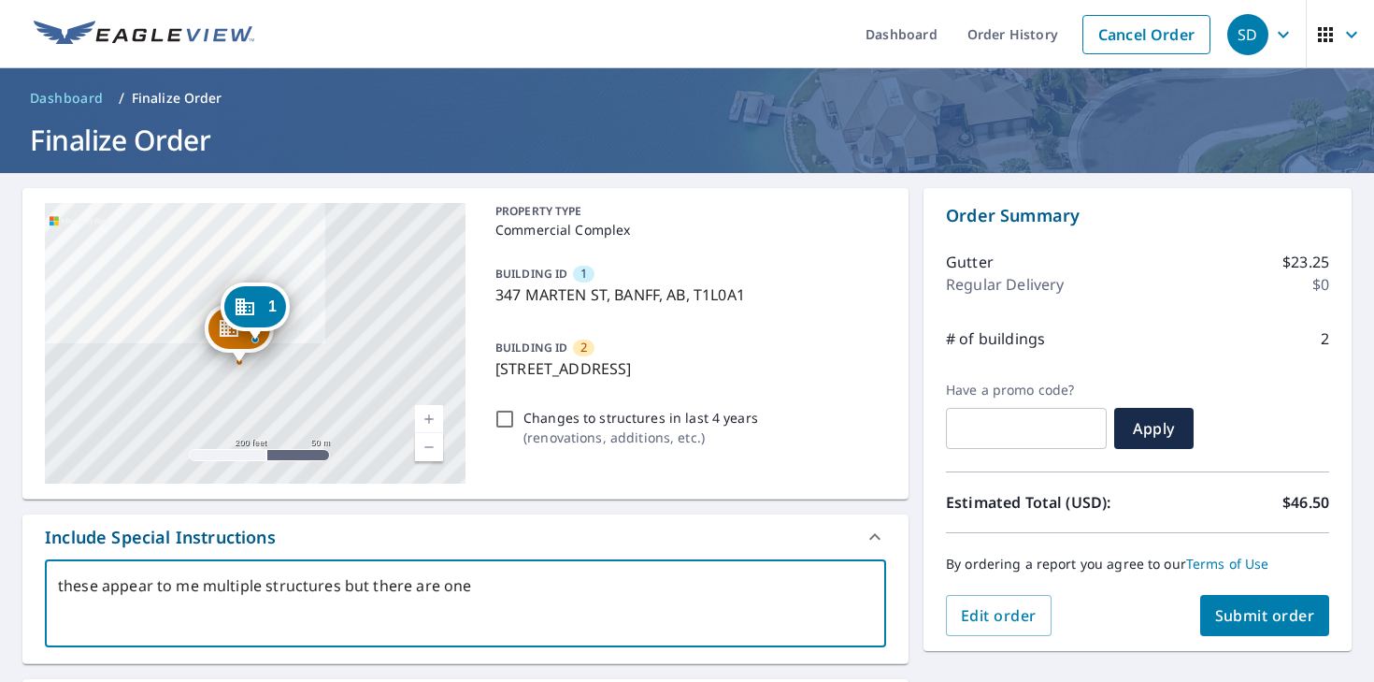
type textarea "x"
type textarea "these appear to me multiple structures but there are one"
type textarea "x"
type textarea "these appear to me multiple structures but there are on"
type textarea "x"
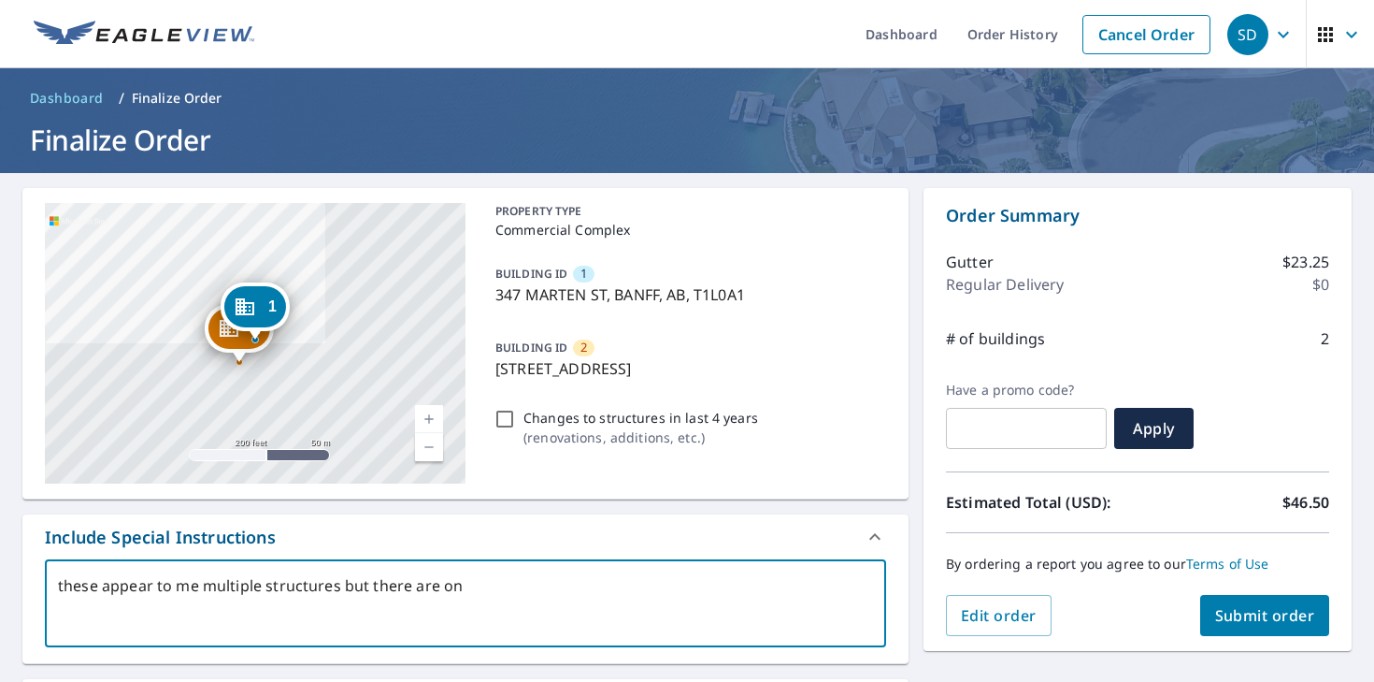
type textarea "these appear to me multiple structures but there are onl"
type textarea "x"
type textarea "these appear to me multiple structures but there are only"
type textarea "x"
click at [1294, 628] on button "Submit order" at bounding box center [1265, 615] width 130 height 41
